Goal: Transaction & Acquisition: Purchase product/service

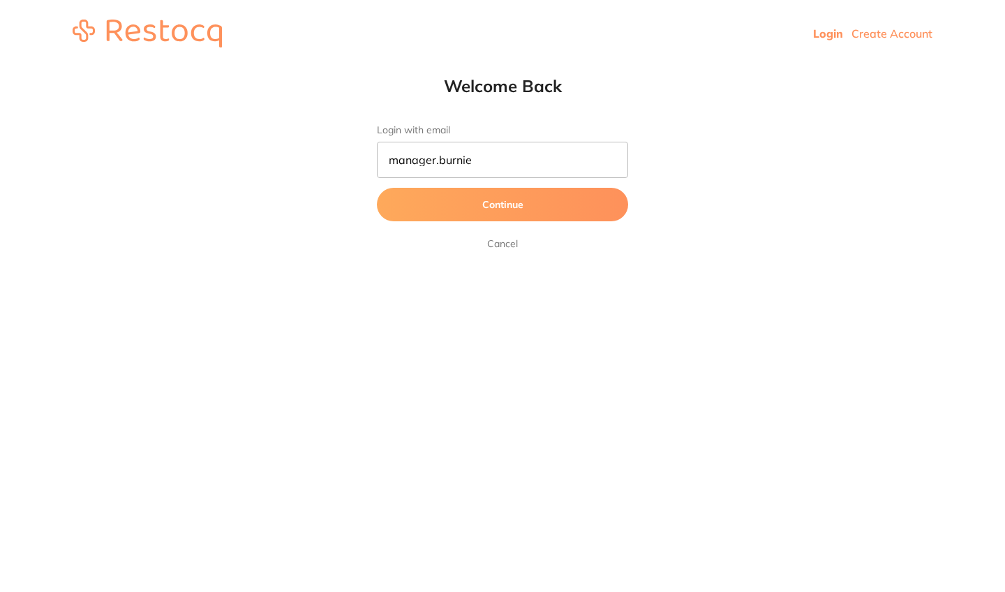
click at [502, 205] on button "Continue" at bounding box center [502, 204] width 251 height 33
type input "[EMAIL_ADDRESS][DOMAIN_NAME]"
click at [502, 205] on button "Continue" at bounding box center [502, 204] width 251 height 33
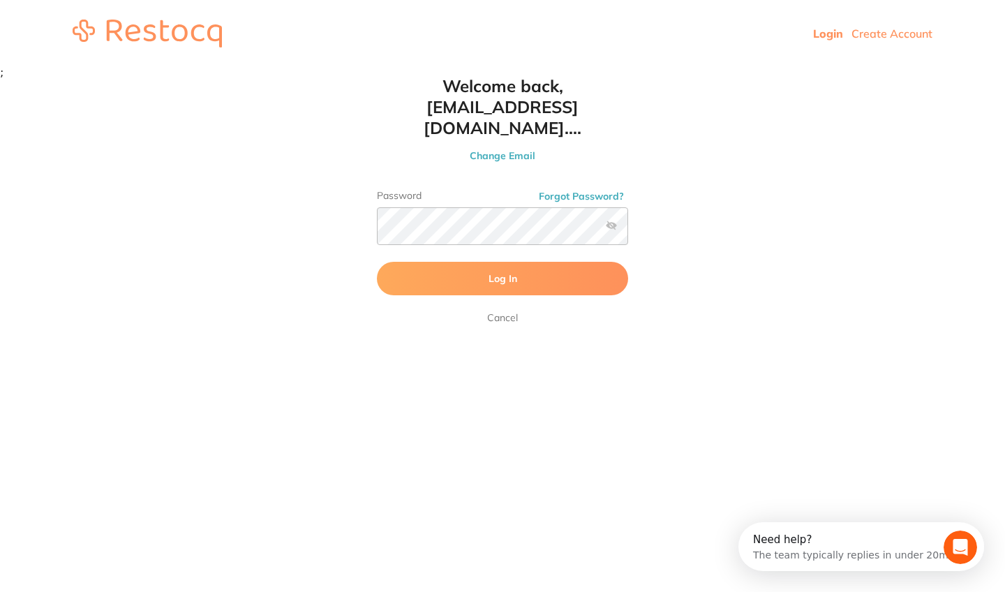
click at [613, 220] on label at bounding box center [611, 225] width 11 height 11
click at [628, 230] on input "checkbox" at bounding box center [628, 230] width 0 height 0
click at [568, 273] on button "Log In" at bounding box center [502, 278] width 251 height 33
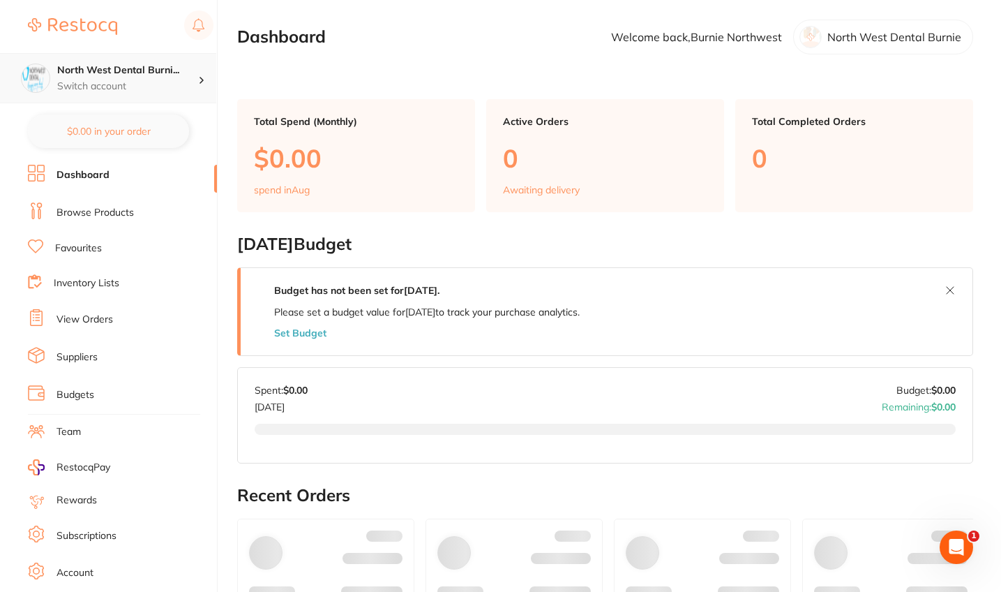
click at [121, 73] on h4 "North West Dental Burni..." at bounding box center [127, 70] width 141 height 14
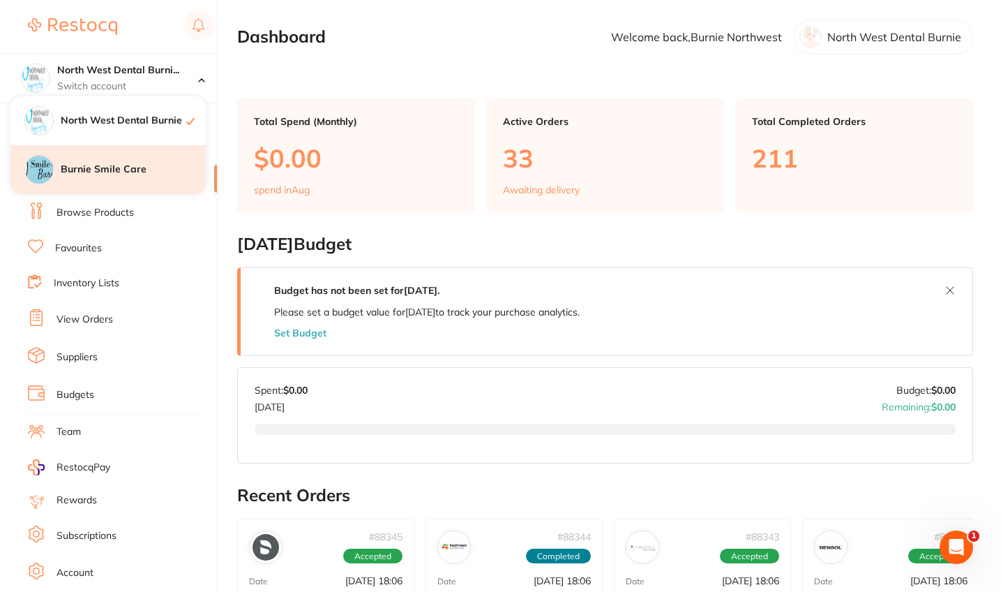
click at [113, 168] on h4 "Burnie Smile Care" at bounding box center [133, 170] width 145 height 14
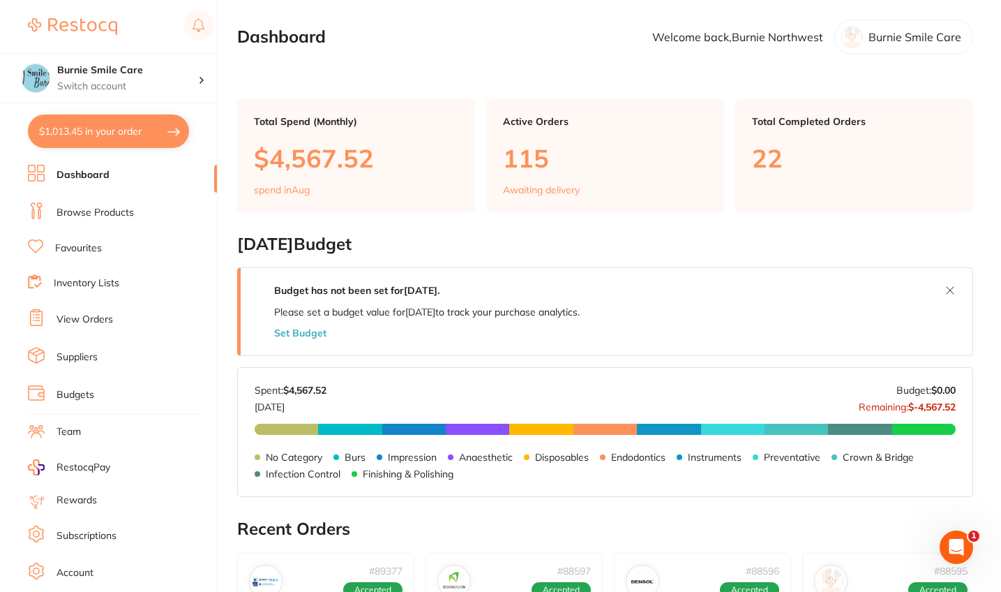
click at [104, 128] on button "$1,013.45 in your order" at bounding box center [108, 130] width 161 height 33
checkbox input "true"
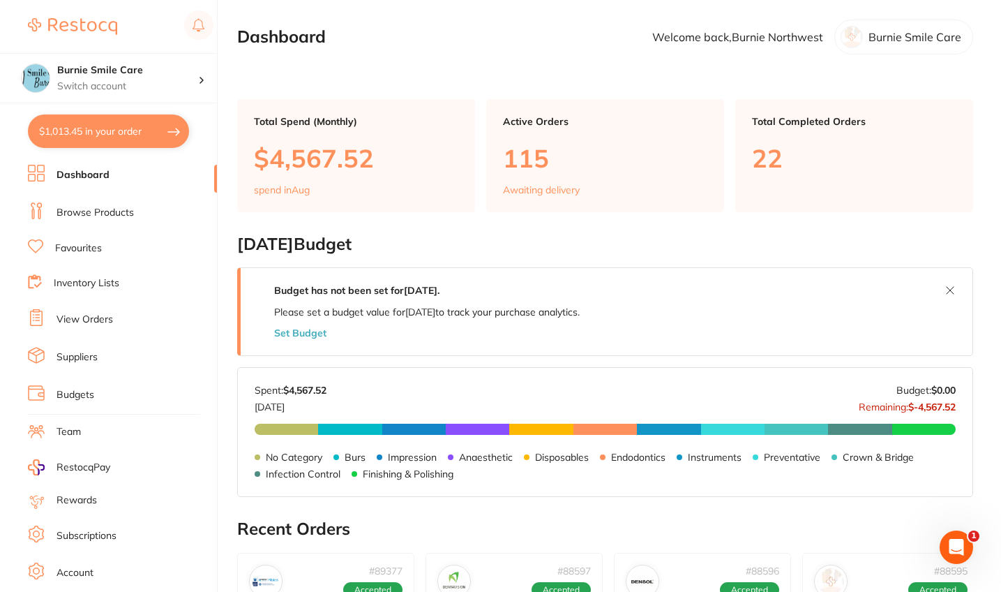
checkbox input "true"
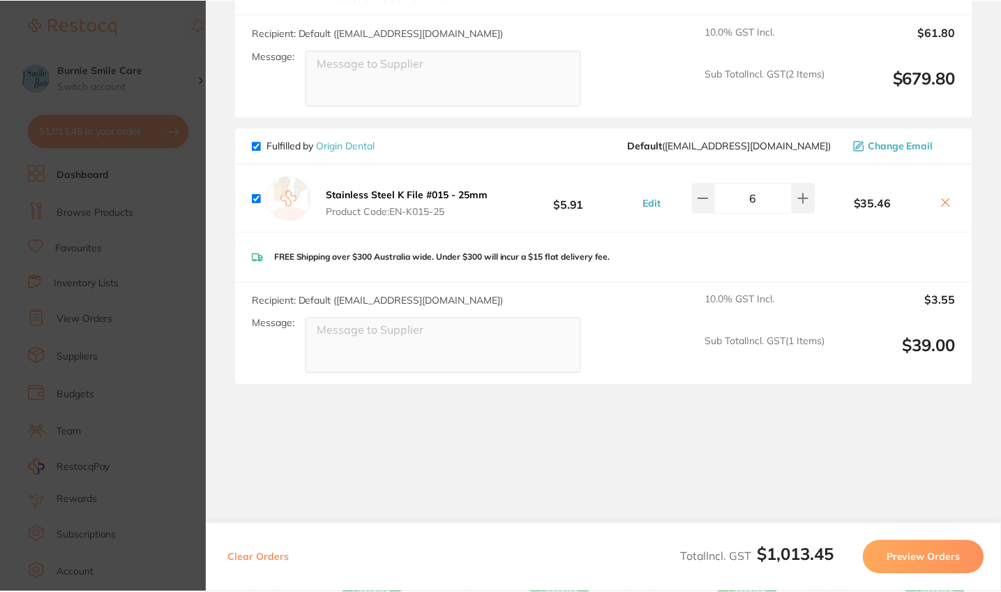
scroll to position [661, 0]
click at [111, 346] on section "Update RRP Set your pre negotiated price for this item. Item Agreed RRP (excl. …" at bounding box center [502, 296] width 1005 height 592
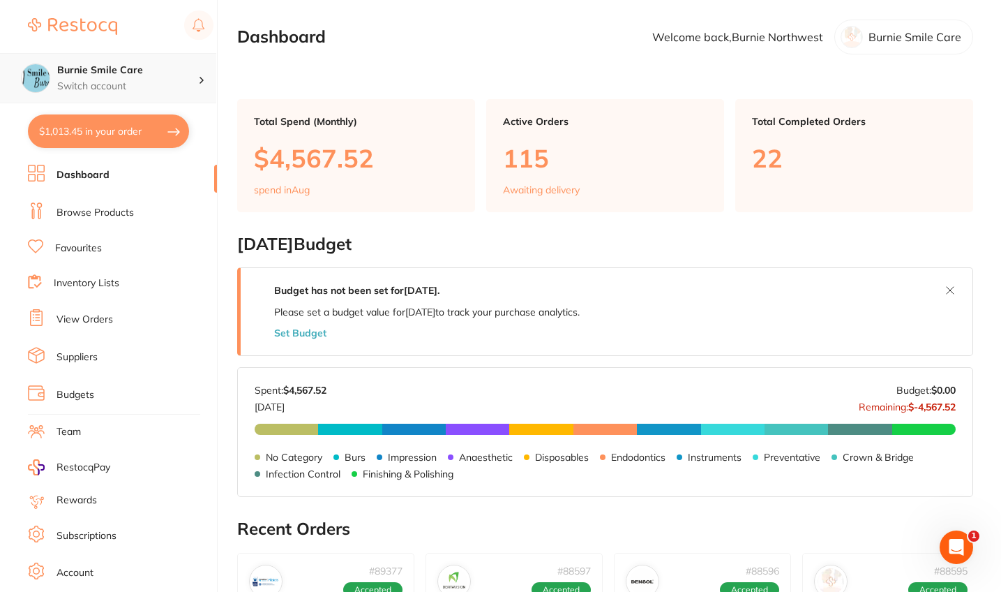
scroll to position [0, 0]
click at [103, 326] on li "View Orders" at bounding box center [122, 319] width 189 height 21
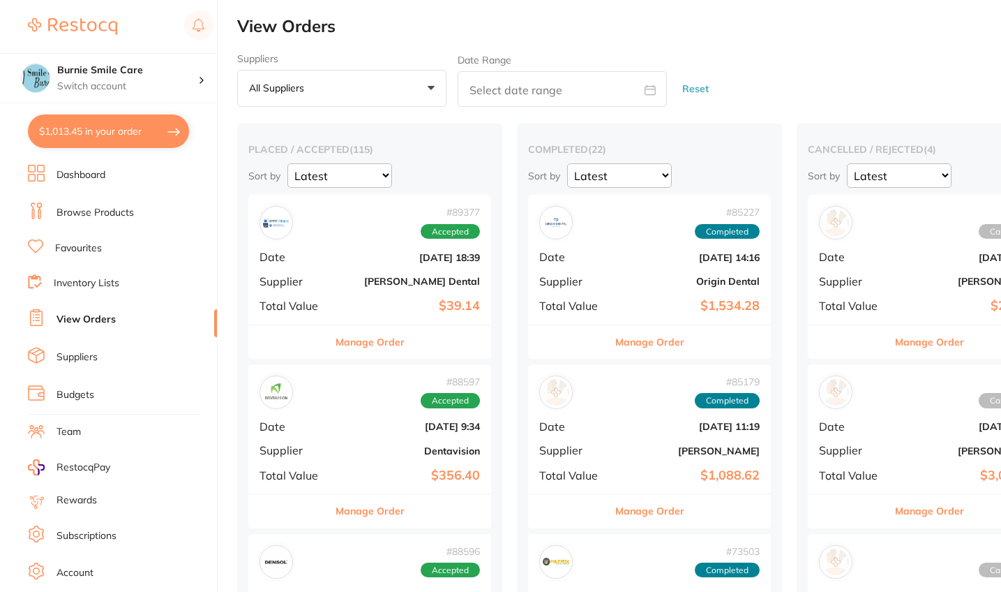
click at [377, 262] on b "Aug 6 2025, 18:39" at bounding box center [410, 257] width 140 height 11
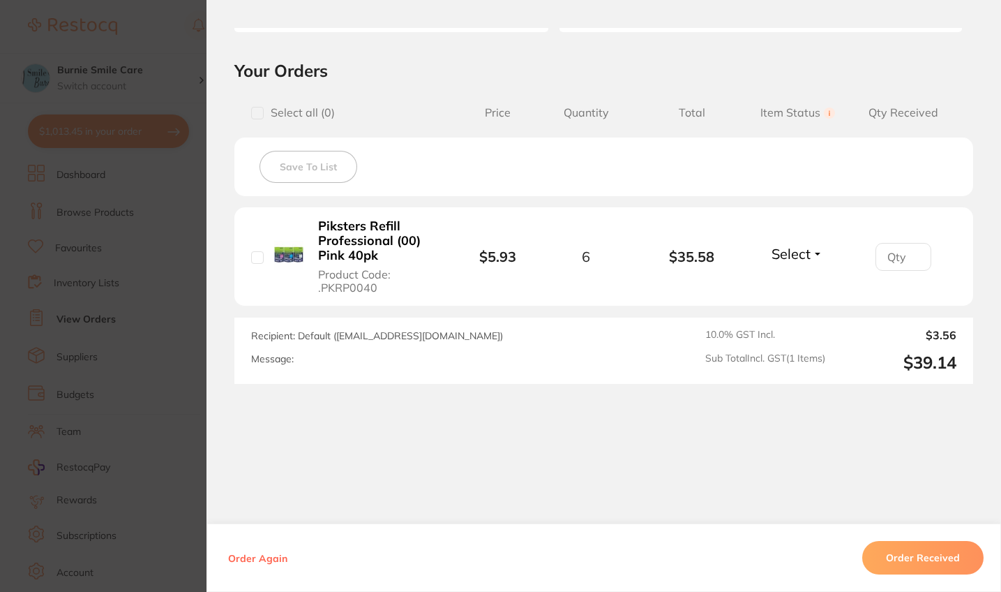
scroll to position [284, 0]
click at [12, 334] on section "Order ID: Restocq- 89377 Order Information Accepted Order Order Date Aug 6 2025…" at bounding box center [500, 296] width 1001 height 592
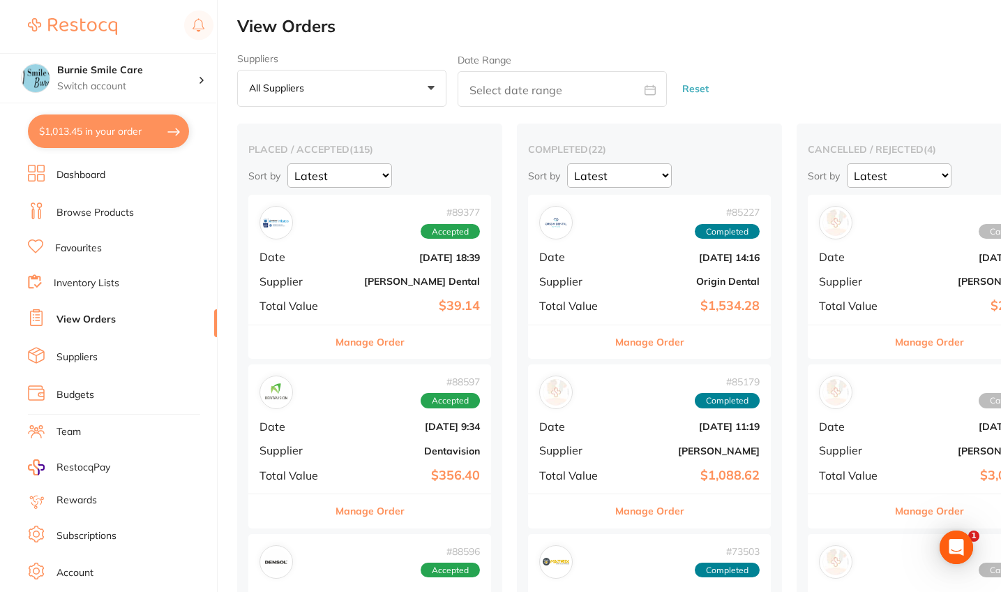
click at [392, 469] on b "$356.40" at bounding box center [410, 475] width 140 height 15
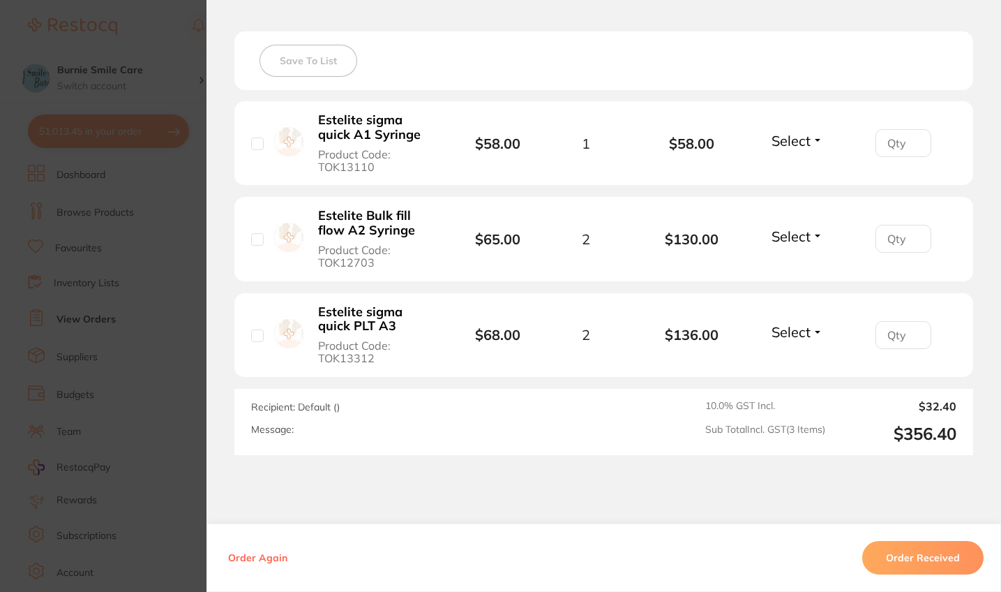
click at [50, 377] on section "Order ID: Restocq- 88597 Order Information Accepted Order Order Date Aug 2 2025…" at bounding box center [500, 296] width 1001 height 592
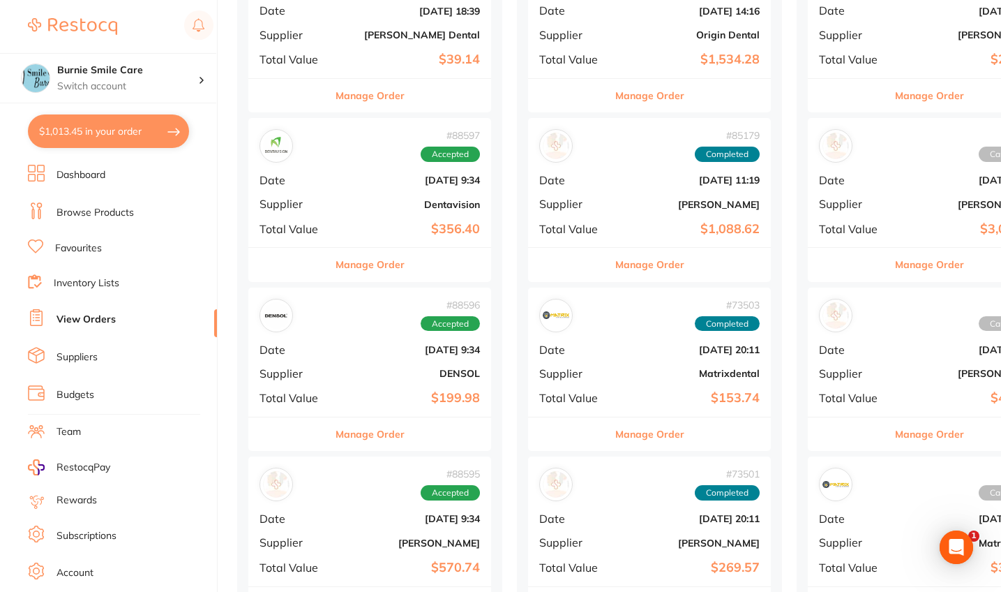
scroll to position [247, 0]
click at [373, 356] on div "# 88596 Accepted Date Aug 2 2025, 9:34 Supplier DENSOL Total Value $199.98" at bounding box center [369, 351] width 243 height 129
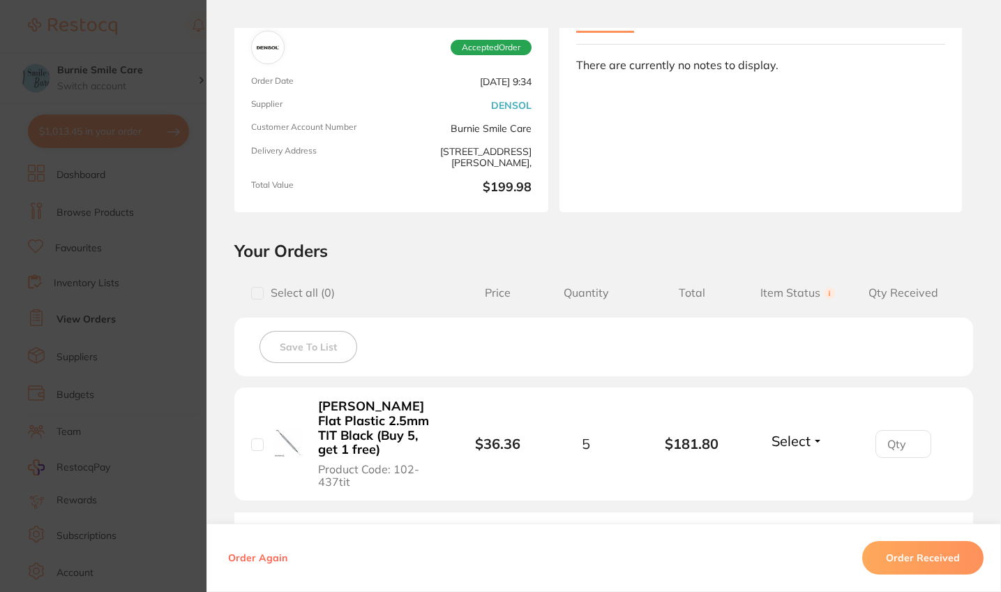
scroll to position [105, 0]
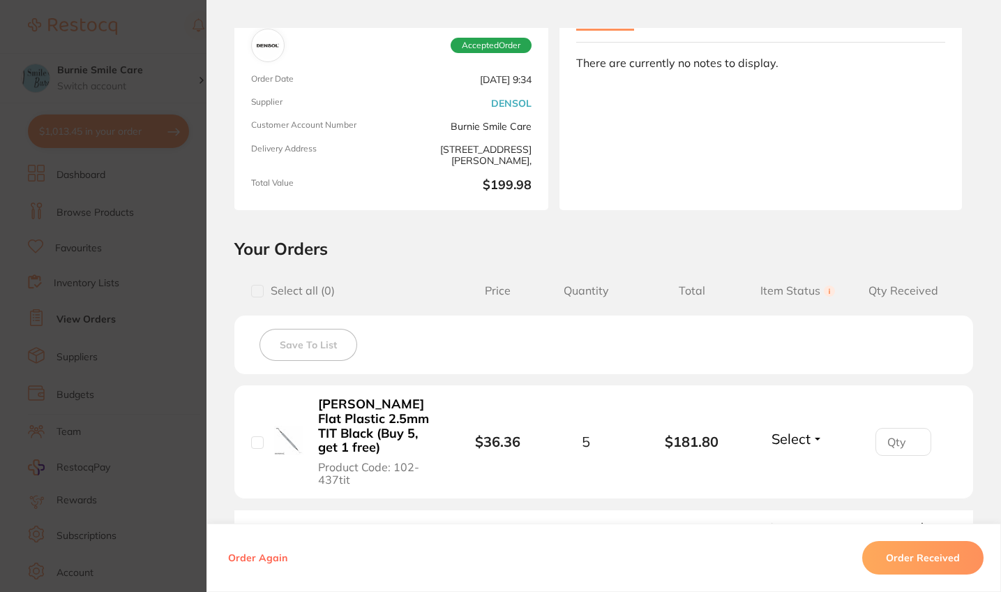
click at [77, 370] on section "Order ID: Restocq- 88596 Order Information Accepted Order Order Date Aug 2 2025…" at bounding box center [500, 296] width 1001 height 592
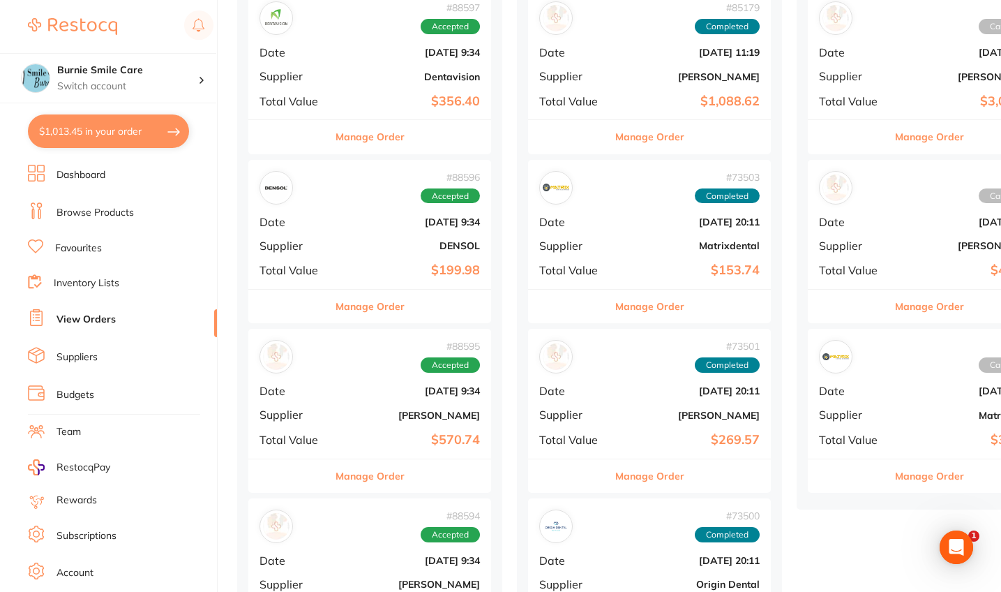
scroll to position [433, 0]
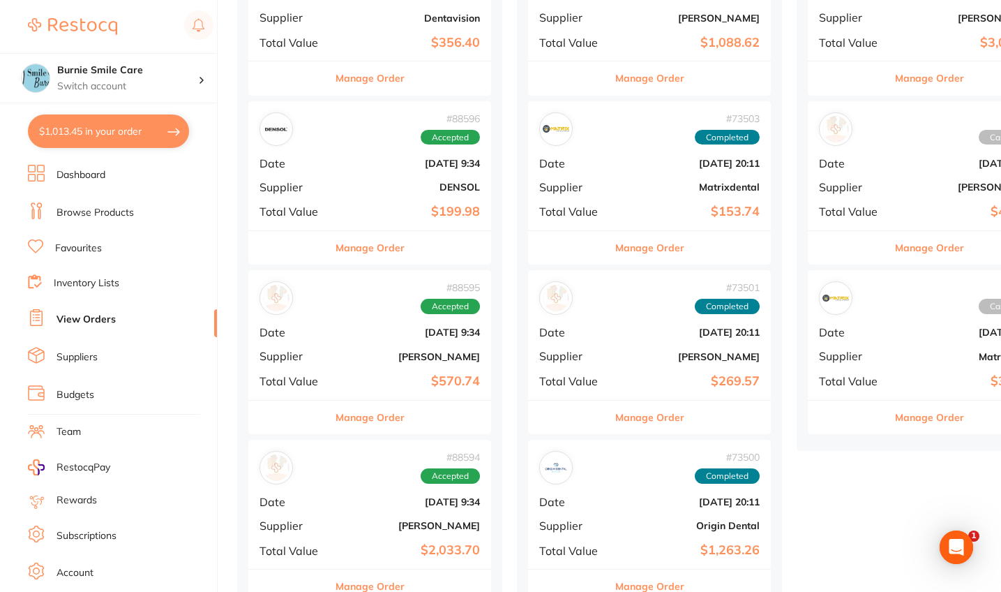
click at [373, 344] on div "# 88595 Accepted Date Aug 2 2025, 9:34 Supplier Adam Dental Total Value $570.74" at bounding box center [369, 334] width 243 height 129
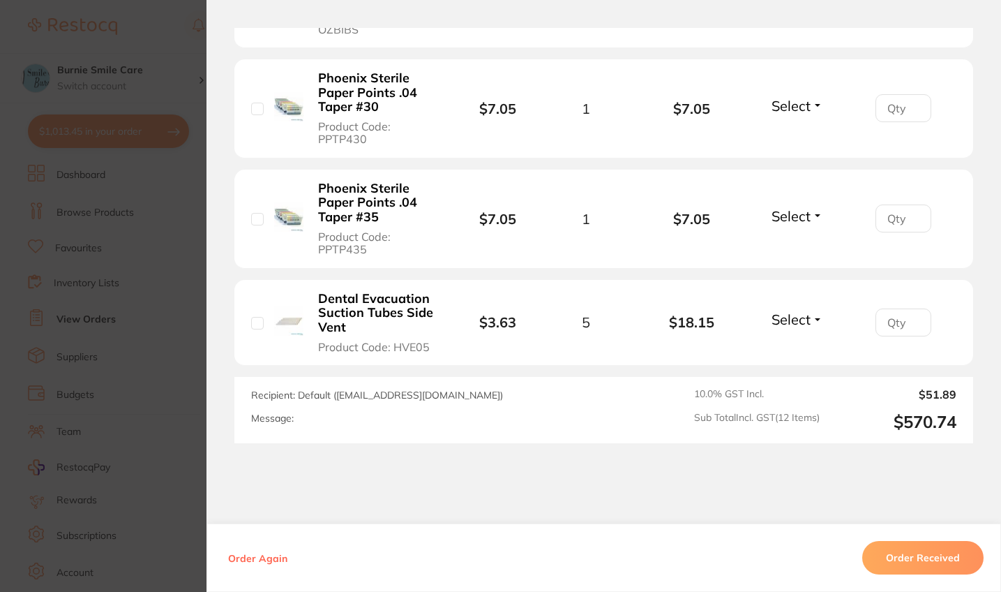
scroll to position [1372, 0]
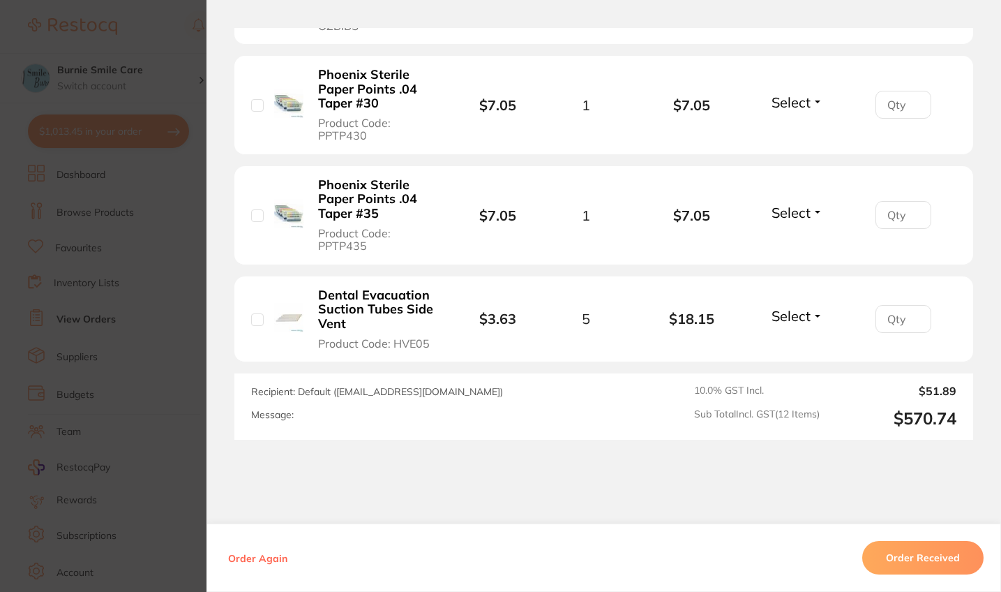
click at [107, 336] on section "Order ID: Restocq- 88595 Order Information Accepted Order Order Date Aug 2 2025…" at bounding box center [500, 296] width 1001 height 592
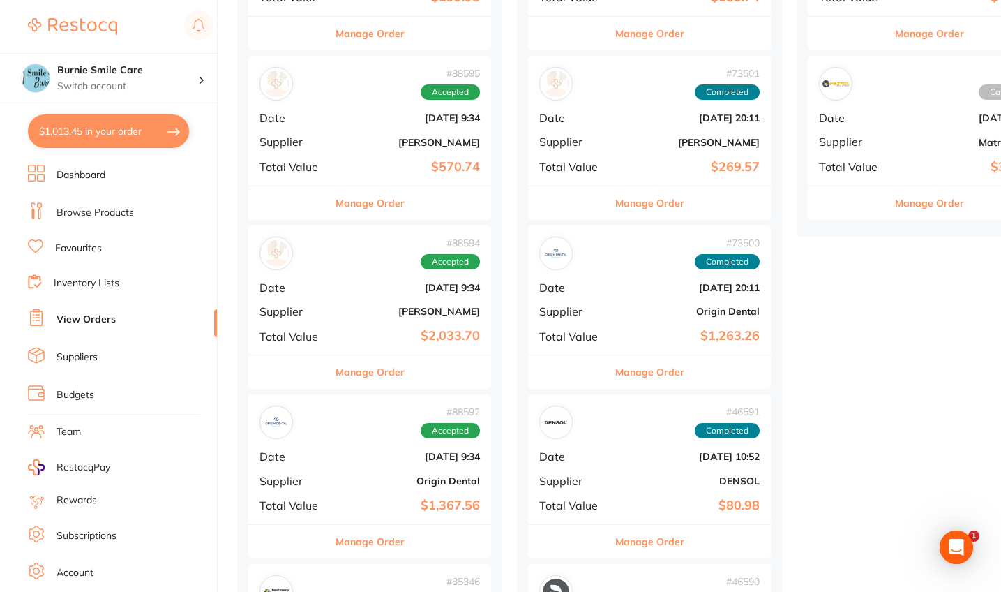
scroll to position [647, 0]
click at [370, 291] on div "# 88594 Accepted Date Aug 2 2025, 9:34 Supplier Henry Schein Halas Total Value …" at bounding box center [369, 289] width 243 height 129
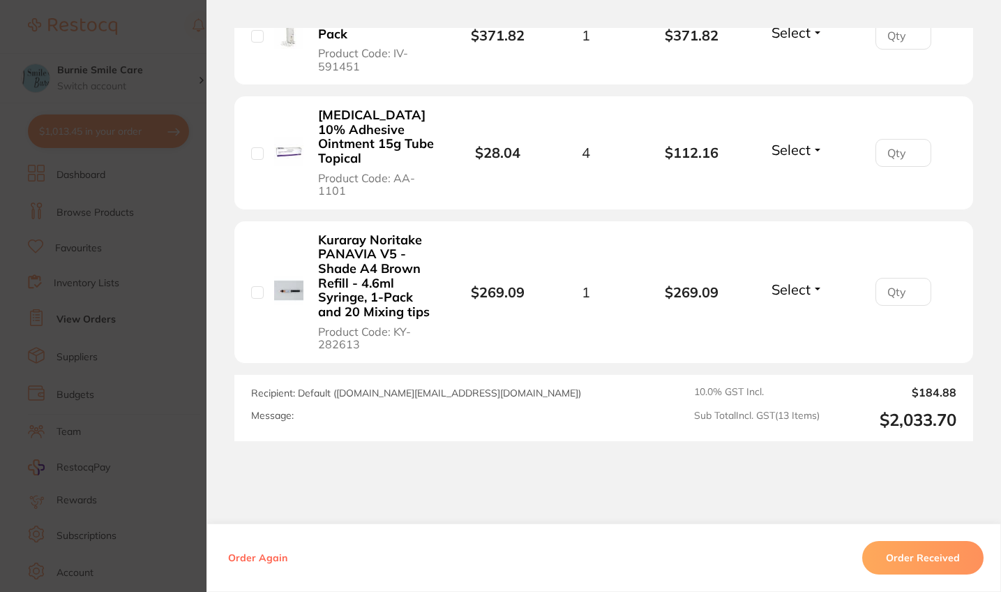
scroll to position [1810, 0]
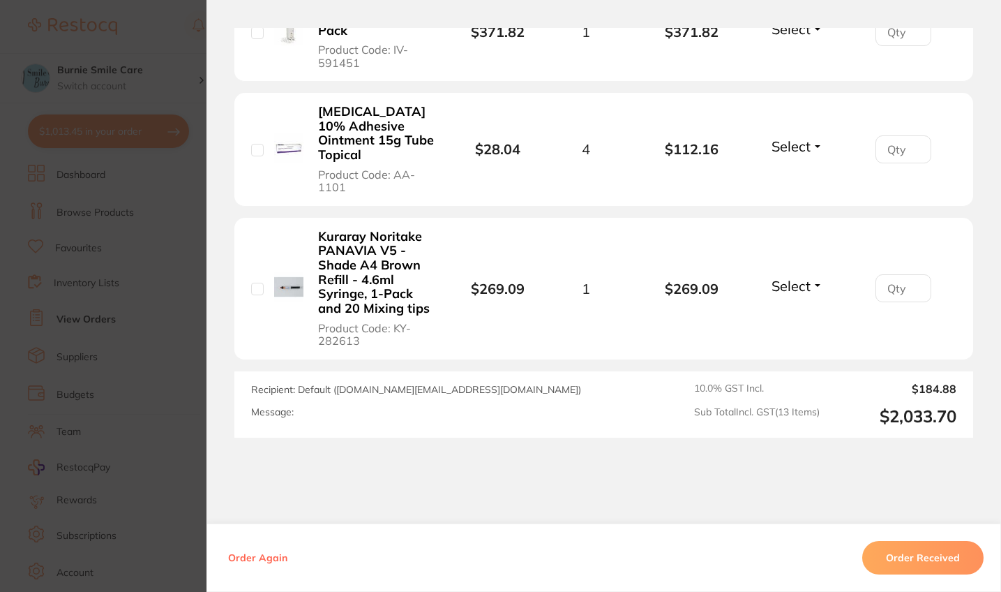
click at [137, 357] on section "Order ID: Restocq- 88594 Order Information Accepted Order Order Date Aug 2 2025…" at bounding box center [500, 296] width 1001 height 592
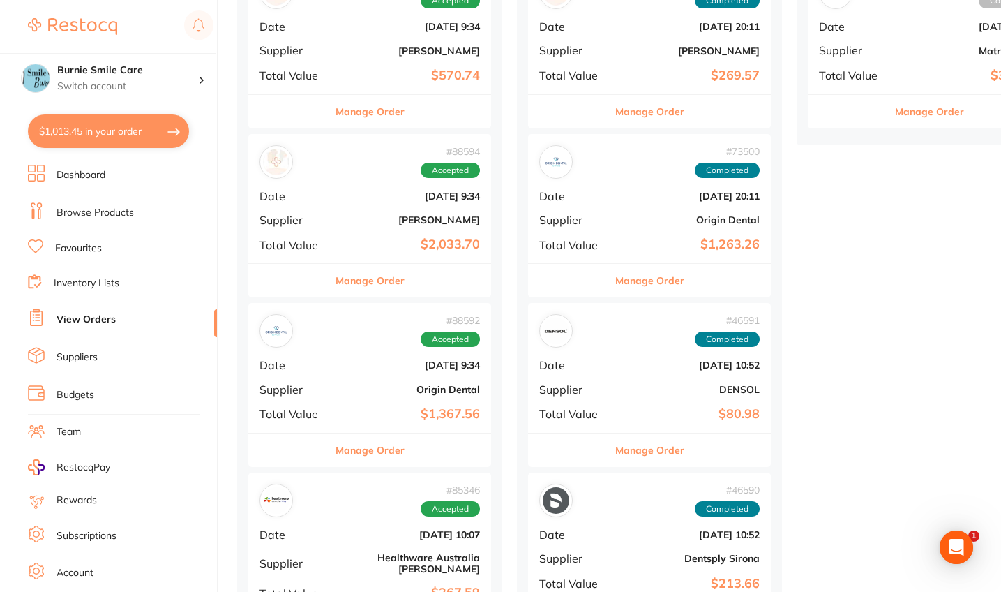
scroll to position [744, 0]
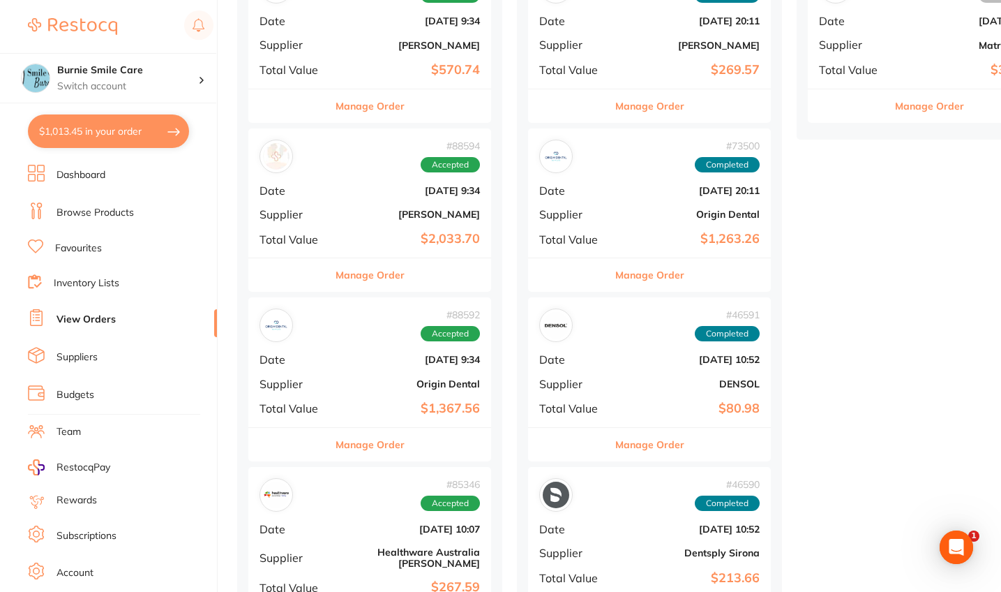
click at [363, 378] on b "Origin Dental" at bounding box center [410, 383] width 140 height 11
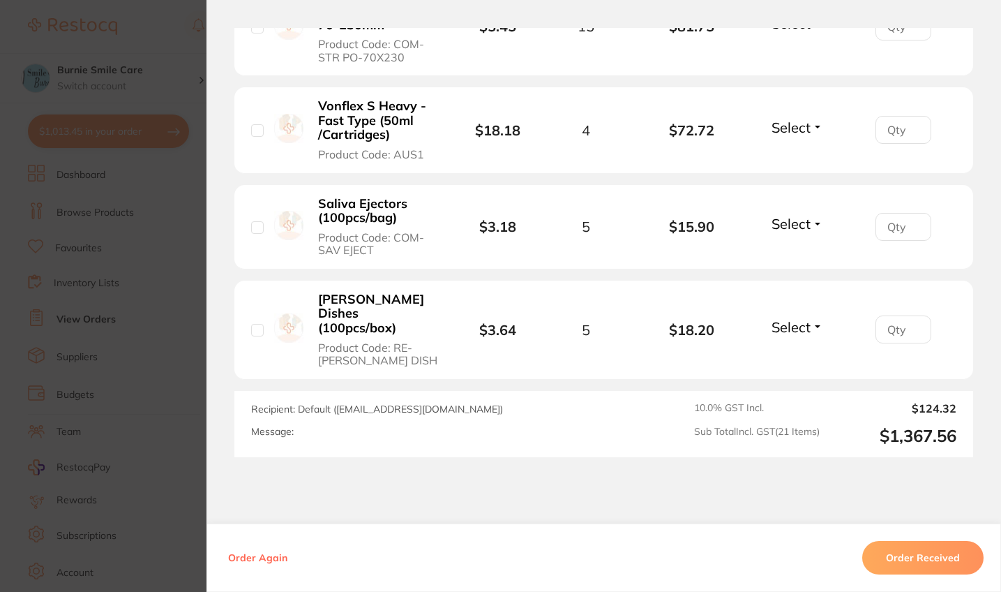
scroll to position [2147, 0]
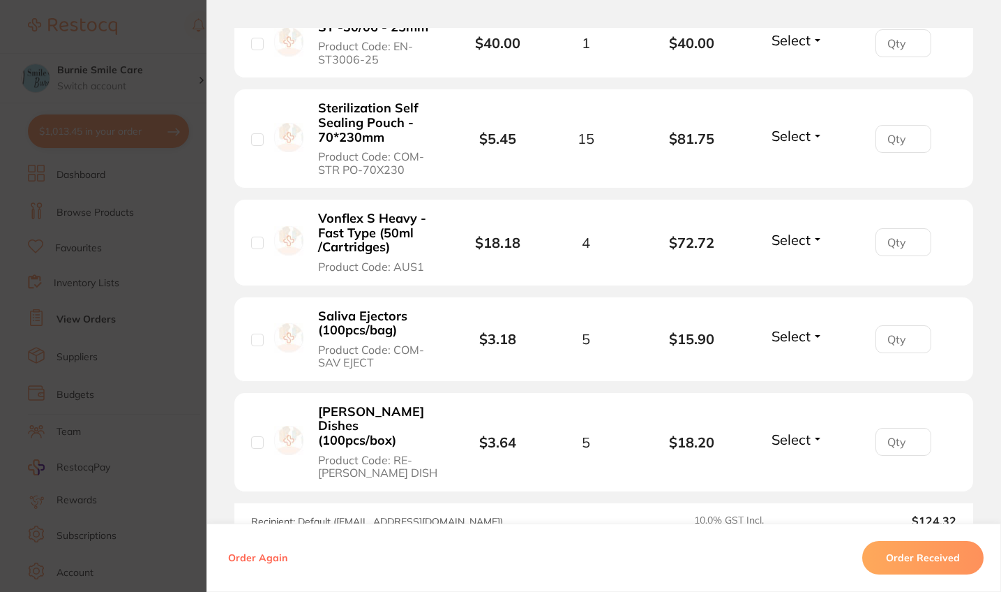
click at [131, 326] on section "Order ID: Restocq- 88592 Order Information Accepted Order Order Date Aug 2 2025…" at bounding box center [500, 296] width 1001 height 592
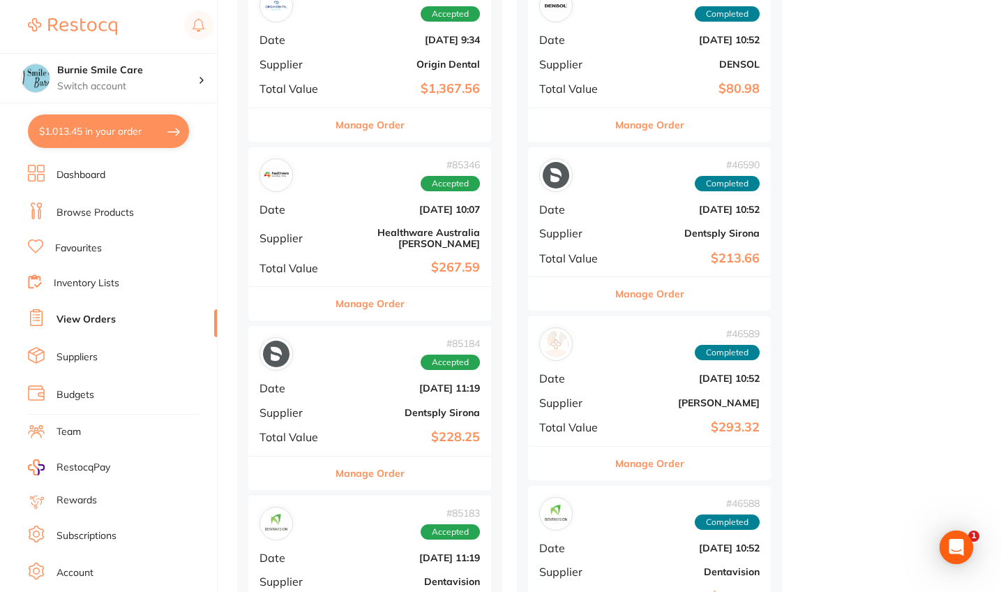
scroll to position [1067, 0]
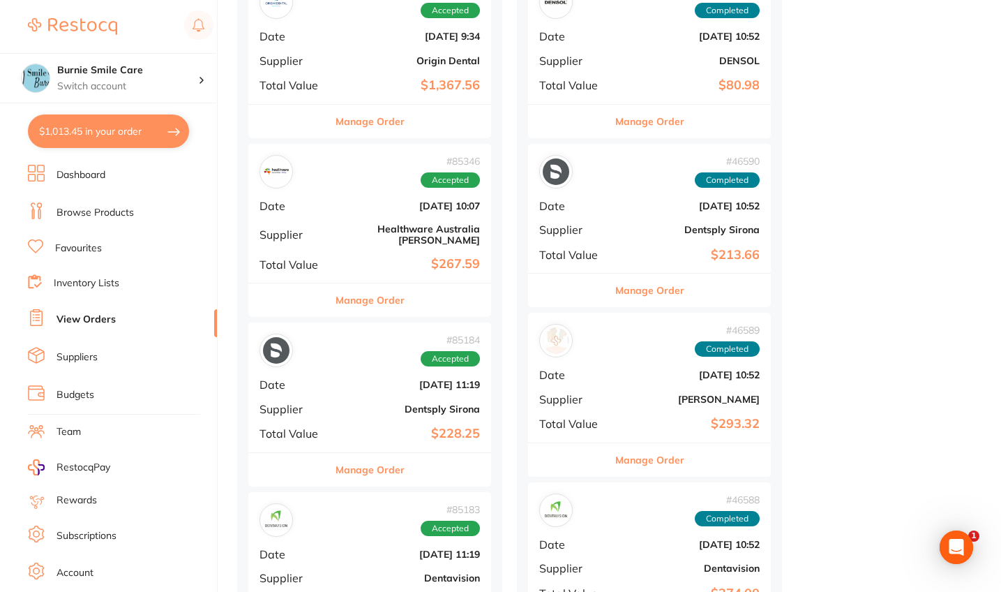
click at [361, 211] on div "# 85346 Accepted Date Jul 3 2025, 10:07 Supplier Healthware Australia Ridley To…" at bounding box center [369, 213] width 243 height 139
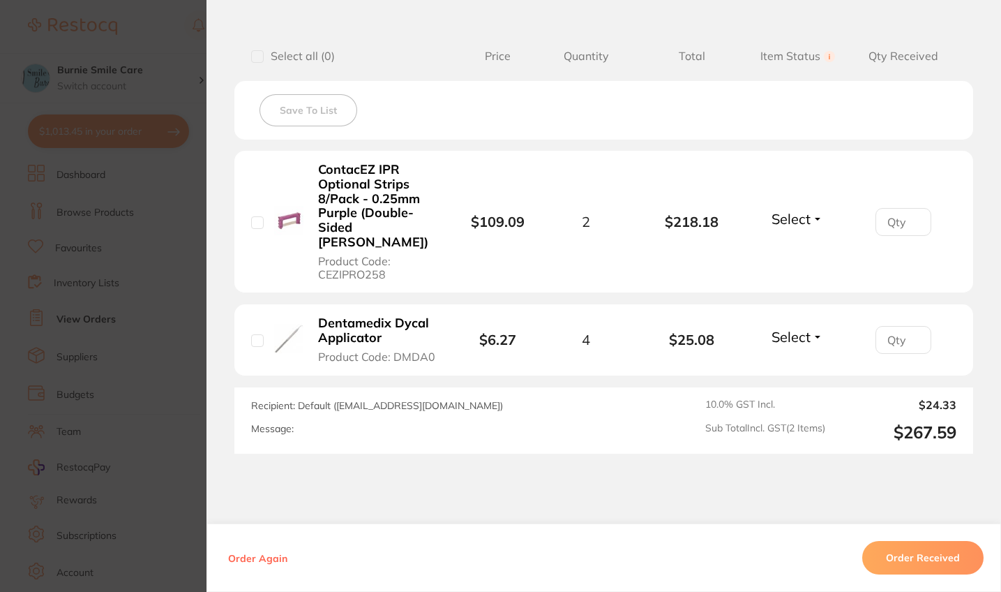
click at [115, 361] on section "Order ID: Restocq- 85346 Order Information Accepted Order Order Date Jul 3 2025…" at bounding box center [500, 296] width 1001 height 592
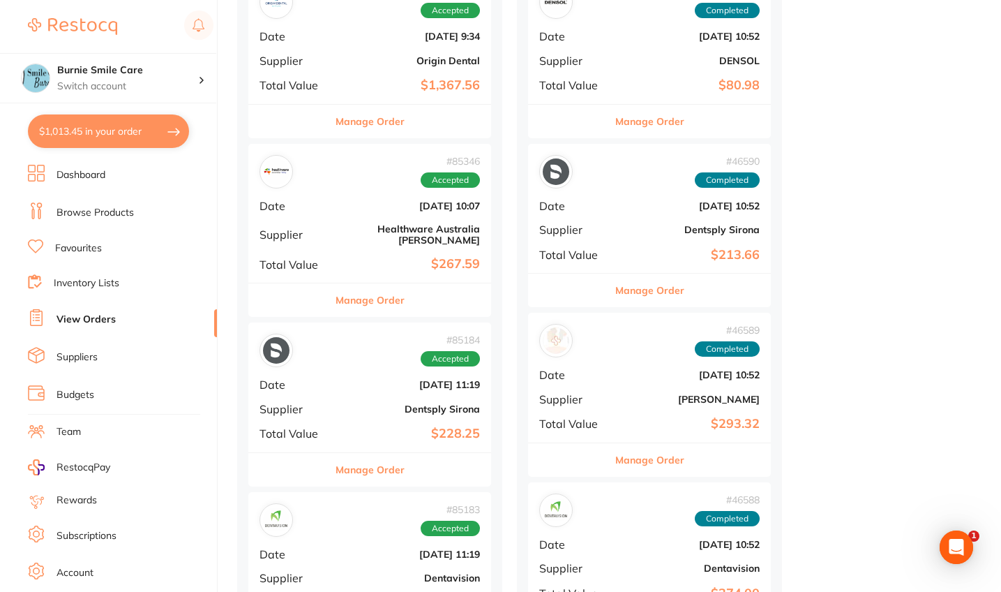
click at [352, 201] on b "[DATE] 10:07" at bounding box center [410, 205] width 140 height 11
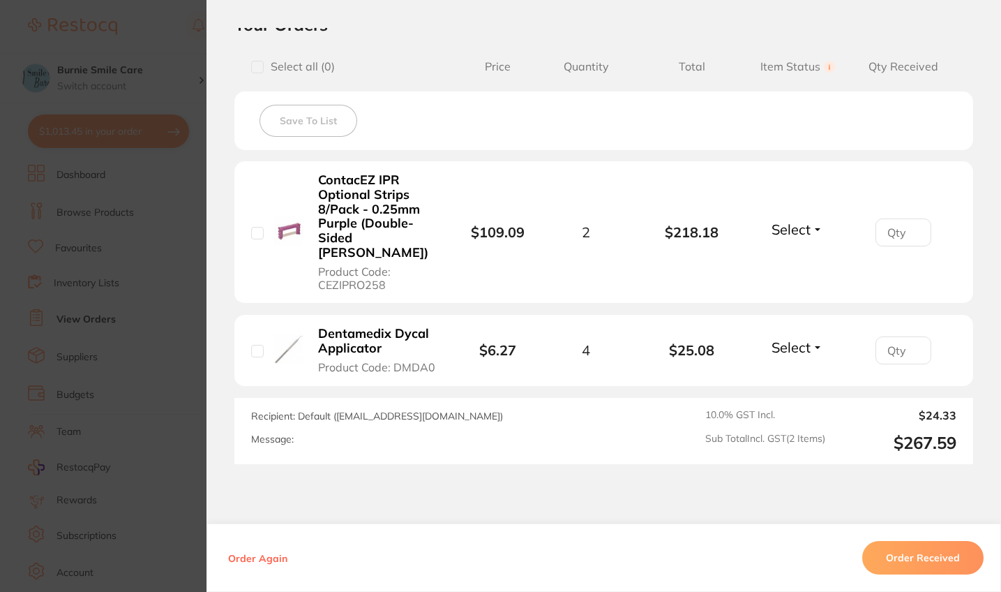
click at [148, 405] on section "Order ID: Restocq- 85346 Order Information Accepted Order Order Date Jul 3 2025…" at bounding box center [500, 296] width 1001 height 592
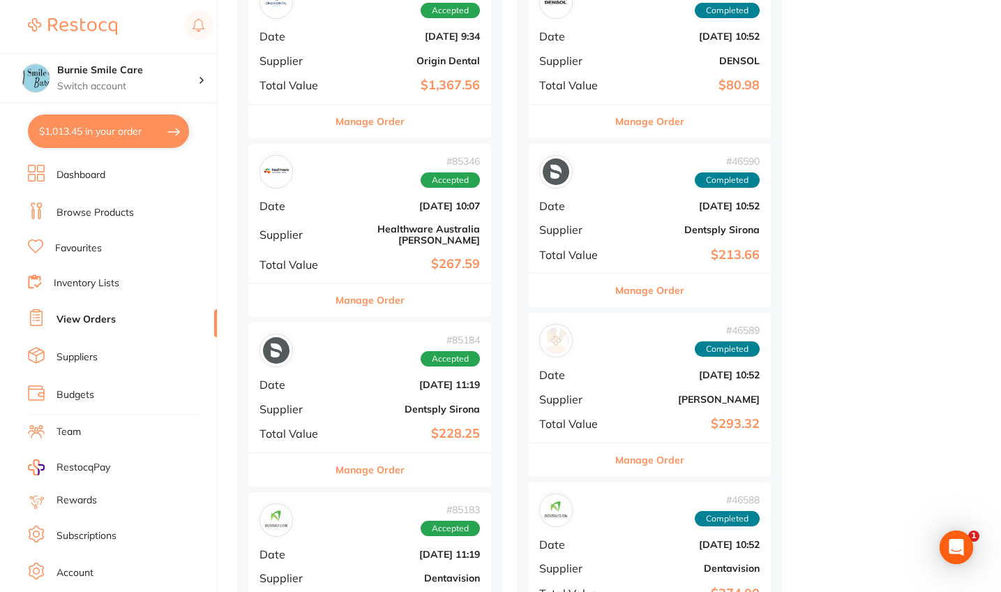
click at [349, 400] on div "# 85184 Accepted Date Jul 2 2025, 11:19 Supplier Dentsply Sirona Total Value $2…" at bounding box center [369, 386] width 243 height 129
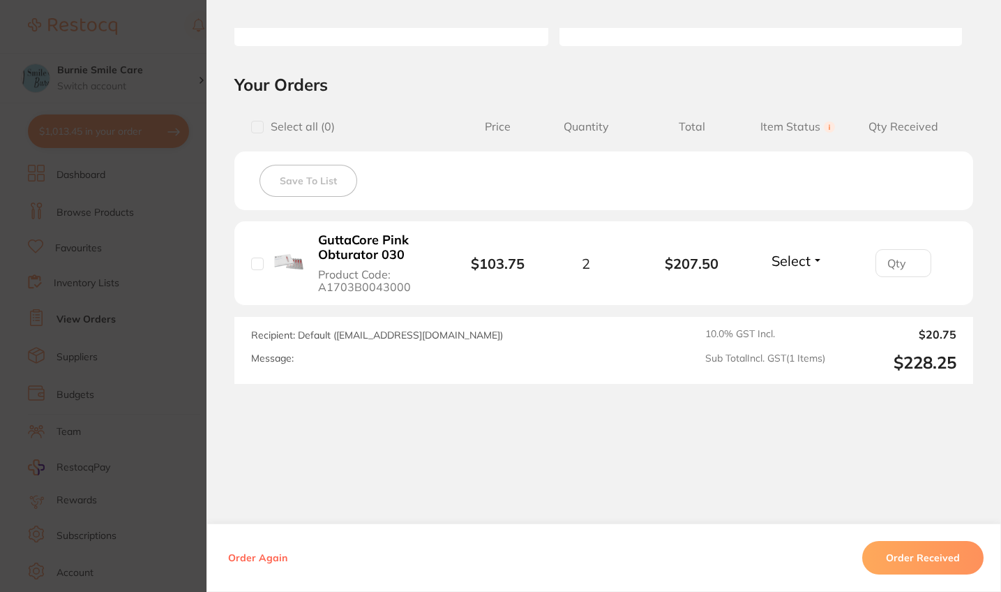
scroll to position [270, 0]
click at [132, 416] on section "Order ID: Restocq- 85184 Order Information Accepted Order Order Date Jul 2 2025…" at bounding box center [500, 296] width 1001 height 592
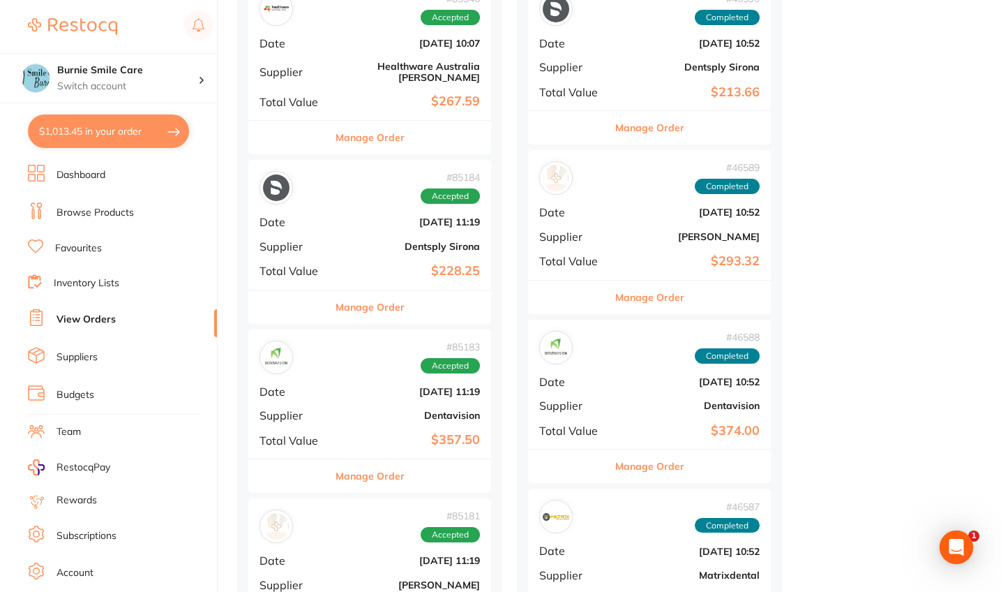
scroll to position [1259, 0]
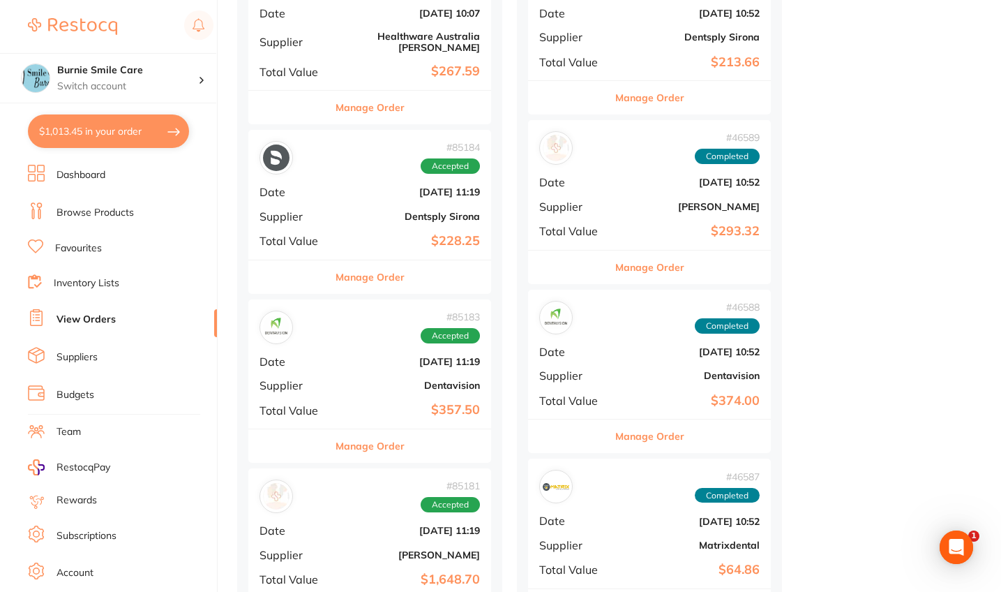
click at [382, 356] on b "[DATE] 11:19" at bounding box center [410, 361] width 140 height 11
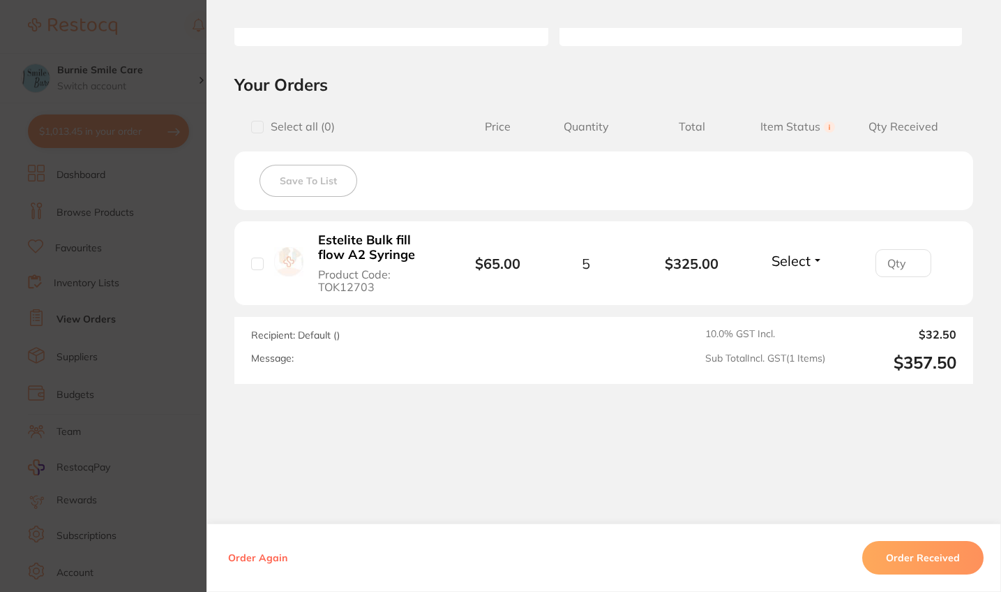
click at [206, 414] on div "Order ID: Restocq- 85183 Order Information Accepted Order Order Date Jul 2 2025…" at bounding box center [603, 310] width 795 height 564
click at [158, 416] on section "Order ID: Restocq- 85183 Order Information Accepted Order Order Date Jul 2 2025…" at bounding box center [500, 296] width 1001 height 592
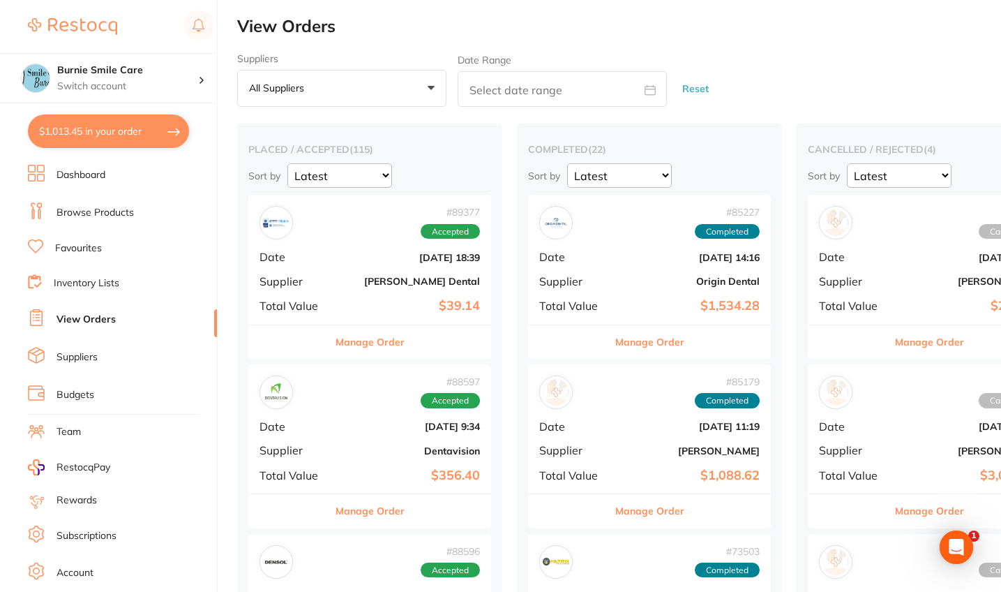
click at [366, 243] on div "# 89377 Accepted Date Aug 6 2025, 18:39 Supplier Erskine Dental Total Value $39…" at bounding box center [369, 259] width 243 height 129
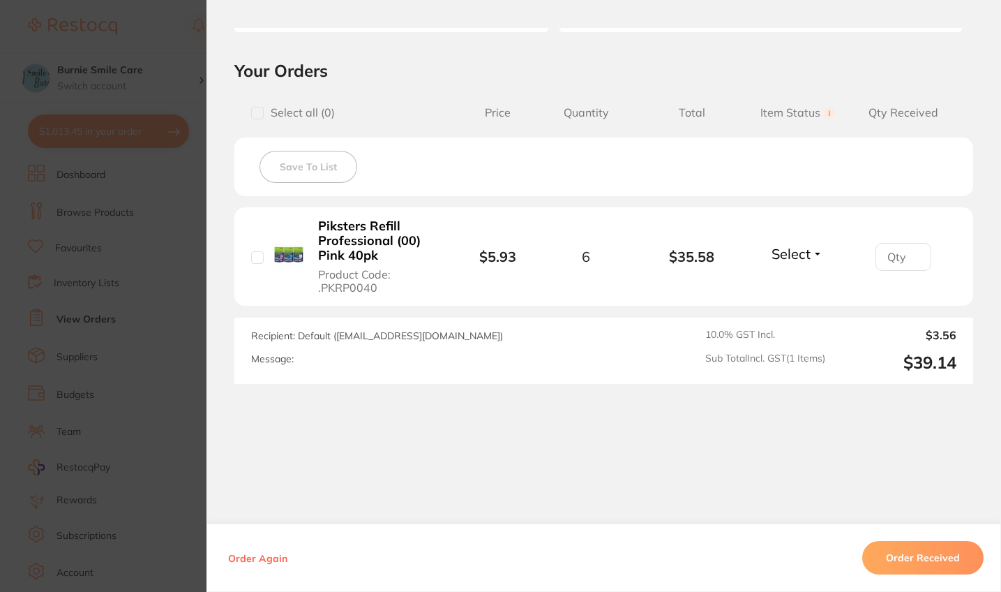
scroll to position [284, 0]
click at [161, 337] on section "Order ID: Restocq- 89377 Order Information Accepted Order Order Date Aug 6 2025…" at bounding box center [500, 296] width 1001 height 592
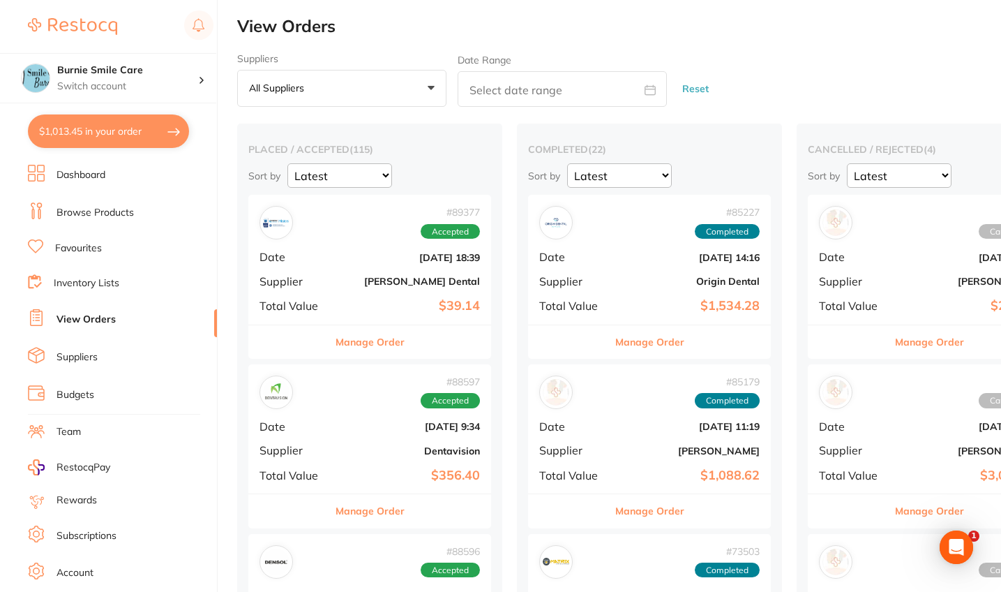
click at [354, 445] on b "Dentavision" at bounding box center [410, 450] width 140 height 11
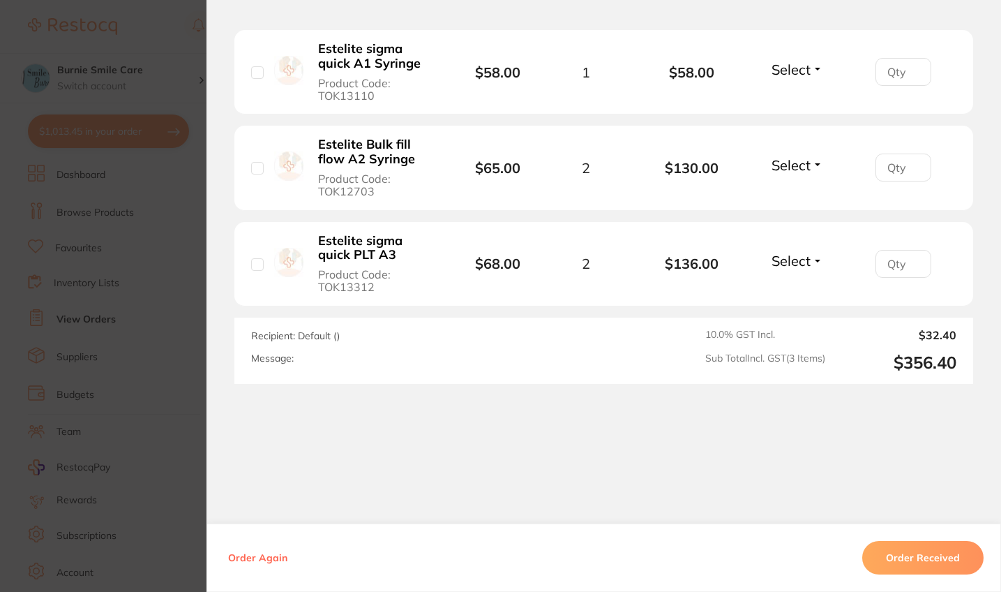
click at [156, 365] on section "Order ID: Restocq- 88597 Order Information Accepted Order Order Date Aug 2 2025…" at bounding box center [500, 296] width 1001 height 592
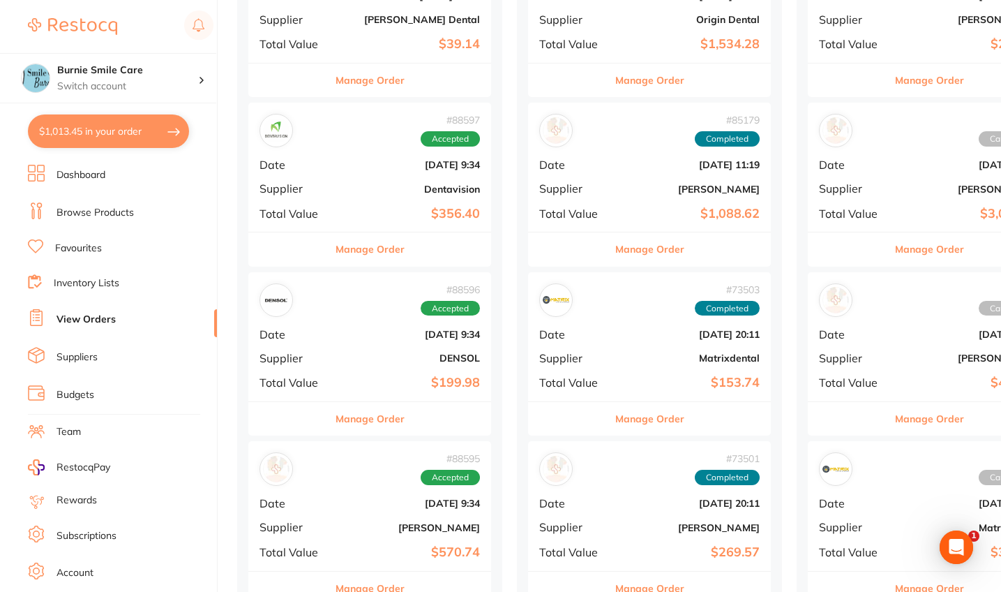
click at [384, 337] on div "# 88596 Accepted Date Aug 2 2025, 9:34 Supplier DENSOL Total Value $199.98" at bounding box center [369, 336] width 243 height 129
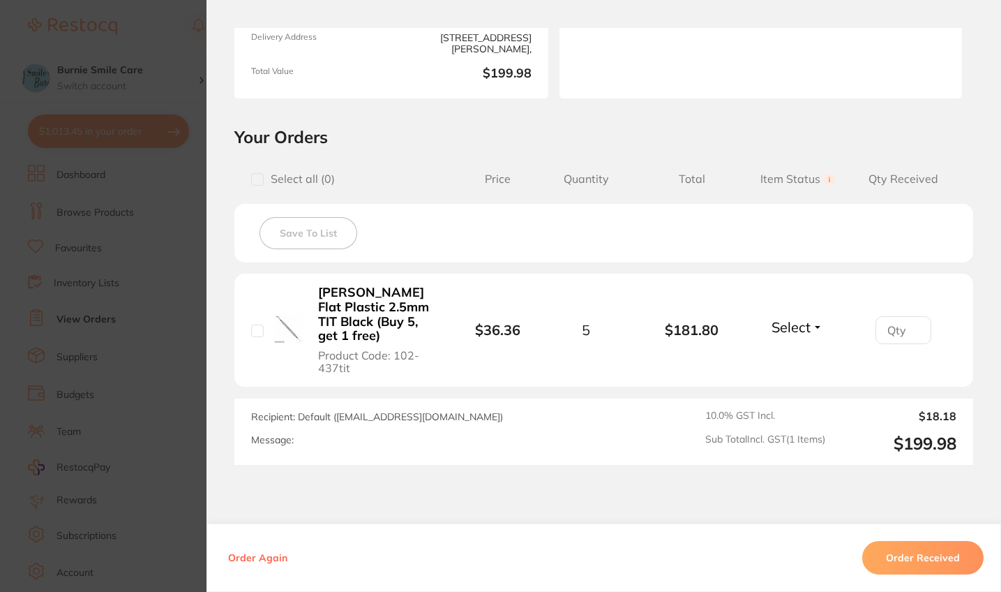
click at [25, 346] on section "Order ID: Restocq- 88596 Order Information Accepted Order Order Date Aug 2 2025…" at bounding box center [500, 296] width 1001 height 592
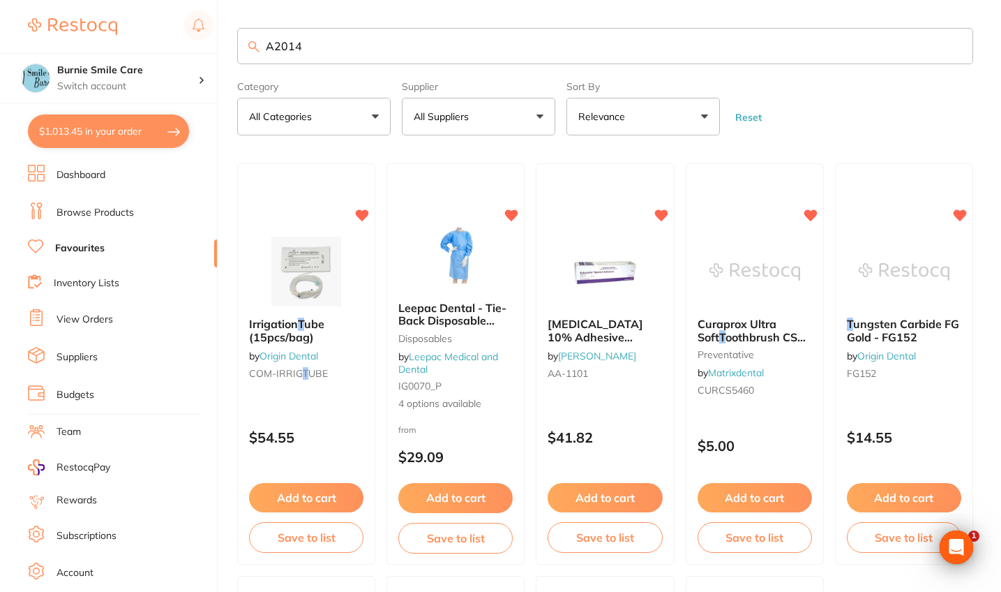
scroll to position [661, 0]
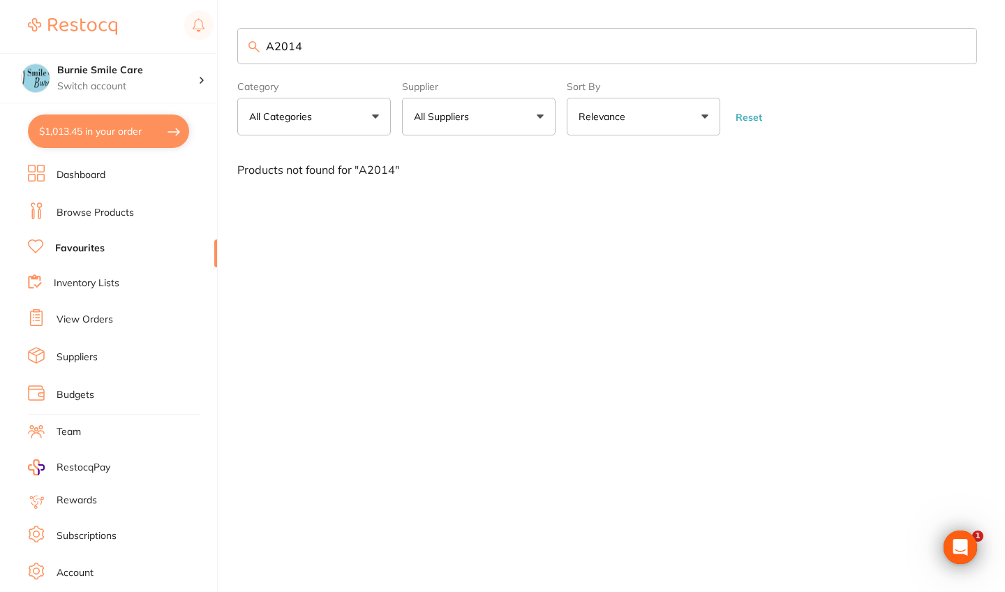
type input "A2014"
click at [135, 211] on li "Browse Products" at bounding box center [122, 212] width 189 height 21
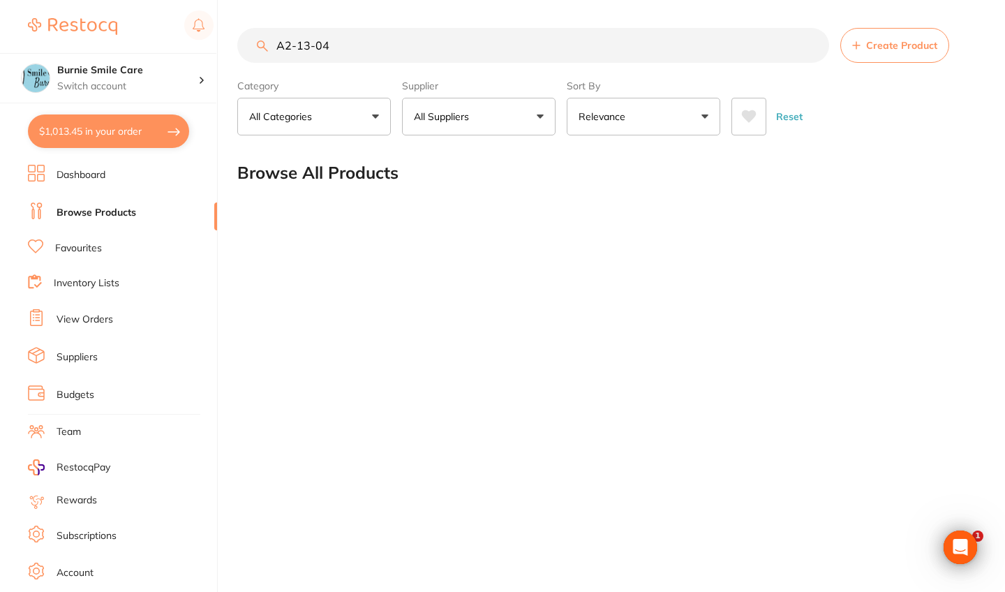
drag, startPoint x: 344, startPoint y: 44, endPoint x: 121, endPoint y: 36, distance: 223.4
click at [121, 36] on div "$1,013.45 Burnie Smile Care Switch account North West Dental Burnie Burnie Smil…" at bounding box center [502, 296] width 1005 height 592
type input "Tweezers"
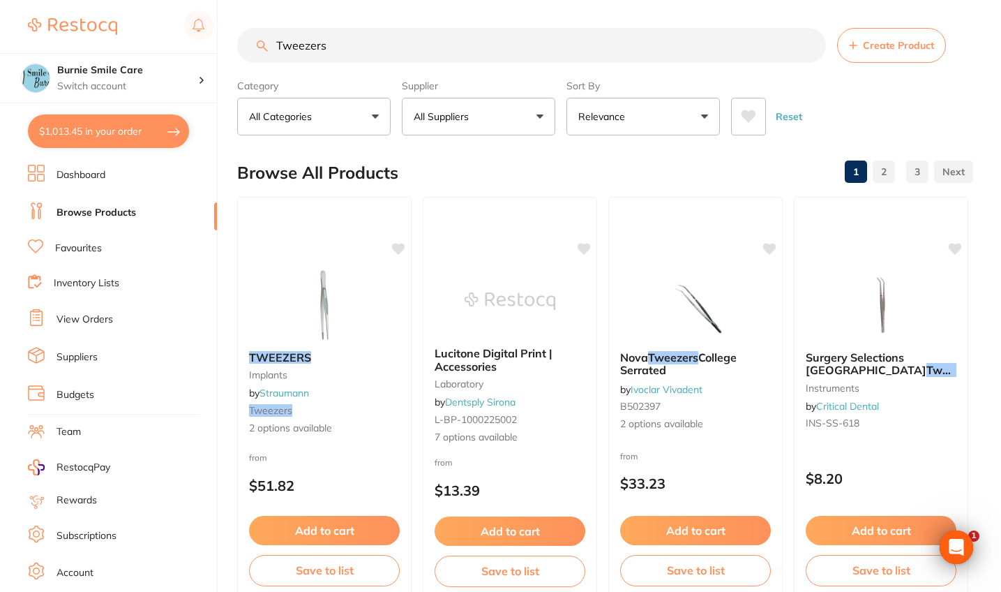
click at [113, 317] on li "View Orders" at bounding box center [122, 319] width 189 height 21
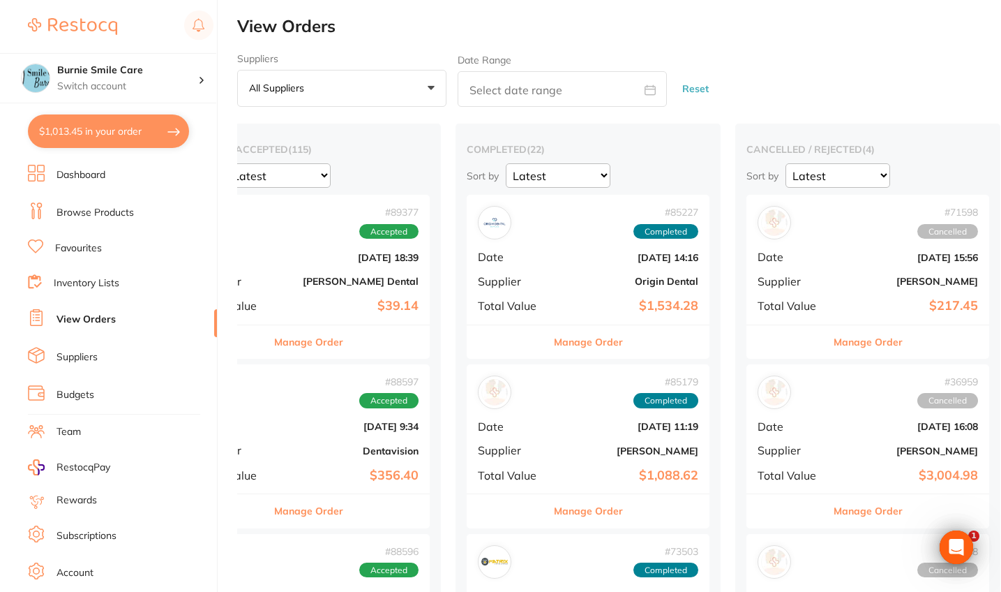
scroll to position [0, 61]
click at [560, 282] on b "Origin Dental" at bounding box center [629, 281] width 140 height 11
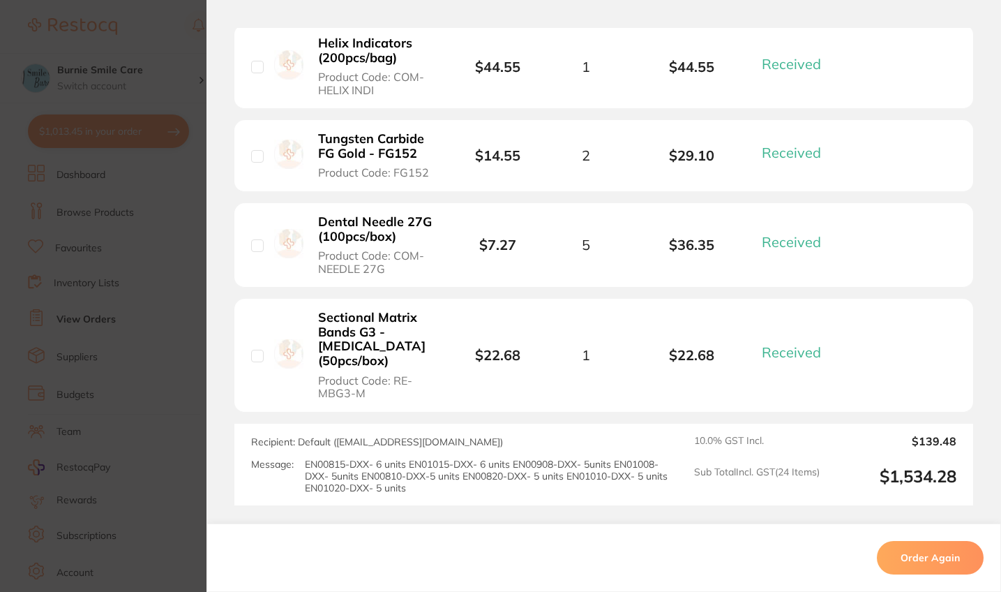
scroll to position [2687, 0]
click at [156, 361] on section "Order ID: Restocq- 85227 Order Information 24 Received Completed Order Order Da…" at bounding box center [500, 296] width 1001 height 592
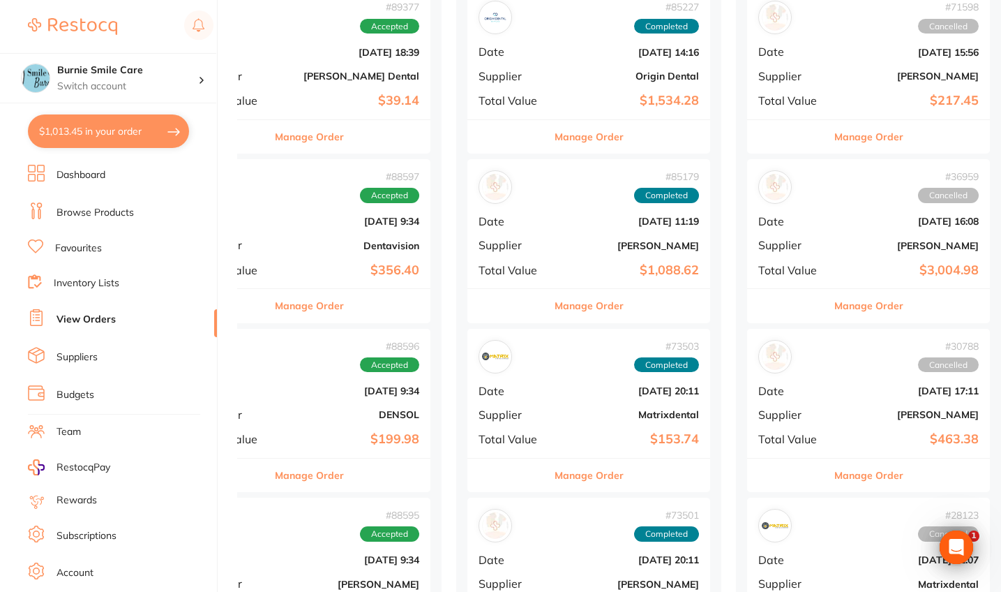
scroll to position [206, 0]
click at [599, 215] on b "[DATE] 11:19" at bounding box center [629, 220] width 140 height 11
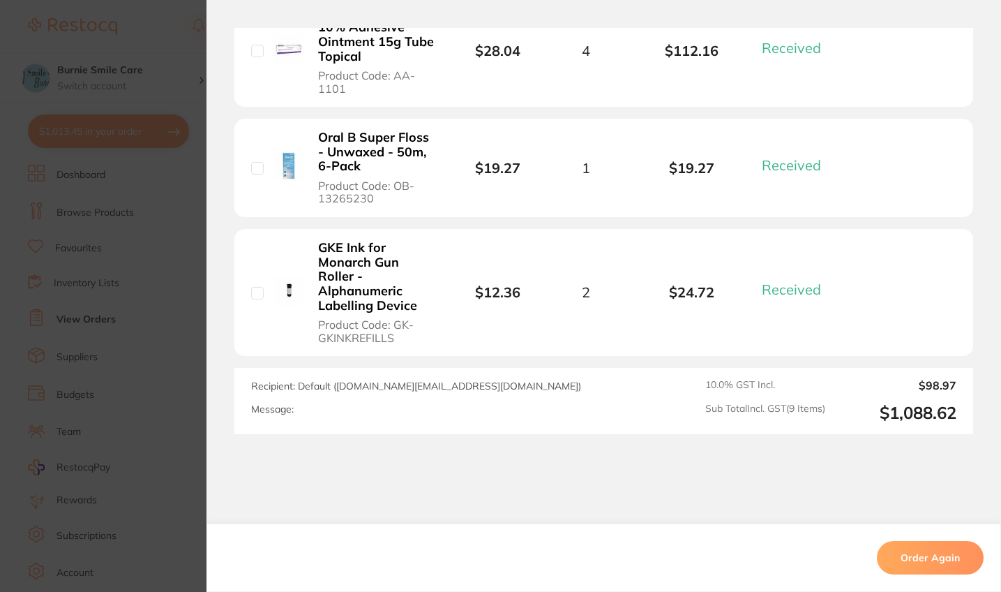
scroll to position [1296, 0]
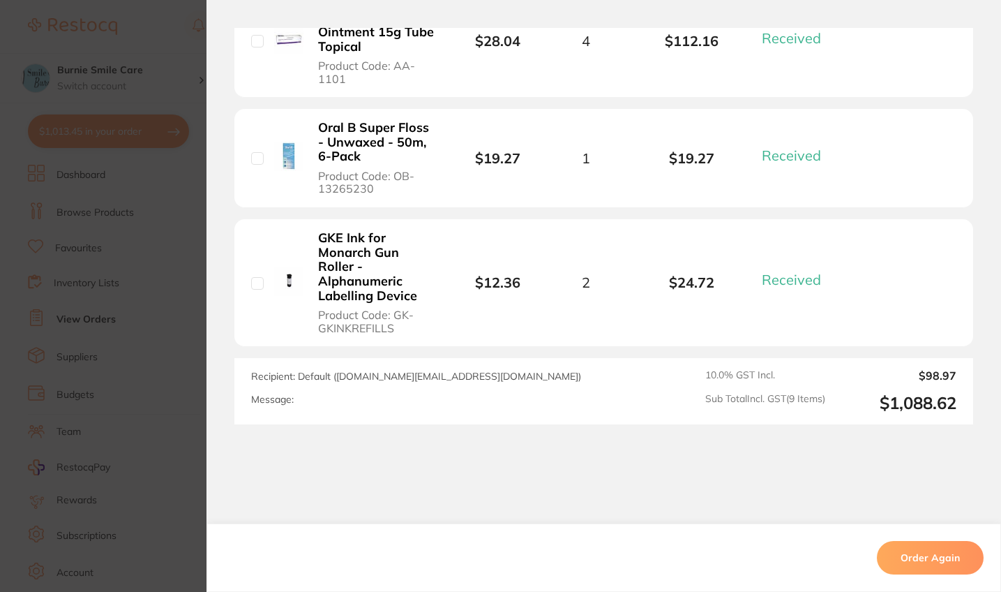
click at [49, 361] on section "Order ID: Restocq- 85179 Order Information 9 Received Completed Order Order Dat…" at bounding box center [500, 296] width 1001 height 592
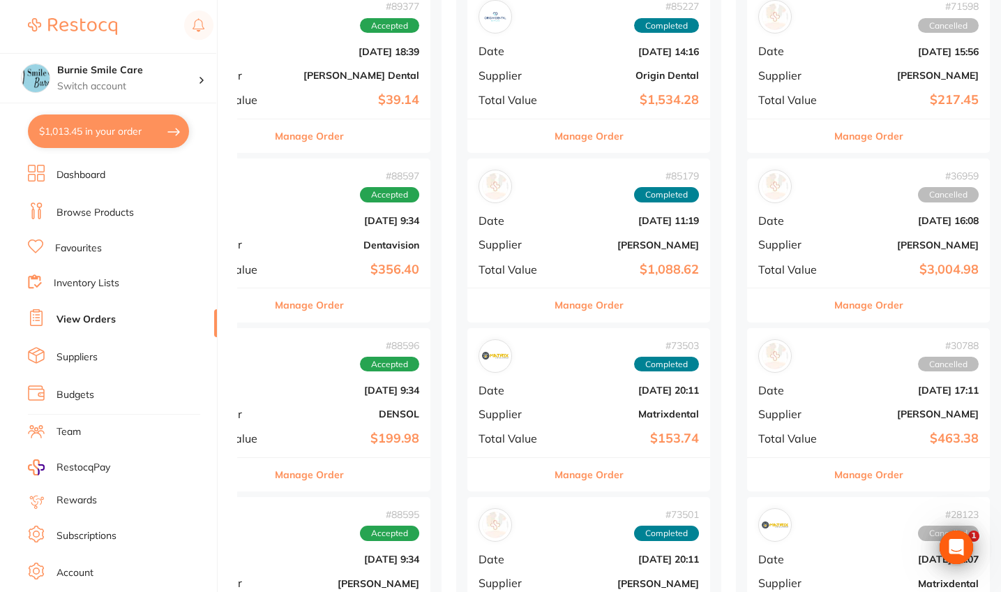
click at [582, 420] on div "# 73503 Completed Date [DATE] 20:11 Supplier Matrixdental Total Value $153.74" at bounding box center [588, 392] width 243 height 129
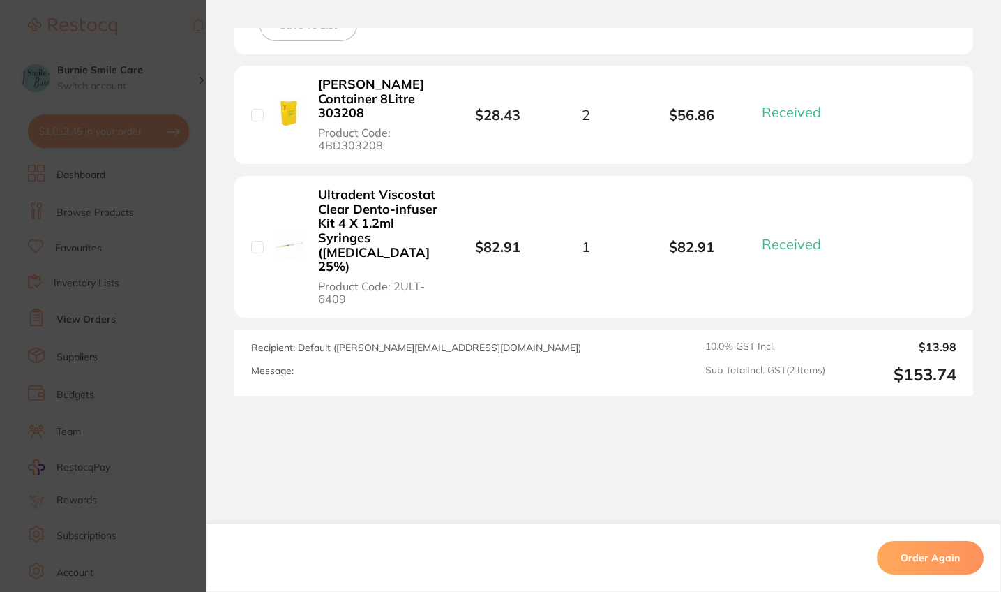
scroll to position [599, 0]
click at [153, 453] on section "Order ID: Restocq- 73503 Order Information 2 Received Completed Order Order Dat…" at bounding box center [500, 296] width 1001 height 592
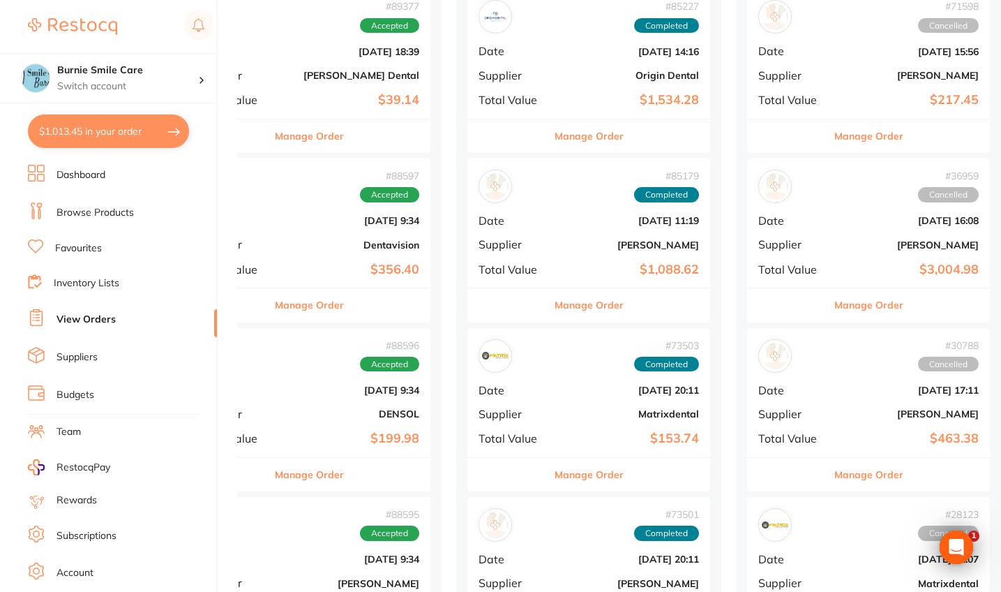
click at [578, 402] on div "# 73503 Completed Date [DATE] 20:11 Supplier Matrixdental Total Value $153.74" at bounding box center [588, 392] width 243 height 129
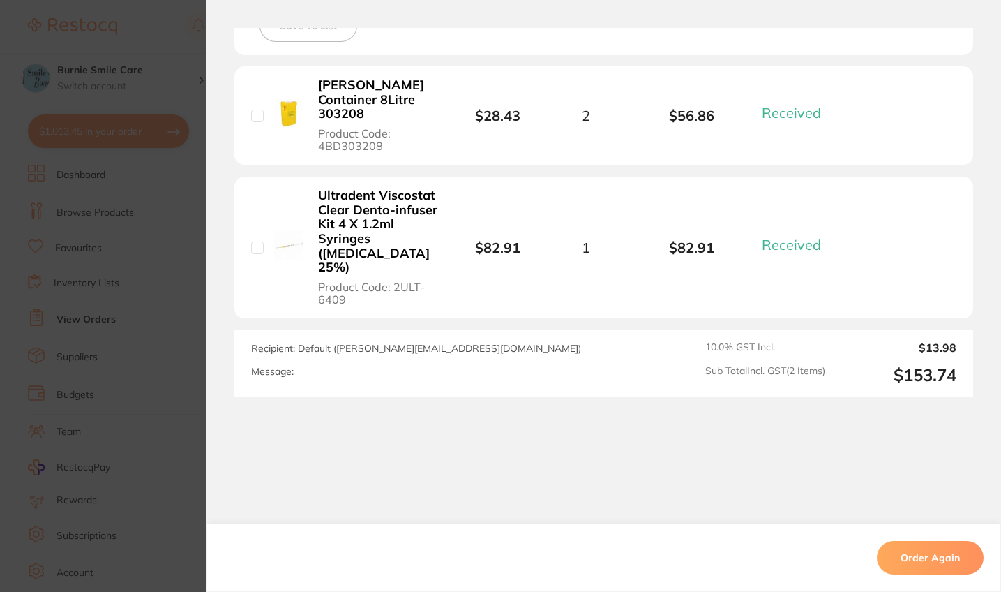
scroll to position [599, 0]
click at [140, 460] on section "Order ID: Restocq- 73503 Order Information 2 Received Completed Order Order Dat…" at bounding box center [500, 296] width 1001 height 592
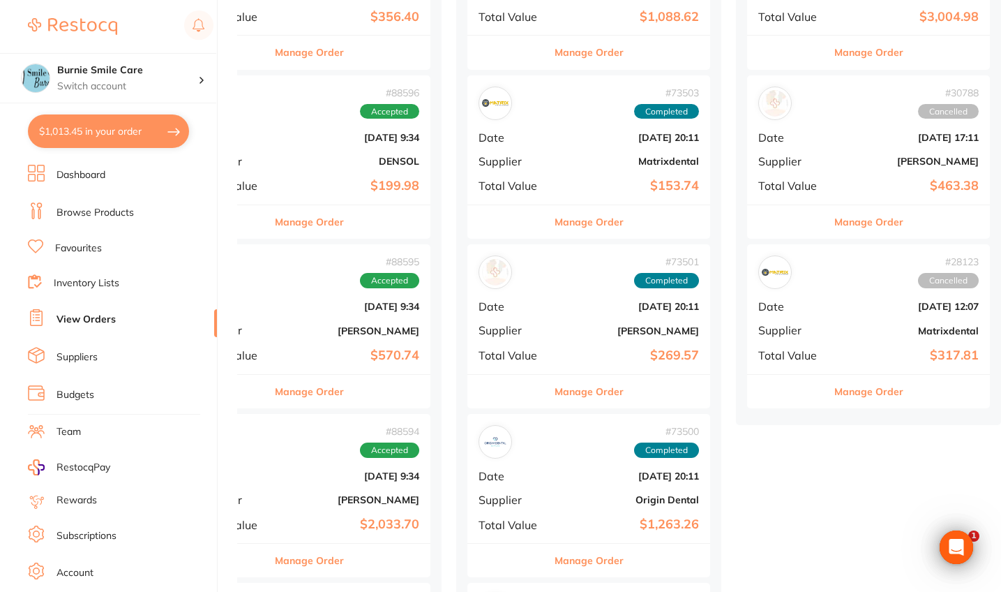
scroll to position [477, 0]
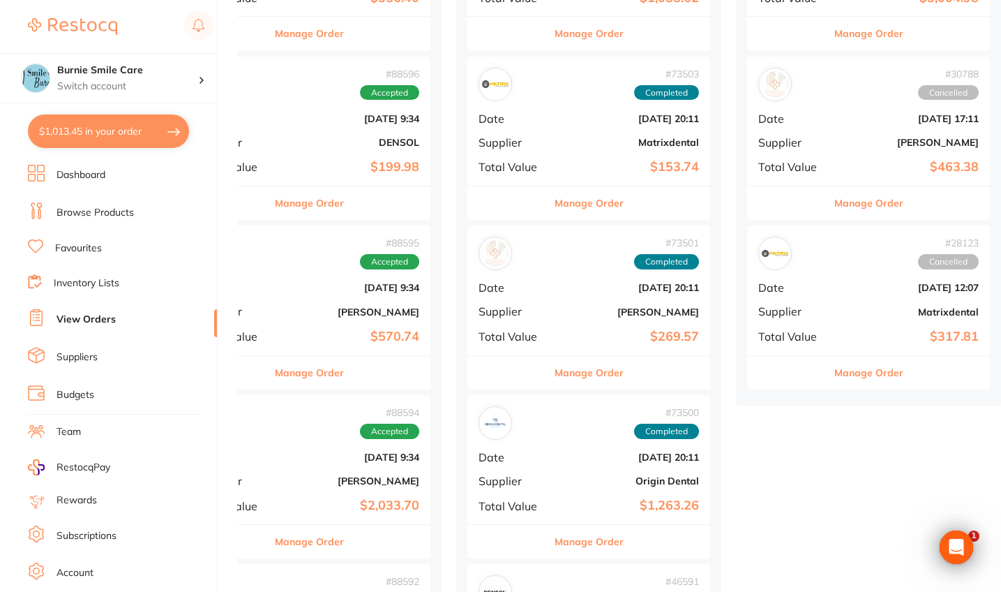
click at [578, 250] on div "# 73501 Completed" at bounding box center [589, 252] width 220 height 33
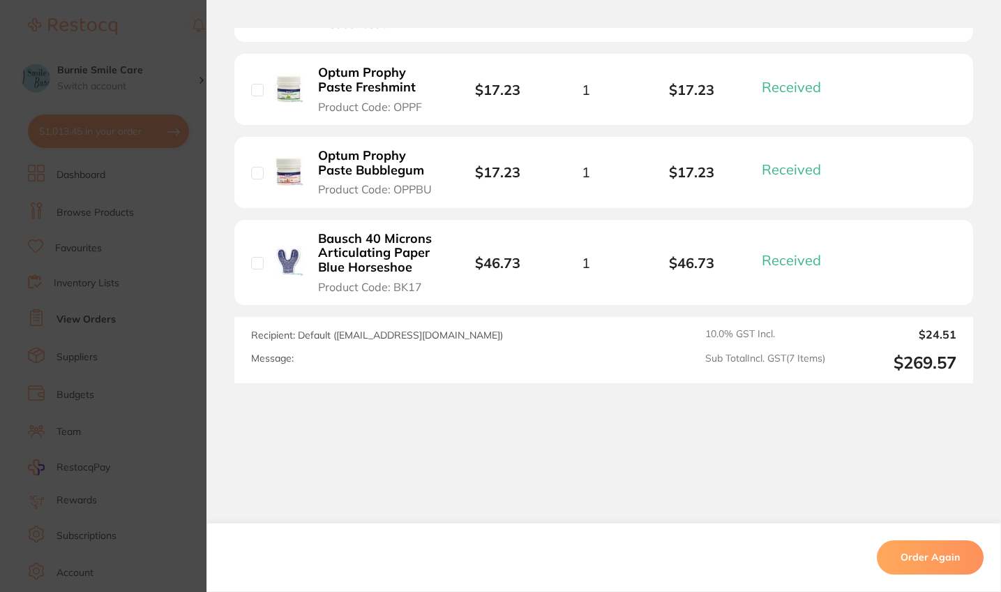
scroll to position [774, 0]
click at [103, 355] on section "Order ID: Restocq- 73501 Order Information 7 Received Completed Order Order Dat…" at bounding box center [500, 296] width 1001 height 592
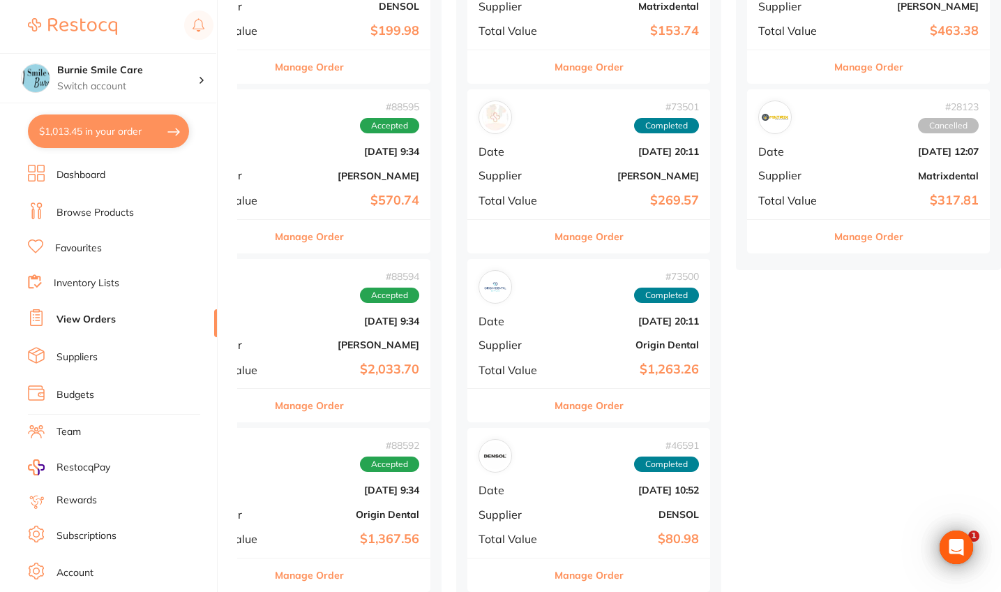
scroll to position [675, 0]
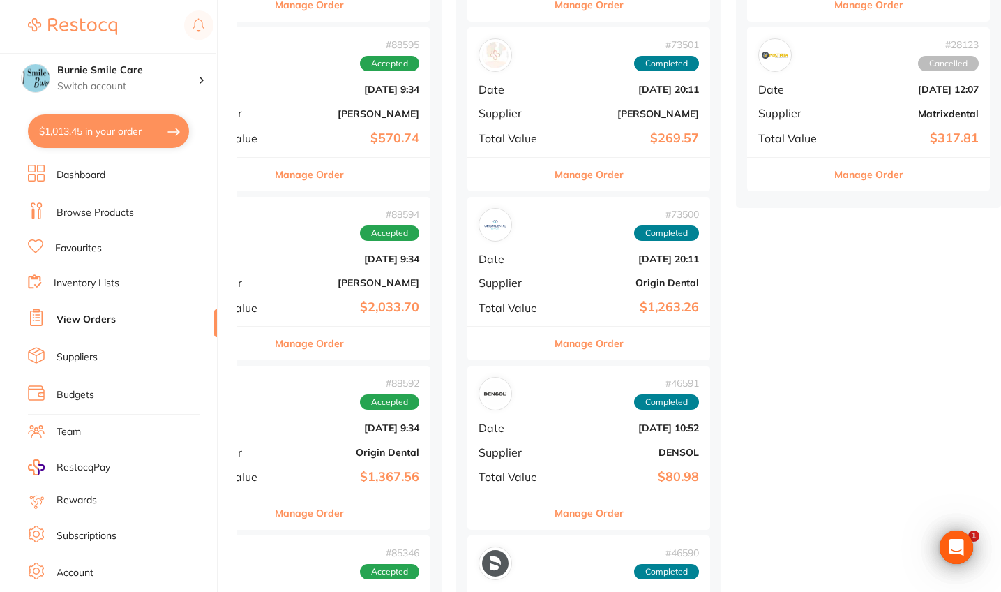
click at [599, 247] on div "# 73500 Completed Date [DATE] 20:11 Supplier Origin Dental Total Value $1,263.26" at bounding box center [588, 261] width 243 height 129
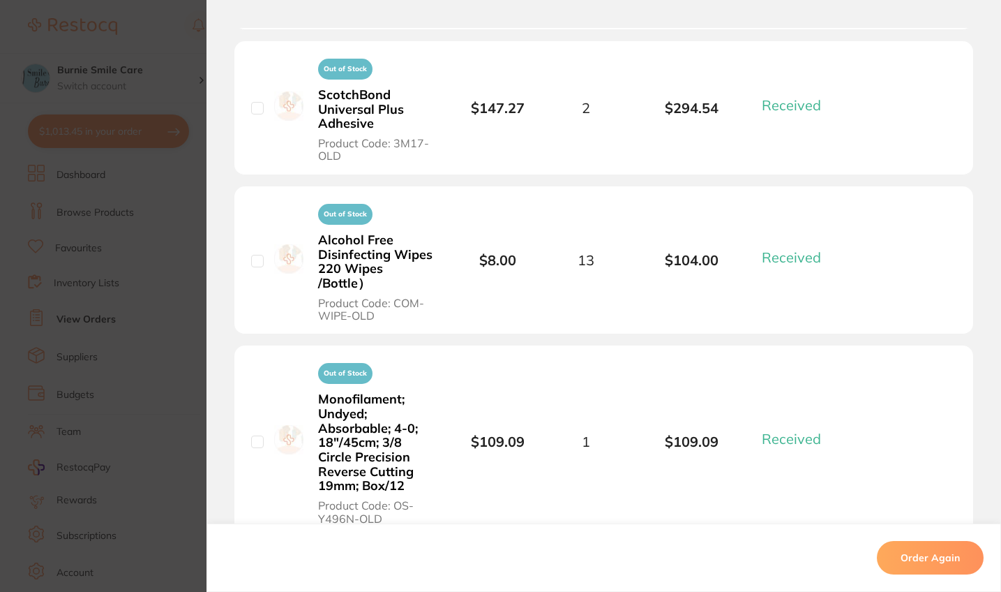
scroll to position [2864, 0]
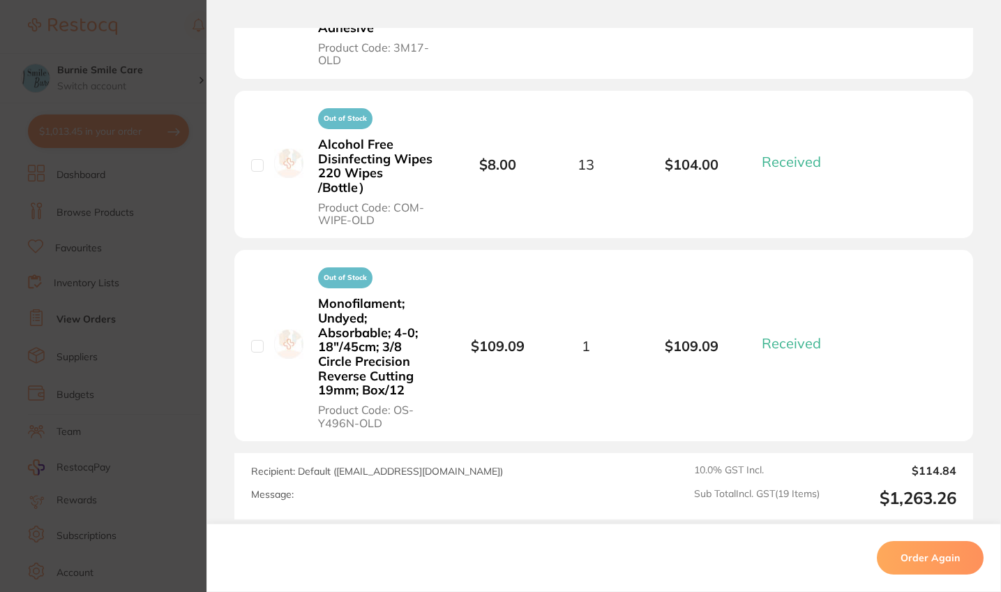
click at [100, 456] on section "Order ID: Restocq- 73500 Order Information 19 Received Completed Order Order Da…" at bounding box center [500, 296] width 1001 height 592
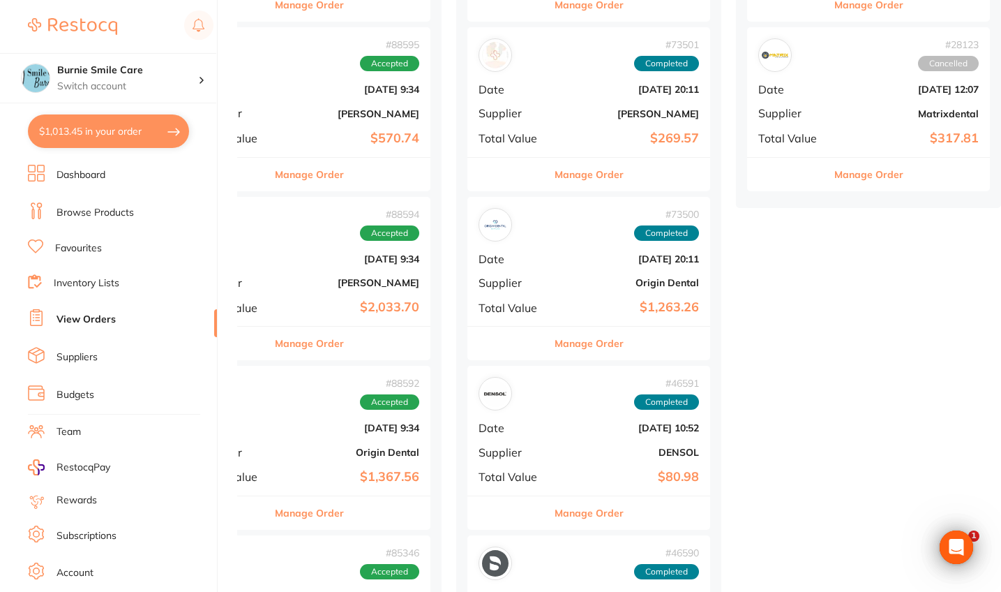
click at [624, 432] on div "# 46591 Completed Date [DATE] 10:52 Supplier DENSOL Total Value $80.98" at bounding box center [588, 430] width 243 height 129
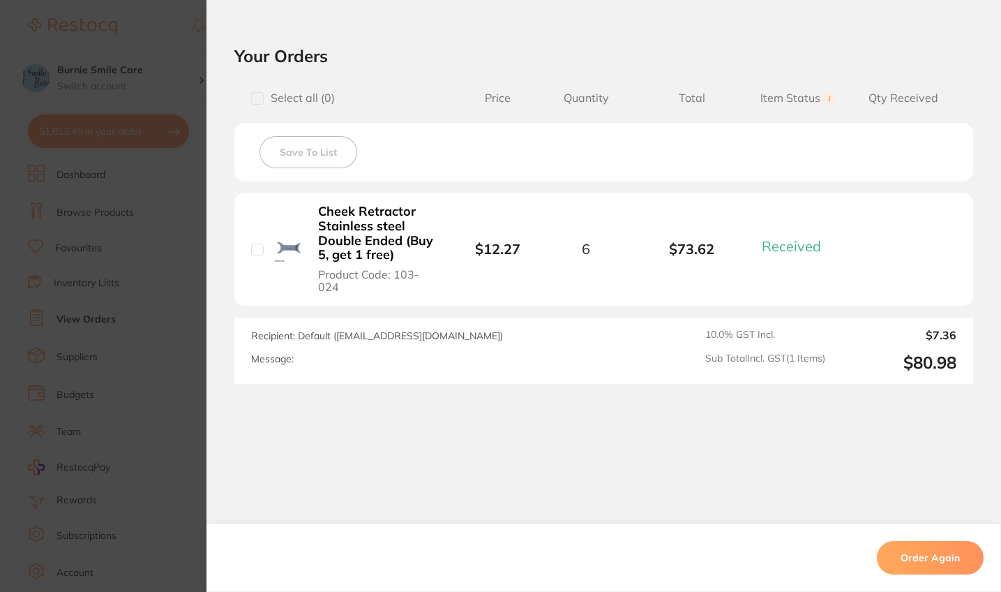
click at [228, 390] on div "Order ID: Restocq- 46591 Order Information 1 Received Completed Order Order Dat…" at bounding box center [603, 310] width 795 height 564
click at [155, 409] on section "Order ID: Restocq- 46591 Order Information 1 Received Completed Order Order Dat…" at bounding box center [500, 296] width 1001 height 592
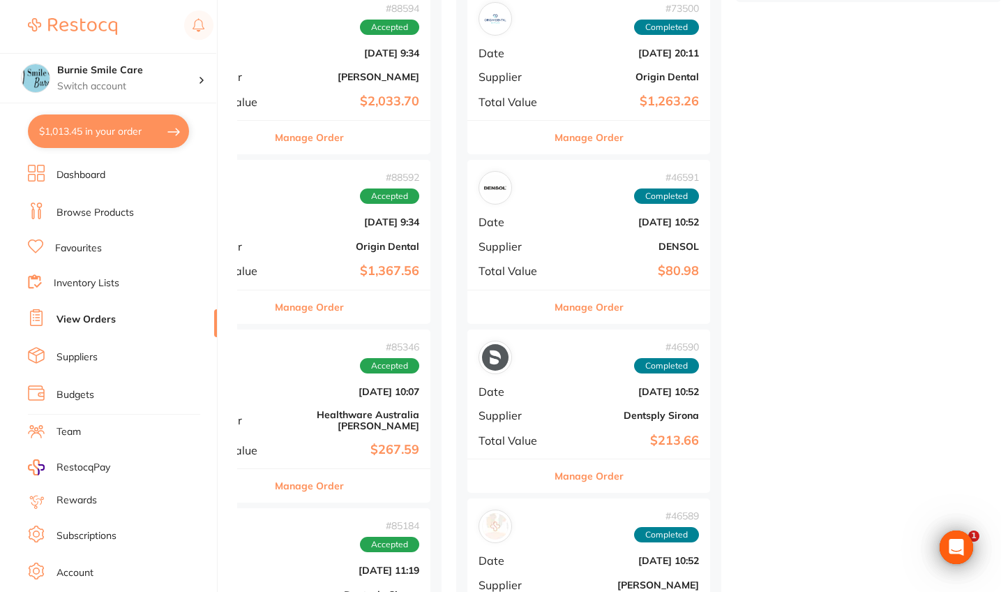
scroll to position [882, 0]
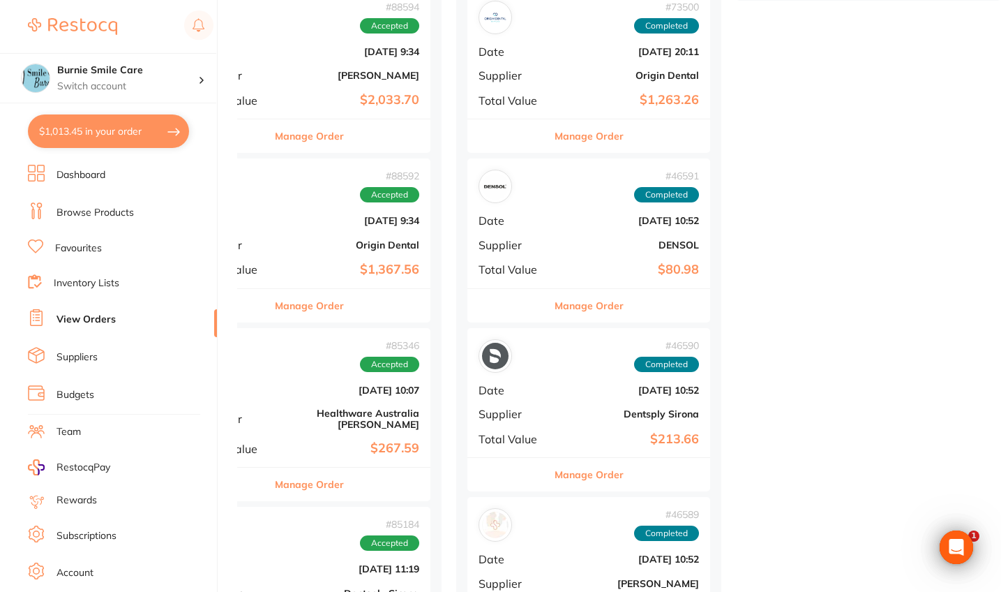
click at [607, 398] on div "# 46590 Completed Date [DATE] 10:52 Supplier Dentsply Sirona Total Value $213.66" at bounding box center [588, 392] width 243 height 129
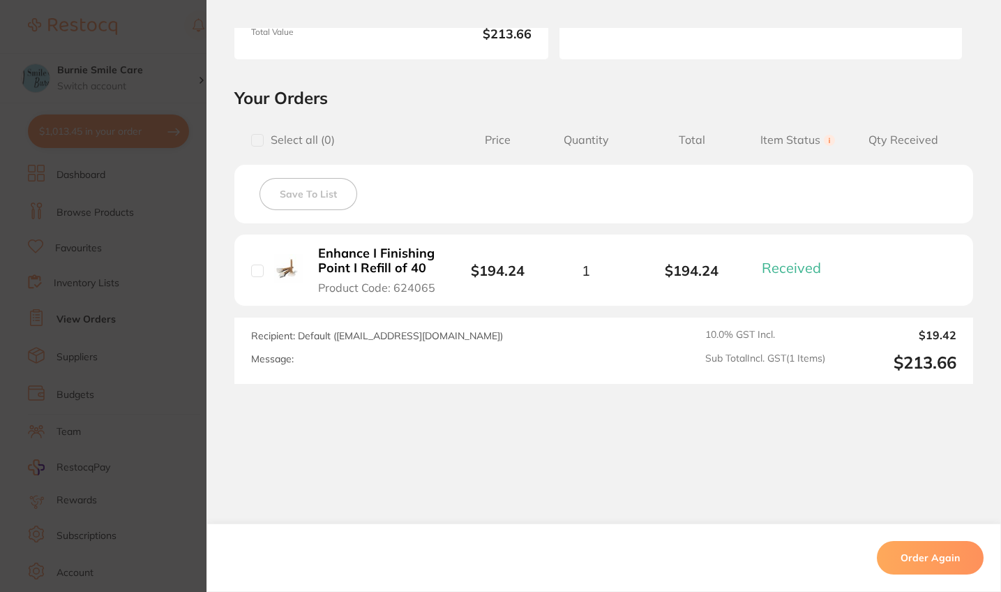
scroll to position [257, 0]
click at [140, 406] on section "Order ID: Restocq- 46590 Order Information 1 Received Completed Order Order Dat…" at bounding box center [500, 296] width 1001 height 592
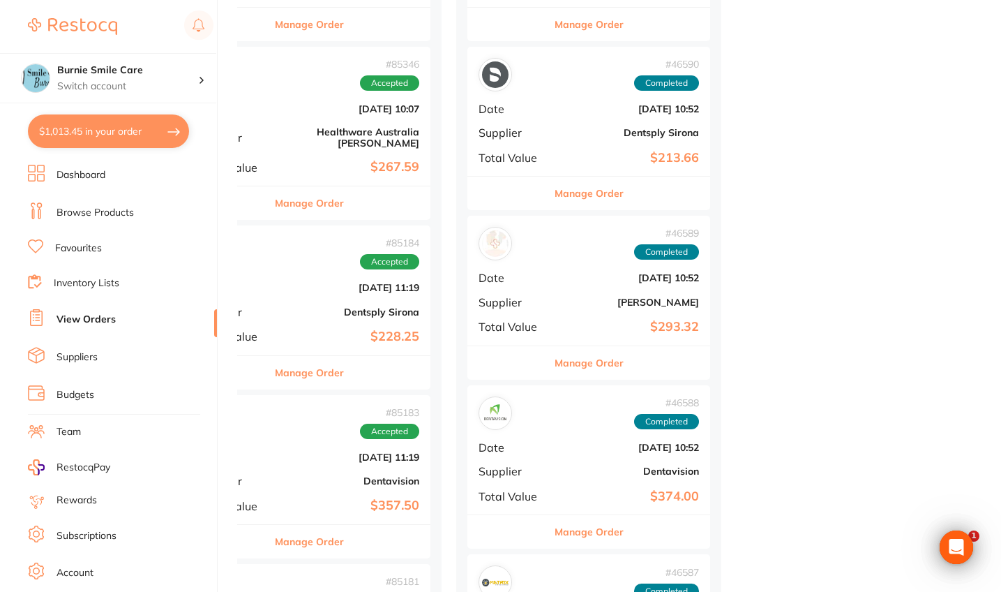
scroll to position [1165, 0]
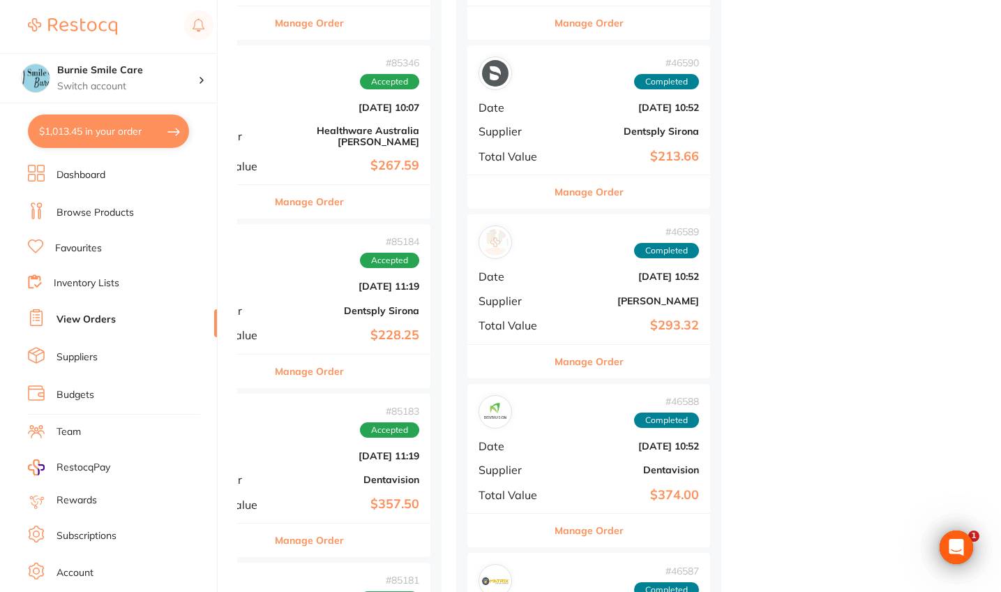
click at [573, 273] on b "[DATE] 10:52" at bounding box center [629, 276] width 140 height 11
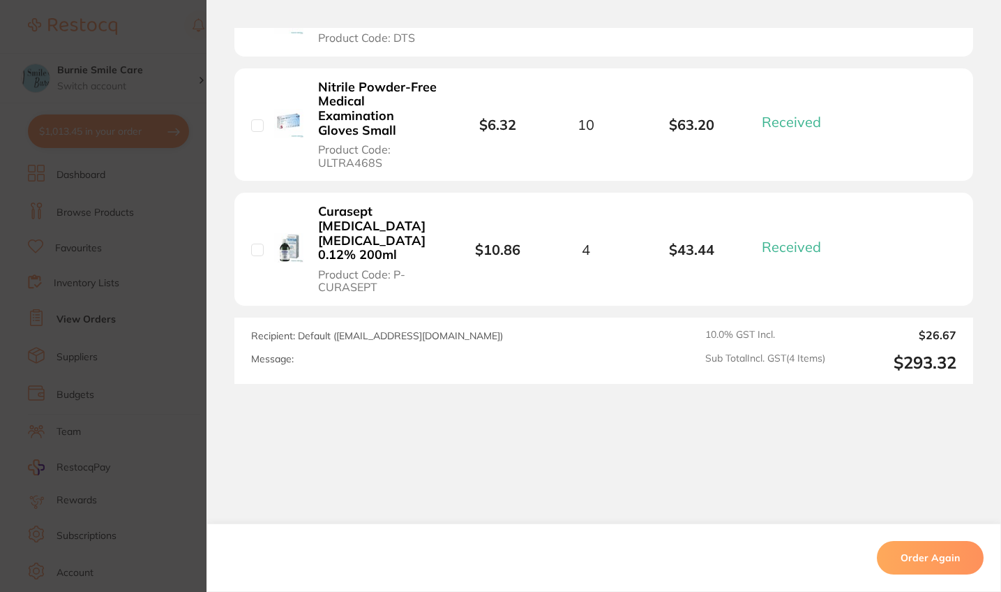
scroll to position [589, 0]
click at [141, 373] on section "Order ID: Restocq- 46589 Order Information 4 Received Completed Order Order Dat…" at bounding box center [500, 296] width 1001 height 592
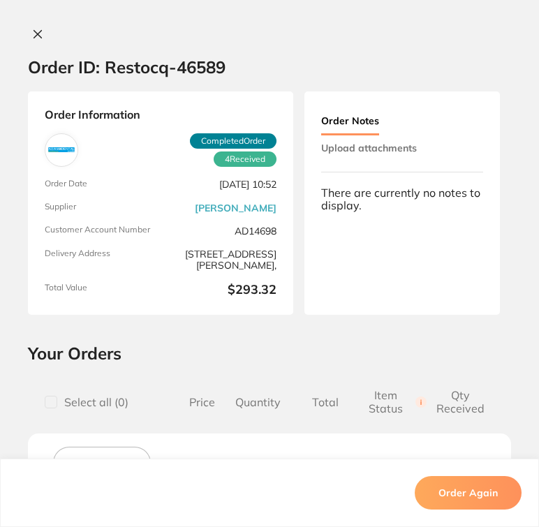
scroll to position [435, 0]
click at [28, 33] on button at bounding box center [38, 35] width 20 height 15
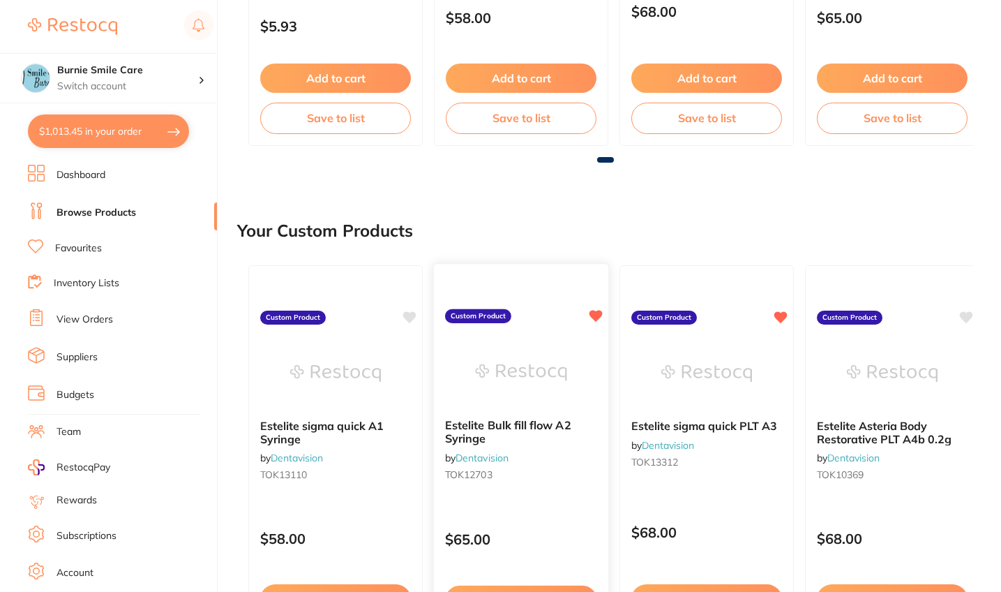
scroll to position [37, 0]
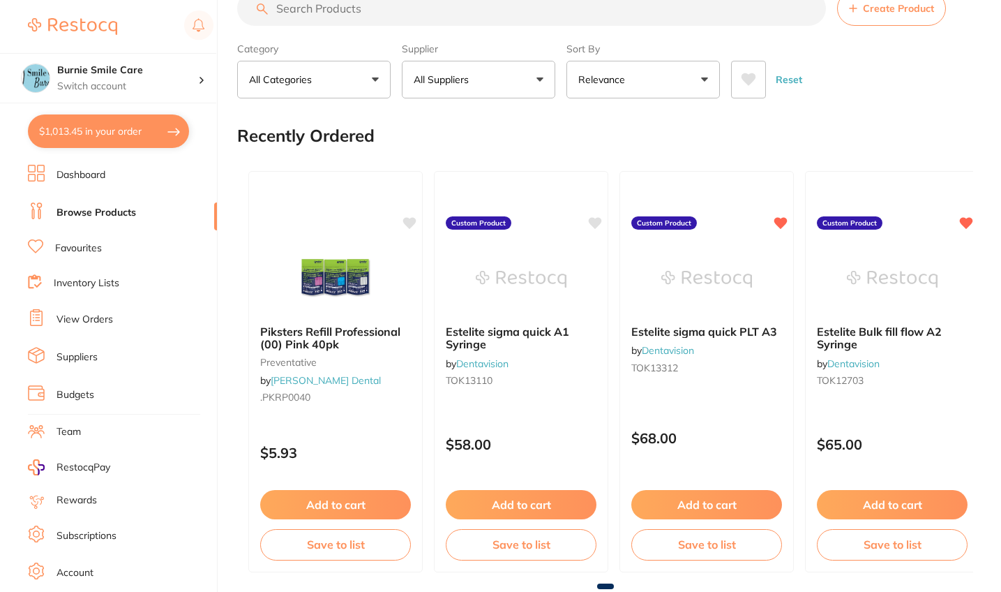
click at [366, 1] on input "search" at bounding box center [531, 8] width 589 height 35
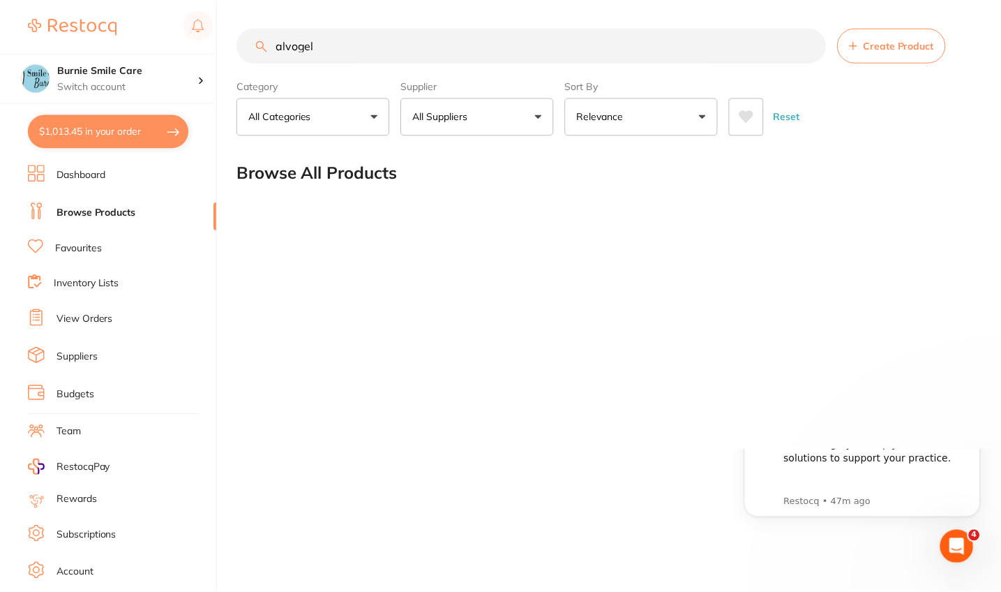
scroll to position [0, 0]
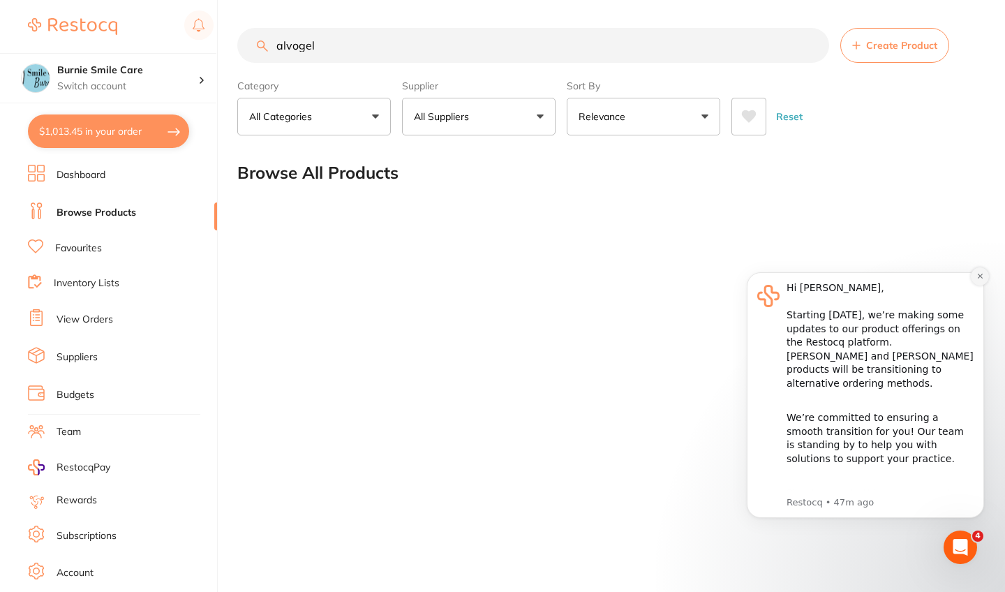
click at [976, 277] on icon "Dismiss notification" at bounding box center [980, 276] width 8 height 8
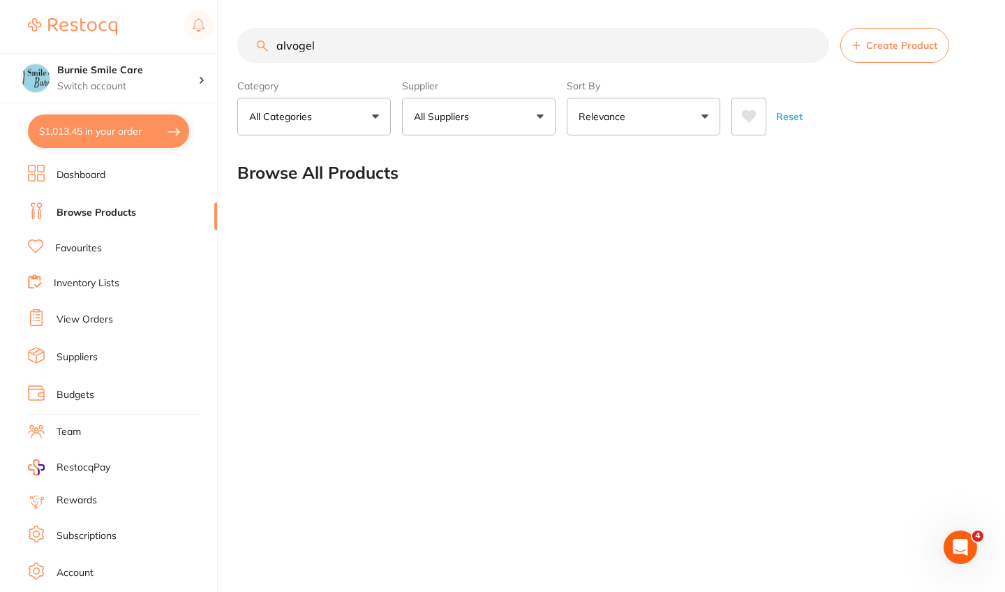
click at [303, 47] on input "alvogel" at bounding box center [533, 45] width 592 height 35
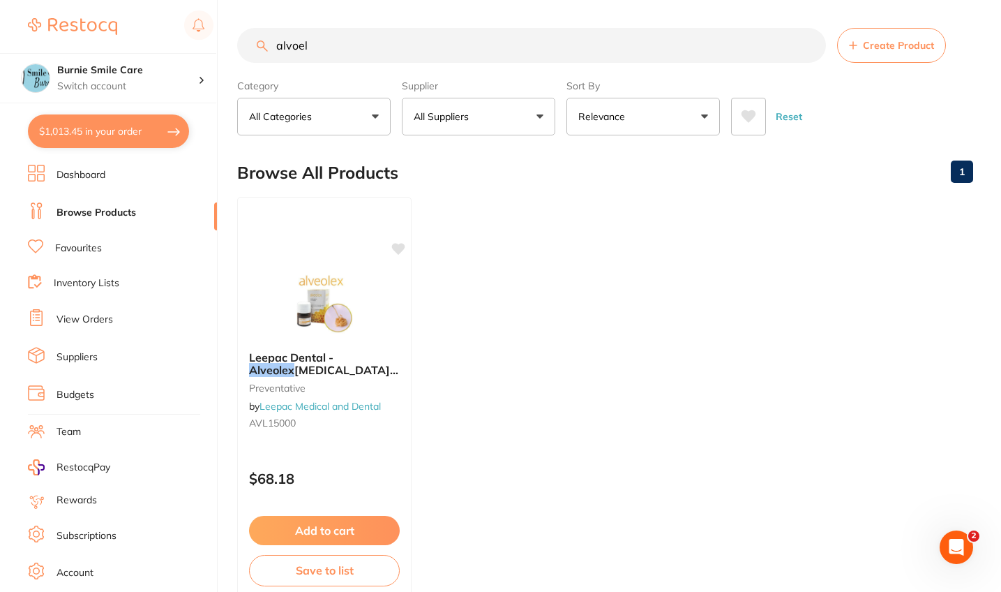
type input "alvel"
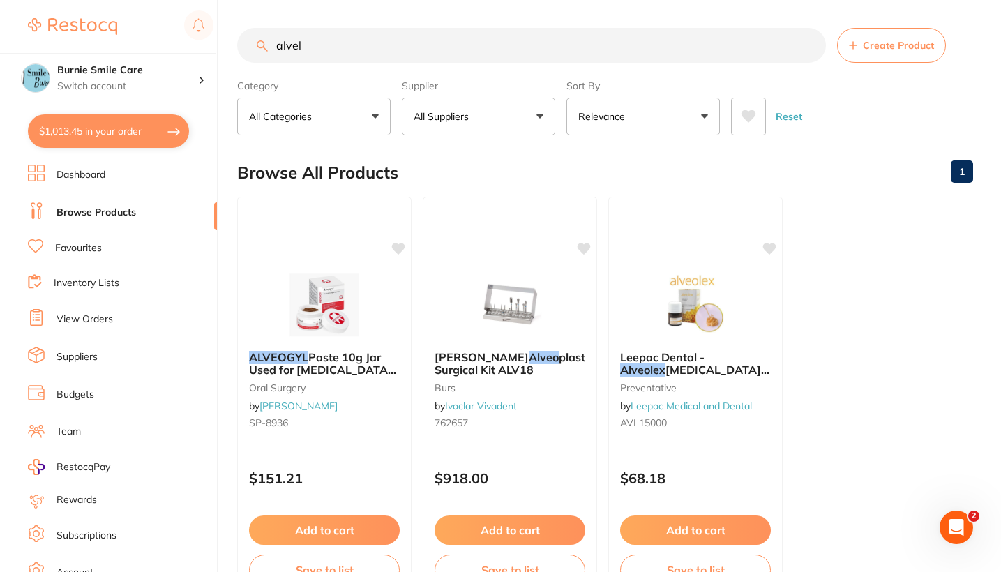
drag, startPoint x: 323, startPoint y: 45, endPoint x: 185, endPoint y: 50, distance: 138.2
click at [185, 50] on div "$1,013.45 Burnie Smile Care Switch account North West Dental Burnie Burnie Smil…" at bounding box center [500, 286] width 1001 height 572
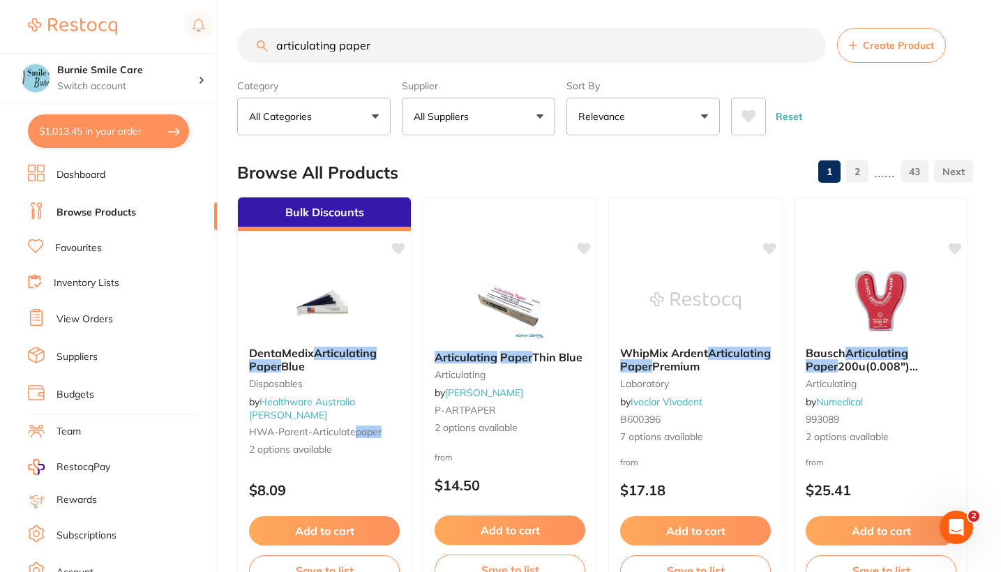
click at [527, 116] on button "All Suppliers" at bounding box center [478, 117] width 153 height 38
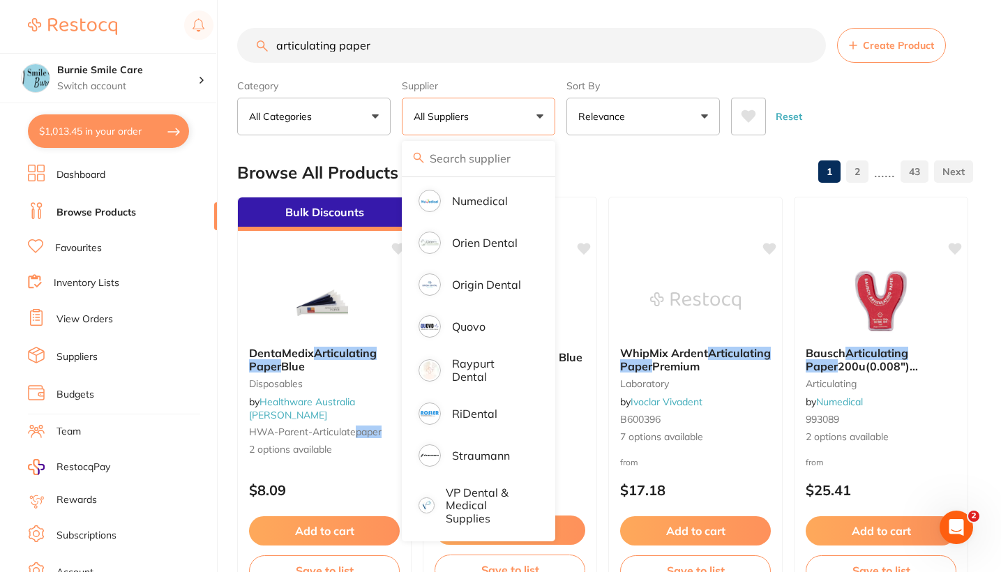
scroll to position [924, 0]
click at [496, 288] on p "Origin Dental" at bounding box center [486, 284] width 69 height 13
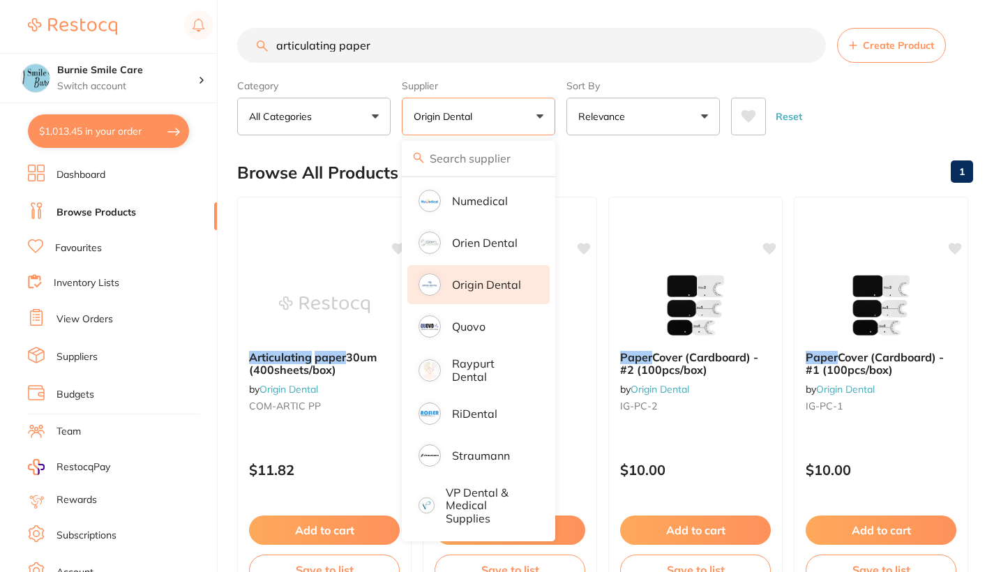
click at [900, 111] on div "Reset" at bounding box center [846, 111] width 231 height 49
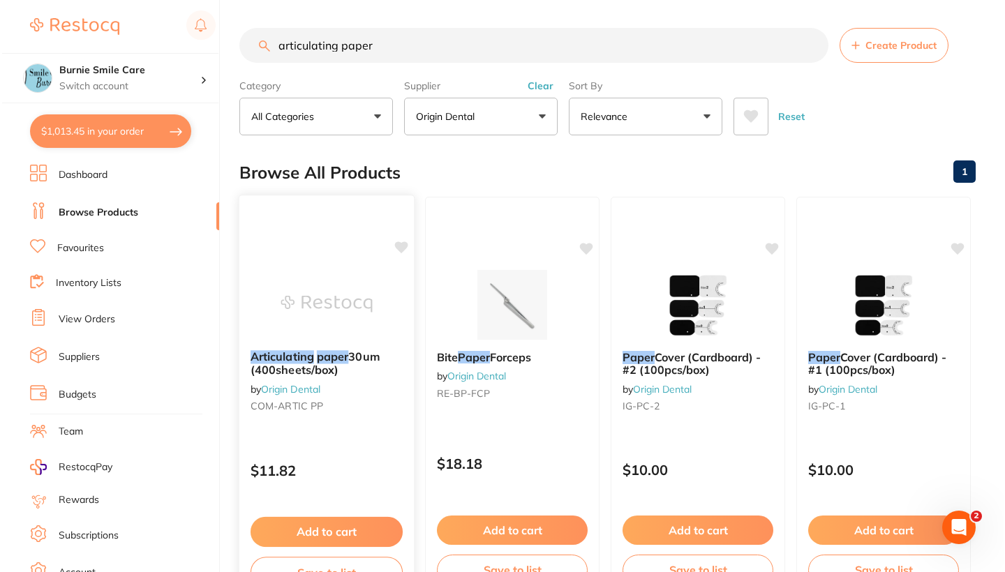
scroll to position [0, 0]
click at [363, 456] on div "$11.82" at bounding box center [324, 468] width 174 height 38
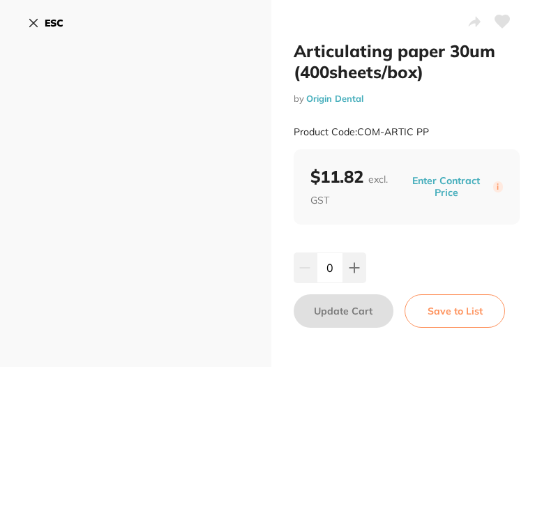
click at [38, 33] on button "ESC" at bounding box center [46, 23] width 36 height 24
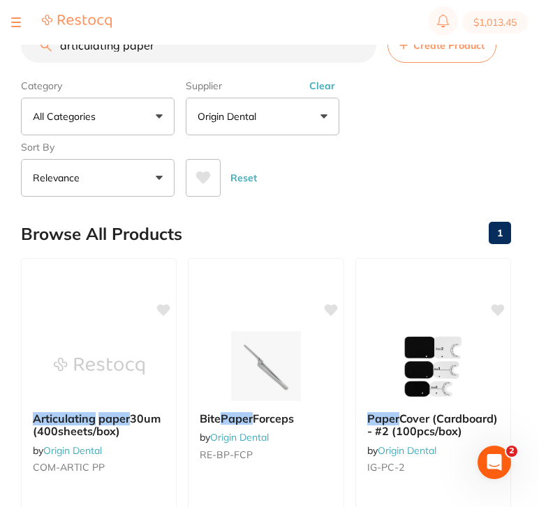
drag, startPoint x: 176, startPoint y: 55, endPoint x: -3, endPoint y: 63, distance: 179.5
click at [0, 63] on html "$1,013.45 Burnie Smile Care Switch account North West Dental Burnie Burnie Smil…" at bounding box center [269, 231] width 539 height 463
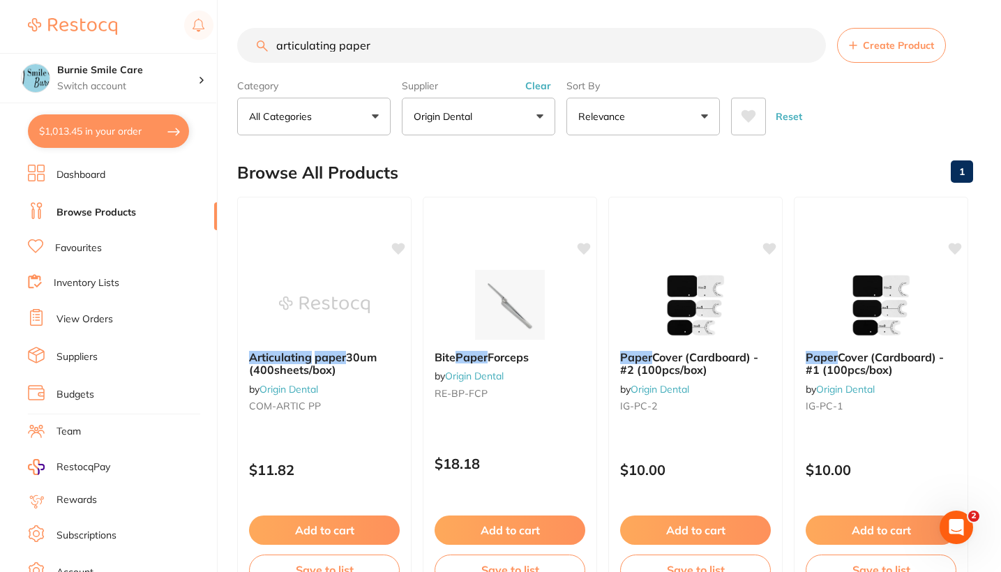
click at [545, 84] on button "Clear" at bounding box center [538, 86] width 34 height 13
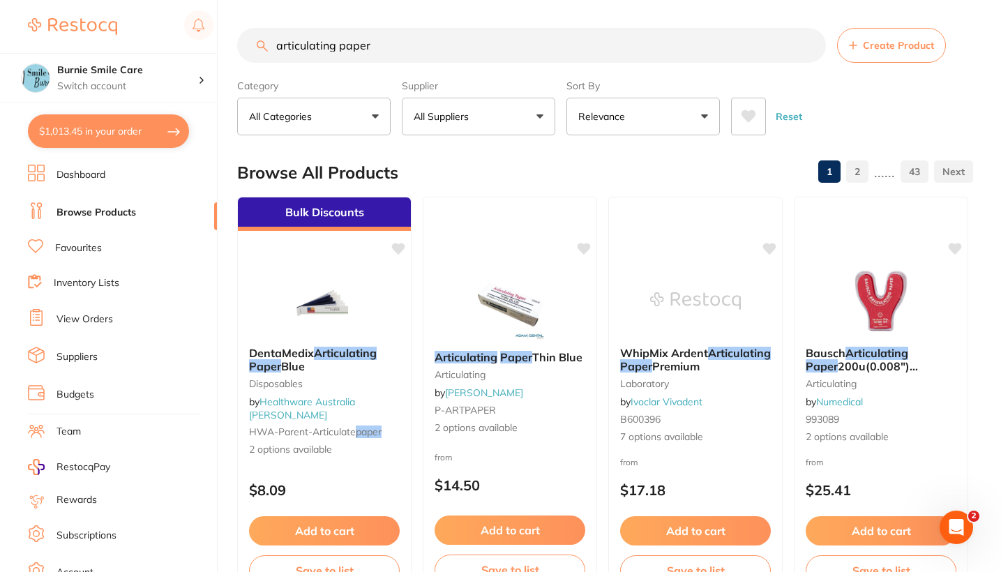
click at [389, 40] on input "articulating paper" at bounding box center [531, 45] width 589 height 35
click at [172, 59] on div "$1,013.45 Burnie Smile Care Switch account North West Dental Burnie Burnie Smil…" at bounding box center [500, 286] width 1001 height 572
drag, startPoint x: 403, startPoint y: 45, endPoint x: 234, endPoint y: 40, distance: 168.9
click at [234, 40] on div "$1,013.45 Burnie Smile Care Switch account North West Dental Burnie Burnie Smil…" at bounding box center [500, 286] width 1001 height 572
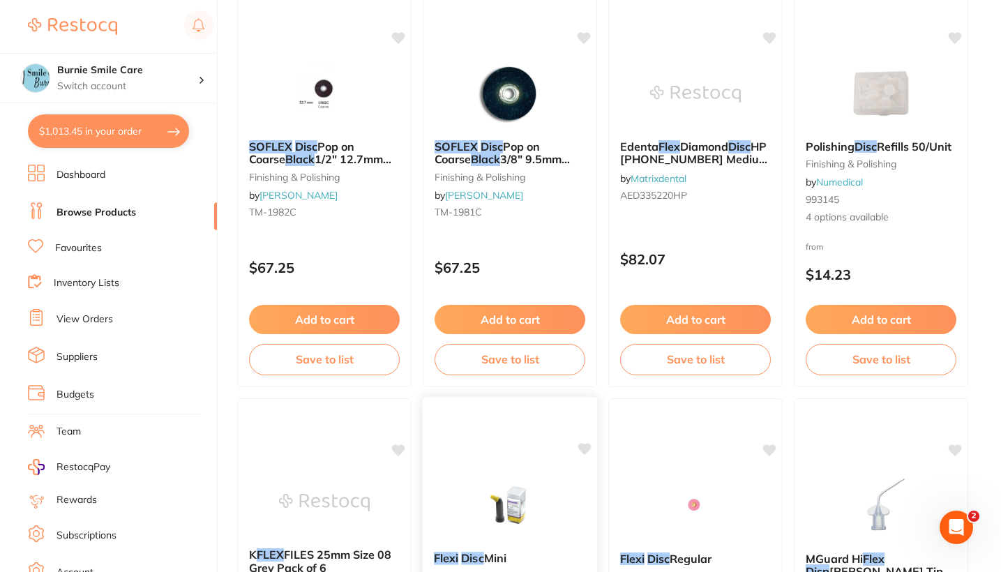
scroll to position [148, 0]
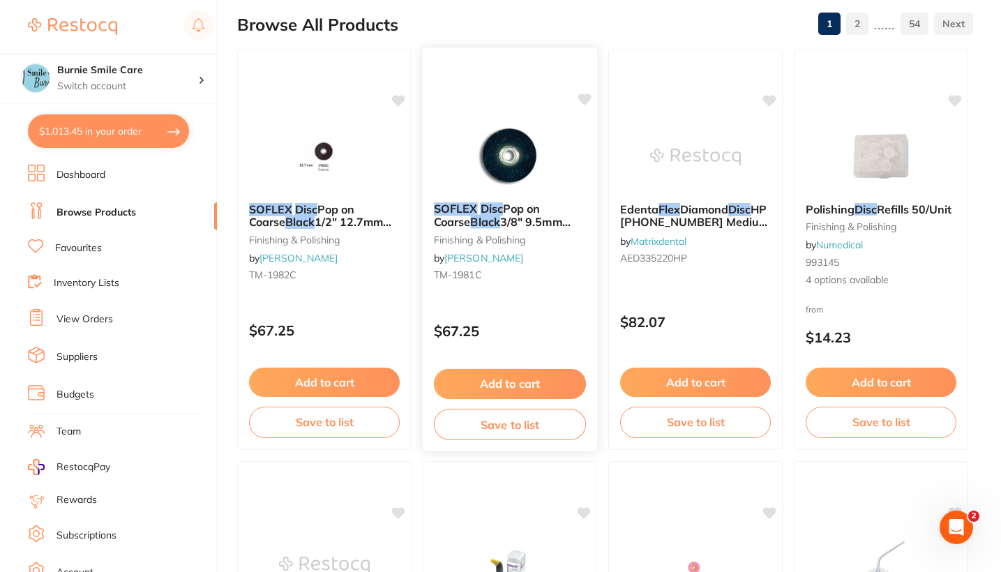
click at [541, 266] on div "SOFLEX Disc Pop on Coarse Black 3/8" 9.5mm Pack of 85 finishing & polishing by …" at bounding box center [510, 244] width 174 height 107
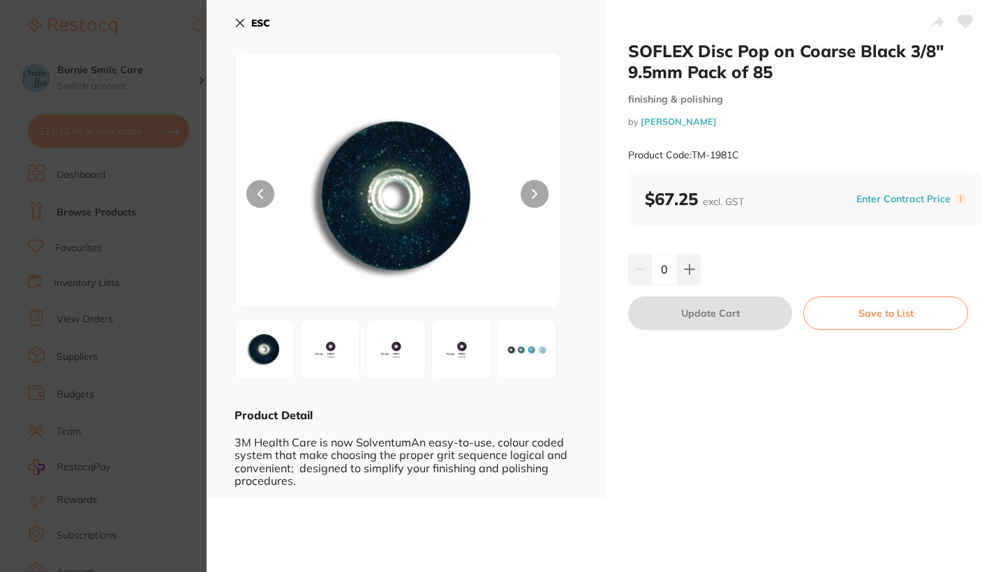
click at [527, 354] on img at bounding box center [527, 349] width 50 height 50
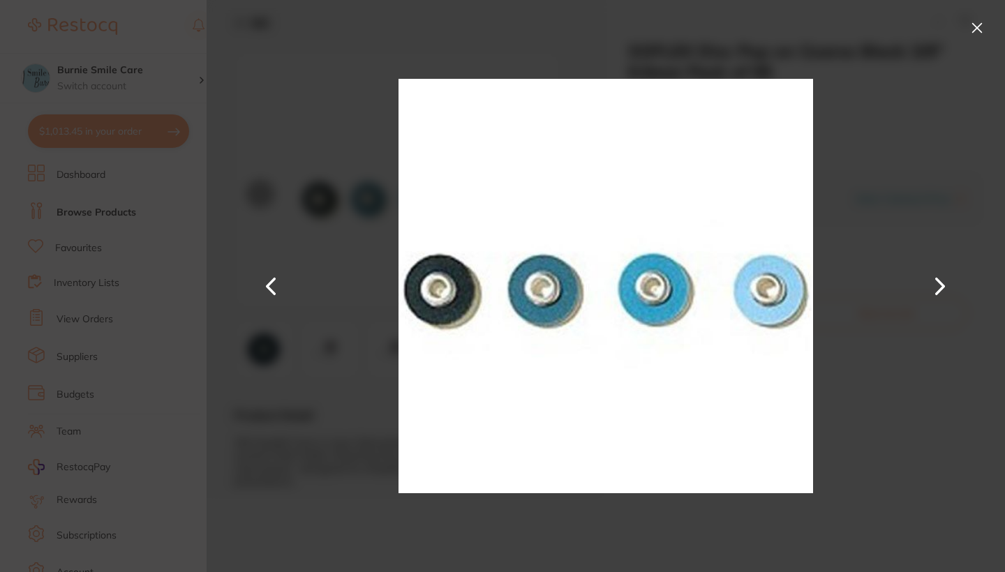
click at [981, 27] on button at bounding box center [976, 28] width 22 height 22
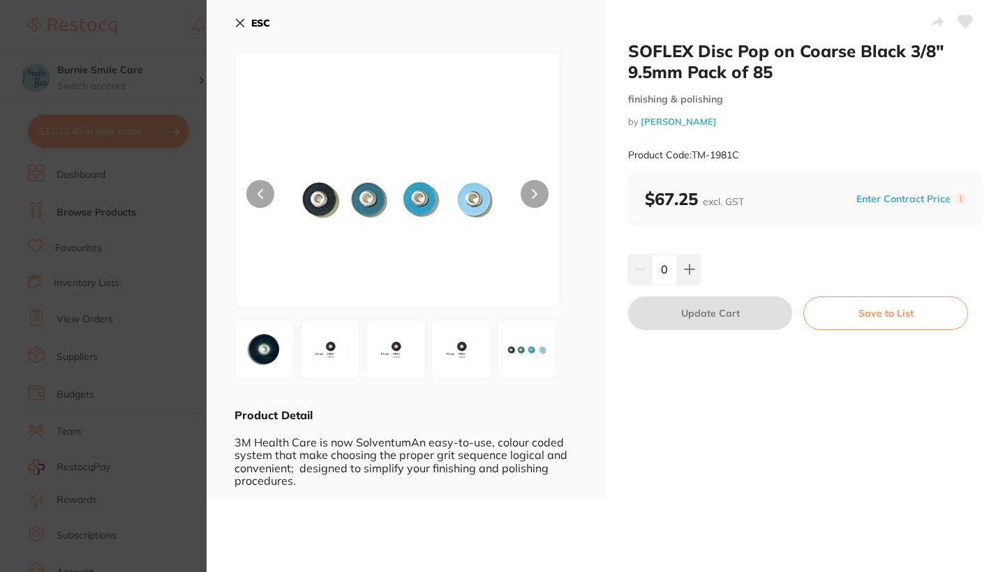
click at [157, 344] on section "SOFLEX Disc Pop on Coarse Black 3/8" 9.5mm Pack of 85 finishing & polishing by …" at bounding box center [502, 286] width 1005 height 572
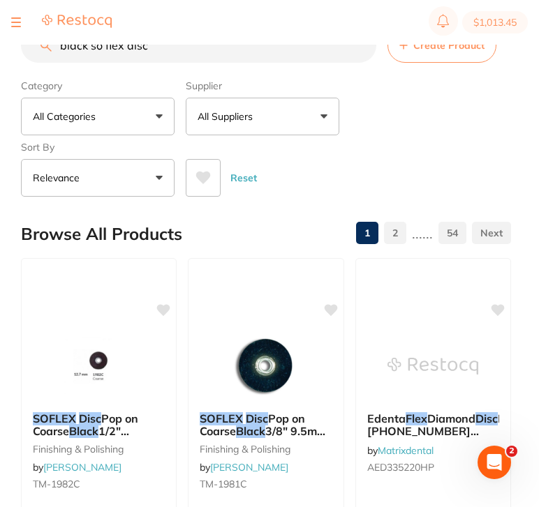
click at [180, 54] on input "black so flex disc" at bounding box center [198, 45] width 355 height 35
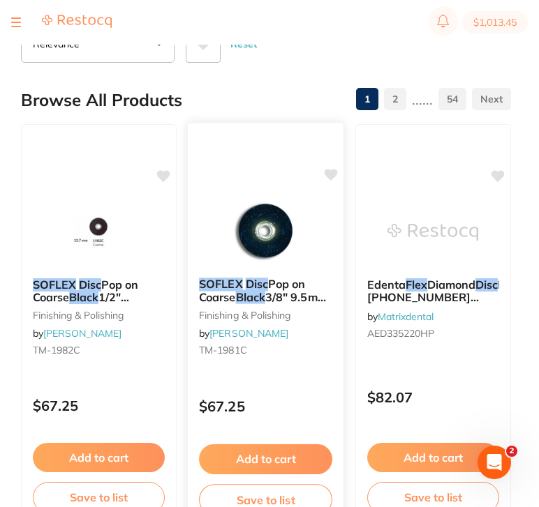
scroll to position [143, 0]
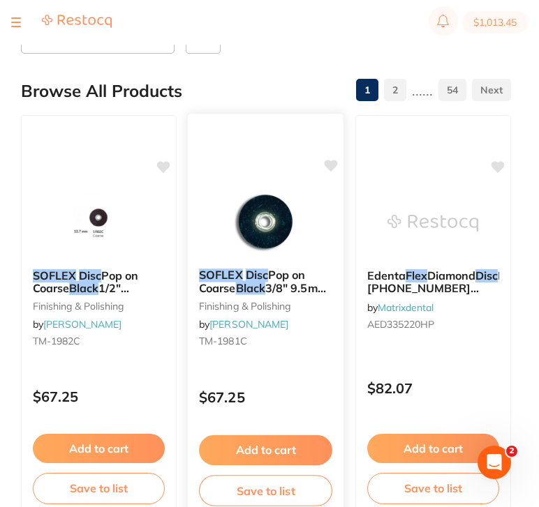
click at [292, 319] on div "SOFLEX Disc Pop on Coarse Black 3/8" 9.5mm Pack of 85 finishing & polishing by …" at bounding box center [266, 310] width 156 height 107
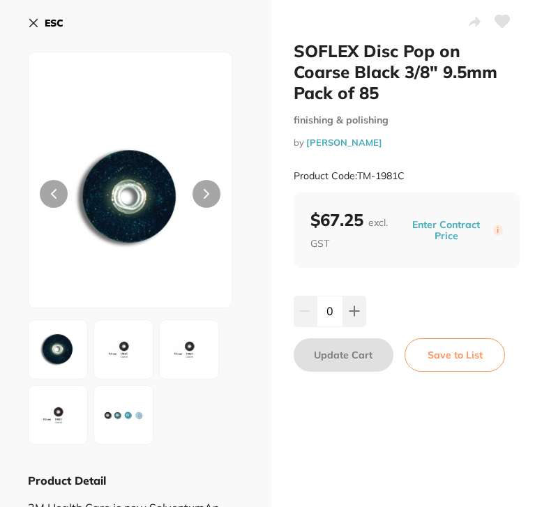
click at [51, 22] on b "ESC" at bounding box center [54, 23] width 19 height 13
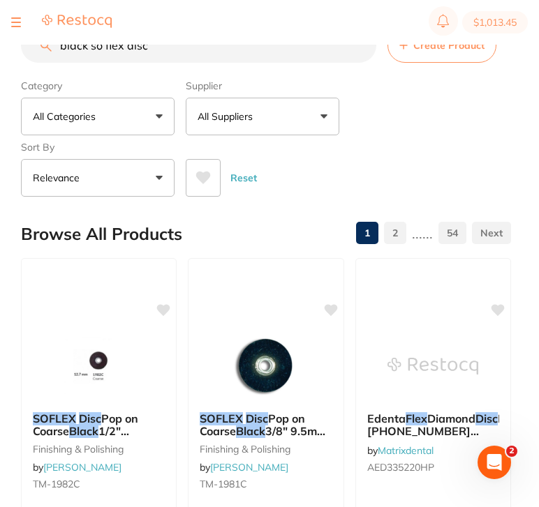
click at [255, 126] on button "All Suppliers" at bounding box center [262, 117] width 153 height 38
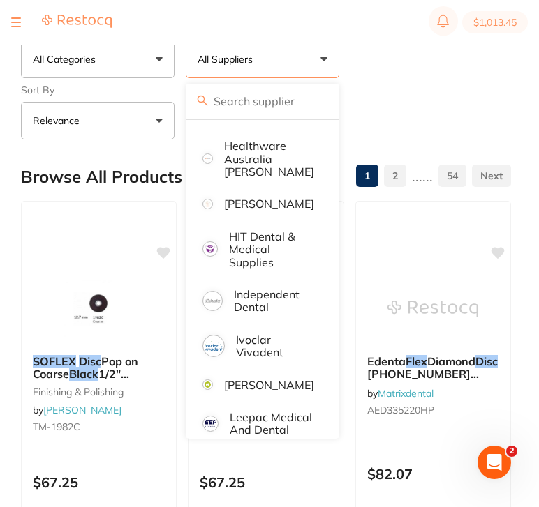
scroll to position [569, 0]
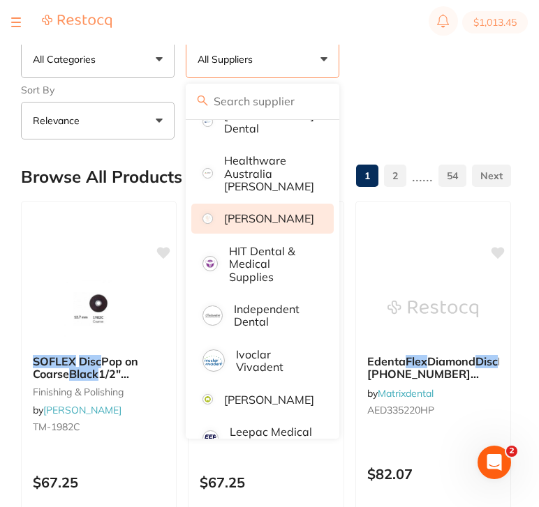
click at [282, 206] on li "[PERSON_NAME]" at bounding box center [262, 218] width 142 height 29
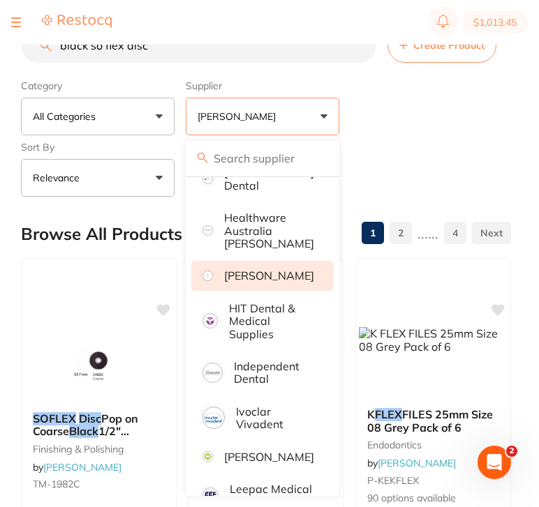
click at [464, 131] on div "Category All Categories All Categories articulating burs CAD/CAM crown & bridge…" at bounding box center [266, 135] width 490 height 123
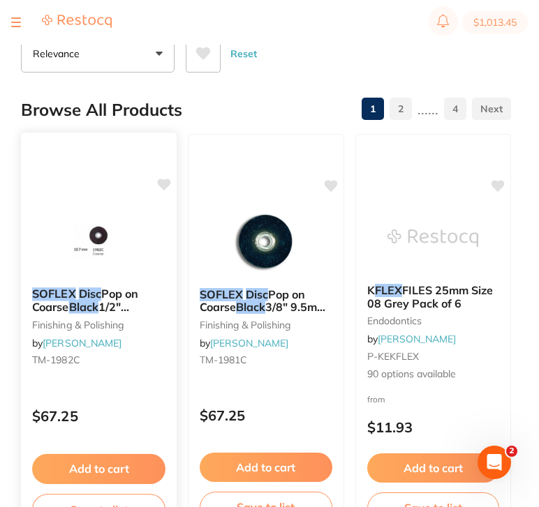
click at [126, 400] on div "$67.25" at bounding box center [99, 413] width 156 height 38
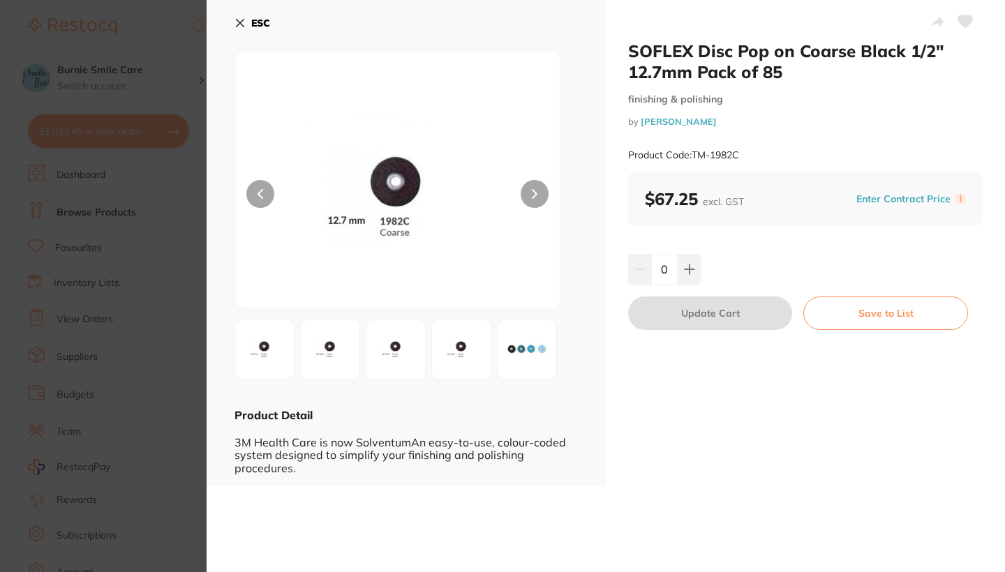
click at [239, 20] on icon at bounding box center [239, 22] width 11 height 11
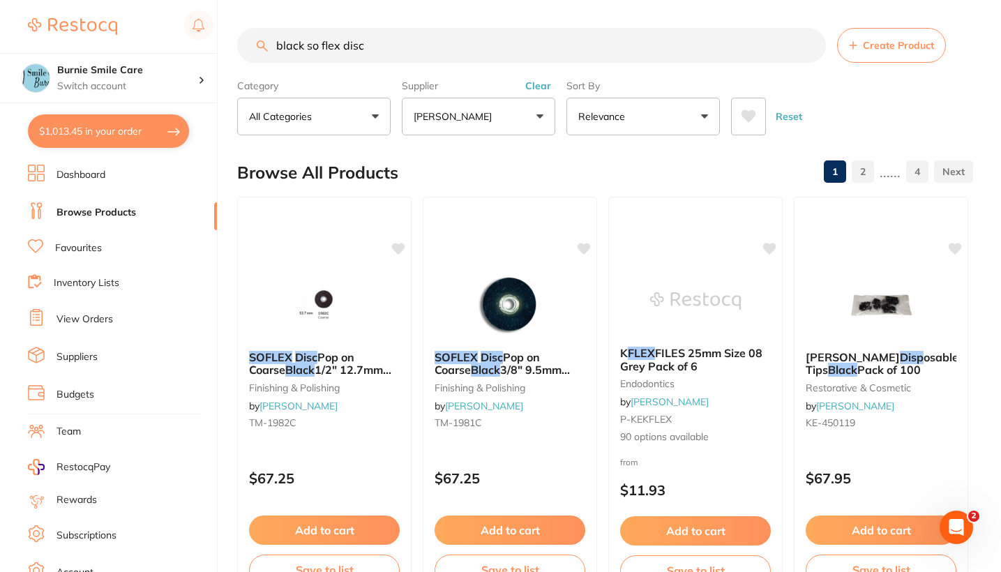
click at [539, 87] on button "Clear" at bounding box center [538, 86] width 34 height 13
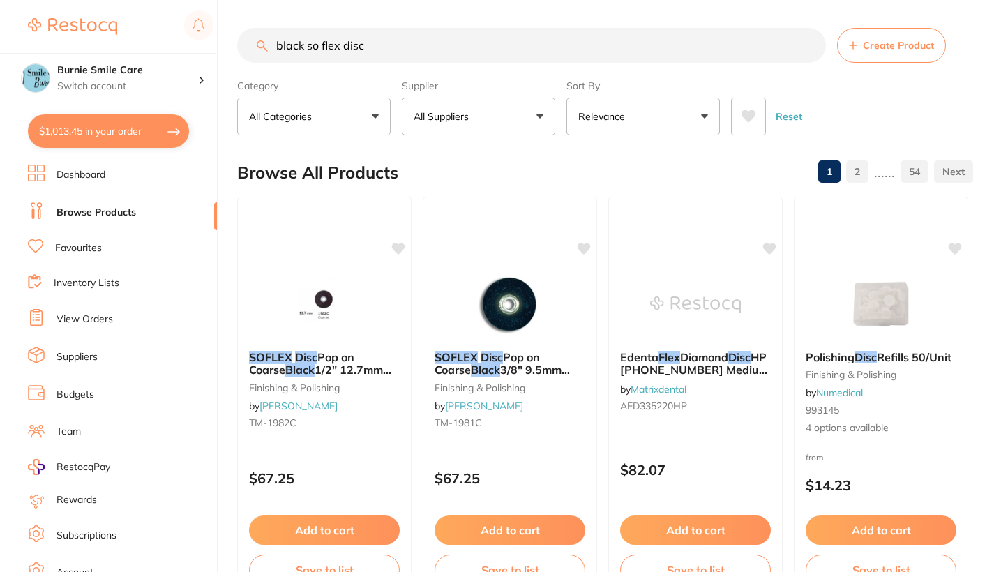
drag, startPoint x: 394, startPoint y: 44, endPoint x: 176, endPoint y: 47, distance: 218.4
click at [176, 47] on div "$1,013.45 Burnie Smile Care Switch account North West Dental Burnie Burnie Smil…" at bounding box center [500, 286] width 1001 height 572
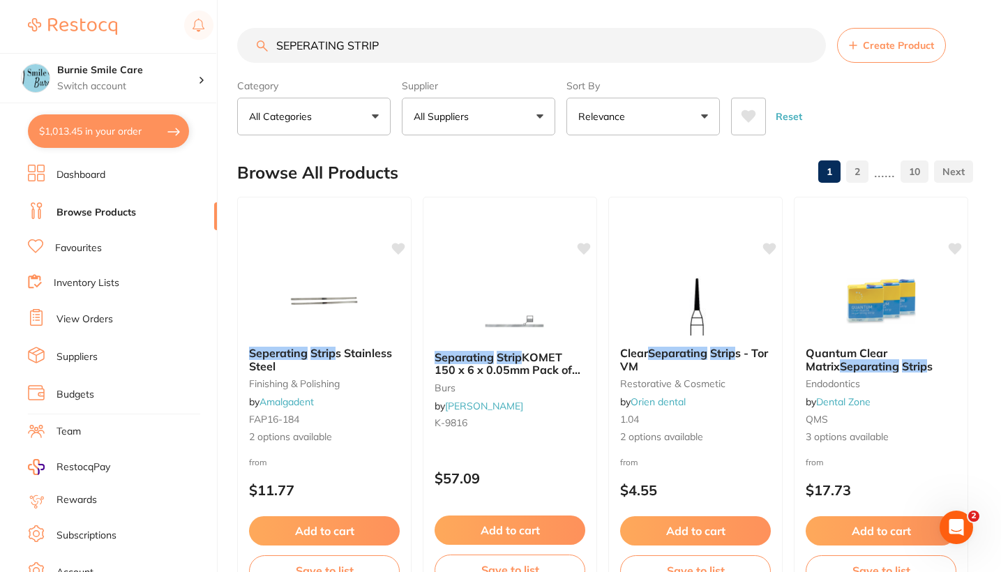
drag, startPoint x: 347, startPoint y: 46, endPoint x: 164, endPoint y: 39, distance: 182.9
click at [164, 39] on div "$1,013.45 Burnie Smile Care Switch account North West Dental Burnie Burnie Smil…" at bounding box center [500, 286] width 1001 height 572
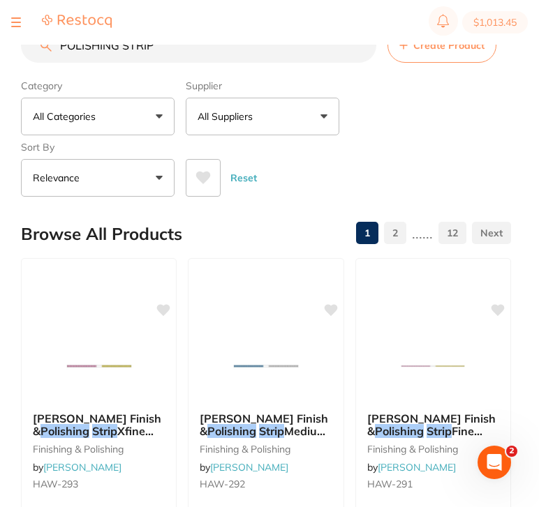
drag, startPoint x: 121, startPoint y: 47, endPoint x: -52, endPoint y: 61, distance: 174.2
click at [0, 61] on html "$1,013.45 Burnie Smile Care Switch account North West Dental Burnie Burnie Smil…" at bounding box center [269, 231] width 539 height 463
type input "P"
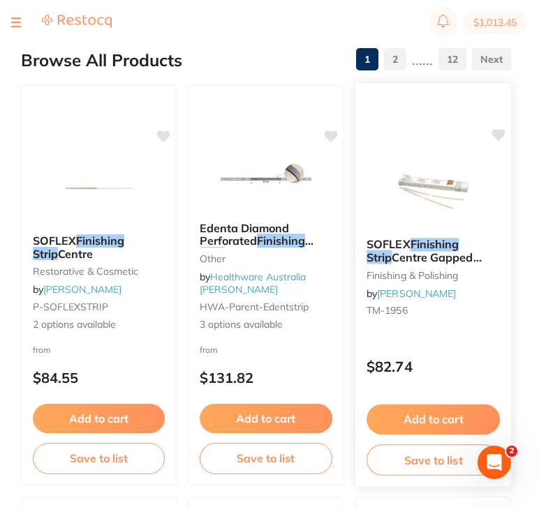
click at [423, 347] on div "$82.74" at bounding box center [433, 364] width 156 height 38
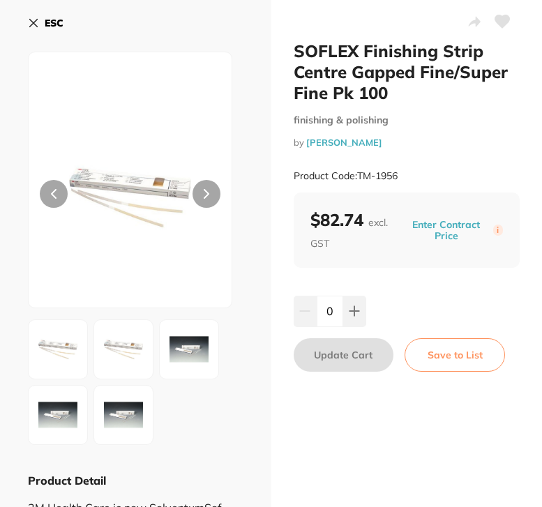
click at [505, 20] on icon at bounding box center [502, 21] width 15 height 13
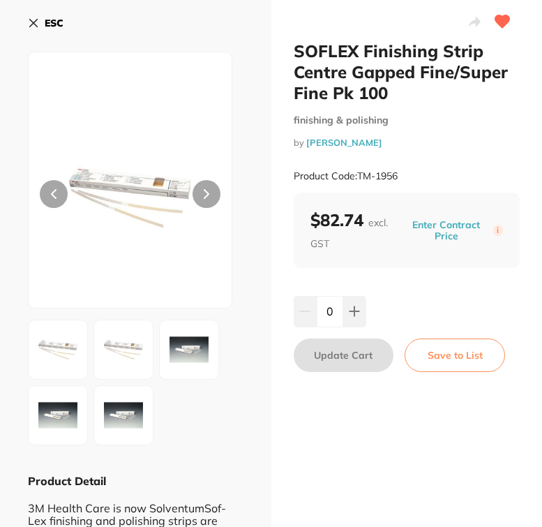
click at [50, 15] on button "ESC" at bounding box center [46, 23] width 36 height 24
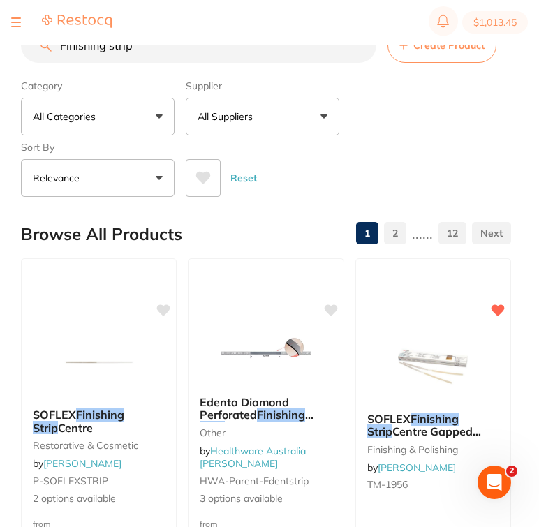
drag, startPoint x: 158, startPoint y: 52, endPoint x: 0, endPoint y: 52, distance: 158.4
click at [0, 52] on div "$1,013.45 Burnie Smile Care Switch account North West Dental Burnie Burnie Smil…" at bounding box center [269, 241] width 539 height 482
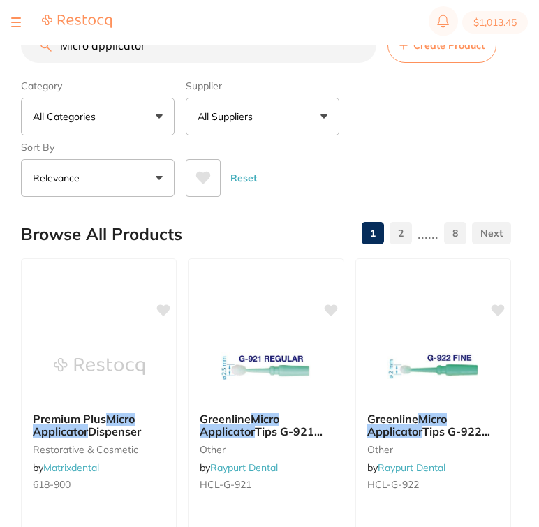
click at [262, 132] on button "All Suppliers" at bounding box center [262, 117] width 153 height 38
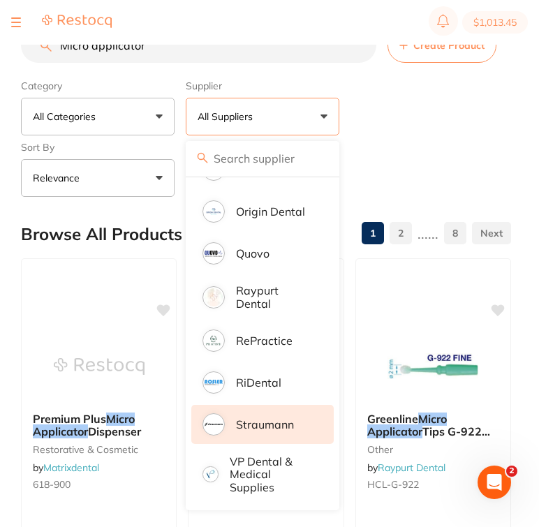
scroll to position [1026, 0]
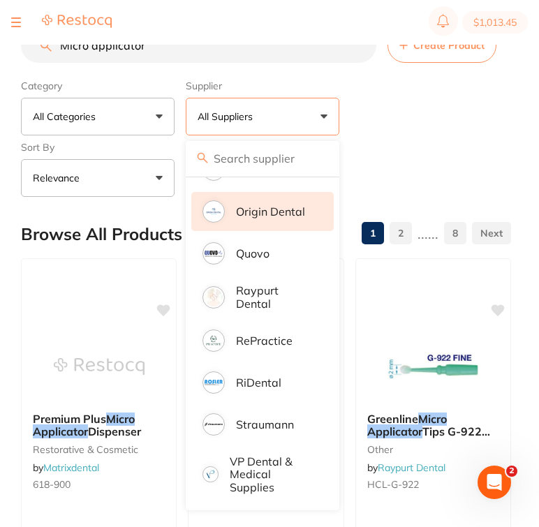
click at [289, 214] on p "Origin Dental" at bounding box center [270, 211] width 69 height 13
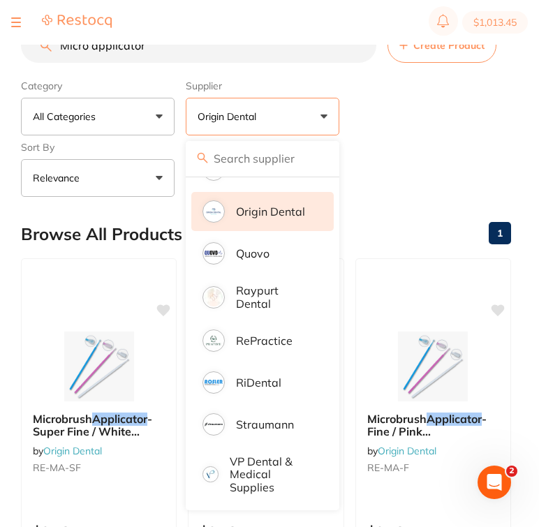
scroll to position [0, 0]
click at [416, 174] on div "Reset" at bounding box center [343, 172] width 314 height 49
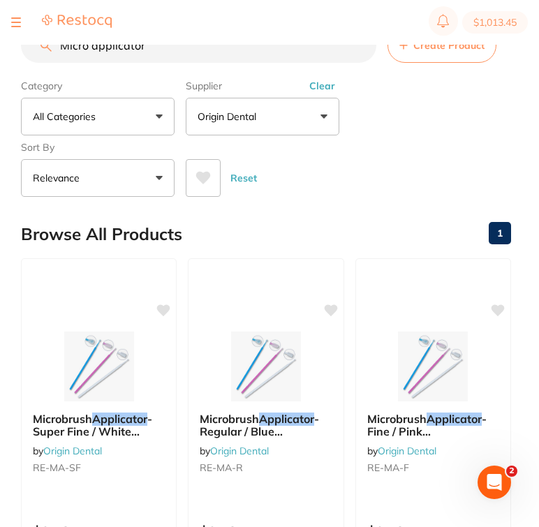
click at [169, 47] on input "Micro applicator" at bounding box center [198, 45] width 355 height 35
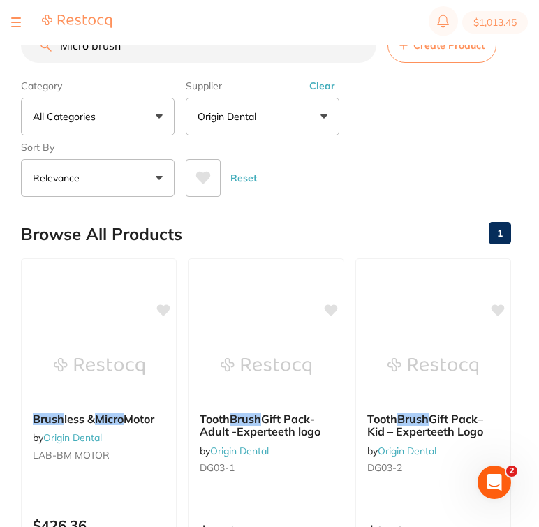
drag, startPoint x: 151, startPoint y: 48, endPoint x: 89, endPoint y: 47, distance: 61.4
click at [89, 47] on input "Micro brush" at bounding box center [198, 45] width 355 height 35
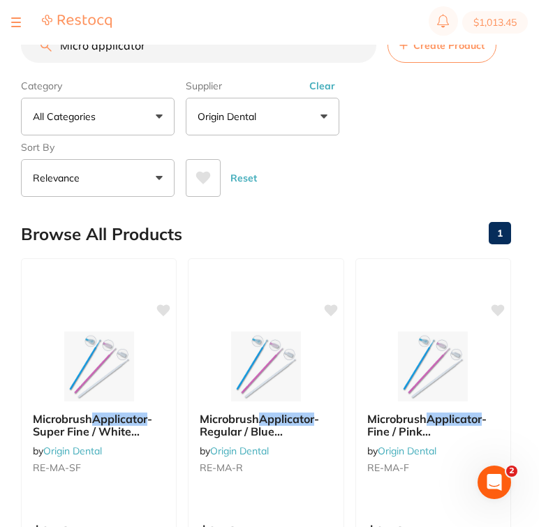
click at [331, 92] on button "Clear" at bounding box center [322, 86] width 34 height 13
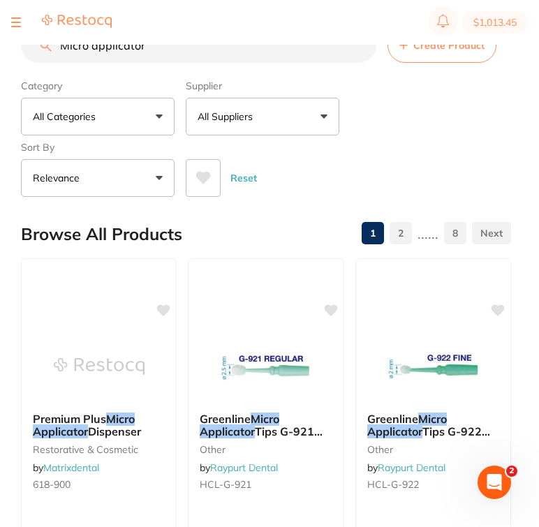
drag, startPoint x: 161, startPoint y: 53, endPoint x: 2, endPoint y: 51, distance: 159.1
click at [2, 51] on div "$1,013.45 Burnie Smile Care Switch account North West Dental Burnie Burnie Smil…" at bounding box center [269, 241] width 539 height 482
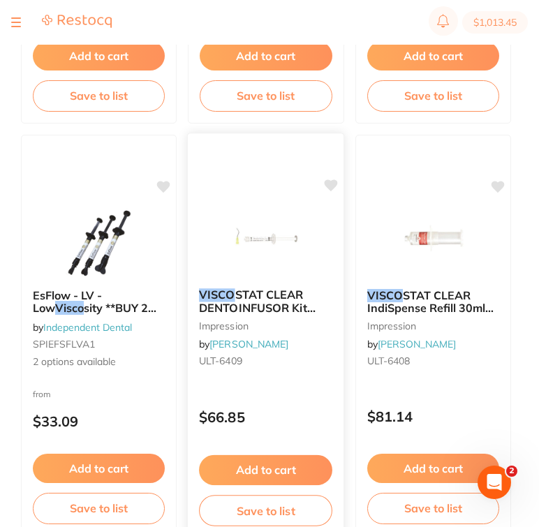
scroll to position [582, 0]
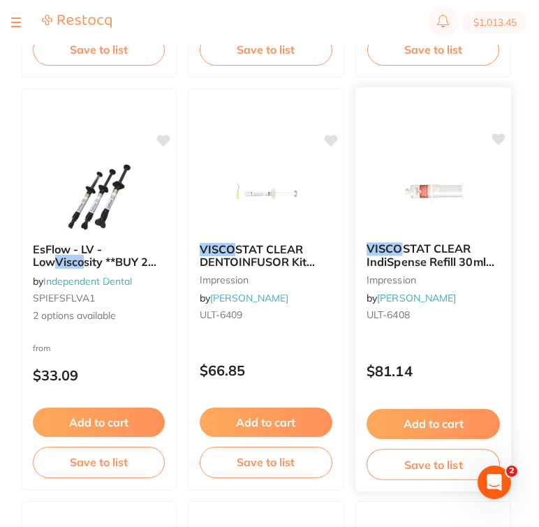
click at [465, 368] on p "$81.14" at bounding box center [432, 371] width 133 height 16
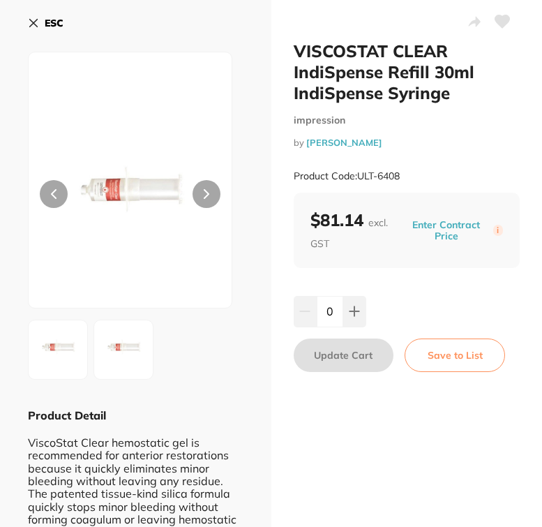
click at [26, 19] on div "ESC Product Detail ViscoStat Clear hemostatic gel is recommended for anterior r…" at bounding box center [135, 358] width 271 height 716
click at [36, 28] on icon at bounding box center [33, 22] width 11 height 11
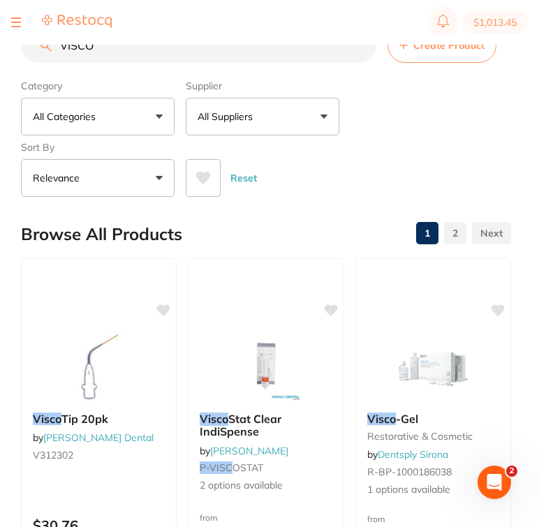
drag, startPoint x: 128, startPoint y: 54, endPoint x: 13, endPoint y: 53, distance: 115.8
click at [13, 53] on div "$1,013.45 Burnie Smile Care Switch account North West Dental Burnie Burnie Smil…" at bounding box center [269, 241] width 539 height 482
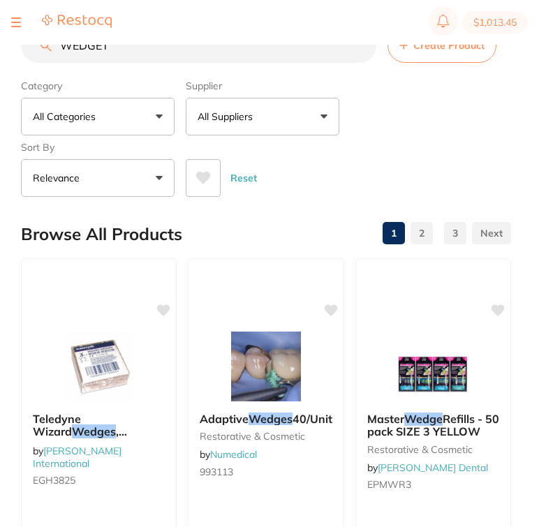
click at [286, 123] on button "All Suppliers" at bounding box center [262, 117] width 153 height 38
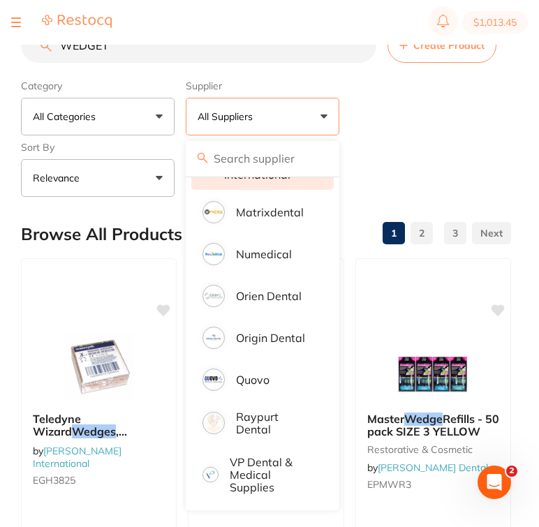
scroll to position [654, 0]
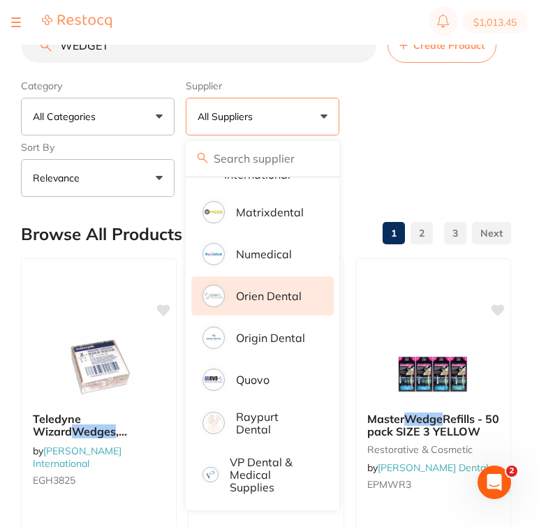
click at [280, 302] on p "Orien dental" at bounding box center [269, 296] width 66 height 13
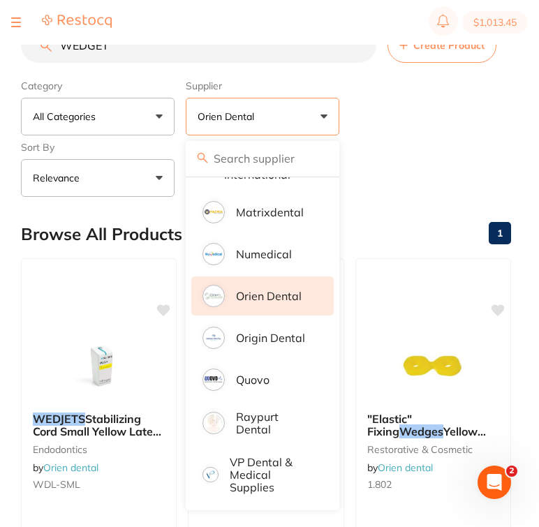
click at [461, 140] on div "Category All Categories All Categories endodontics restorative & cosmetic Clear…" at bounding box center [266, 135] width 490 height 123
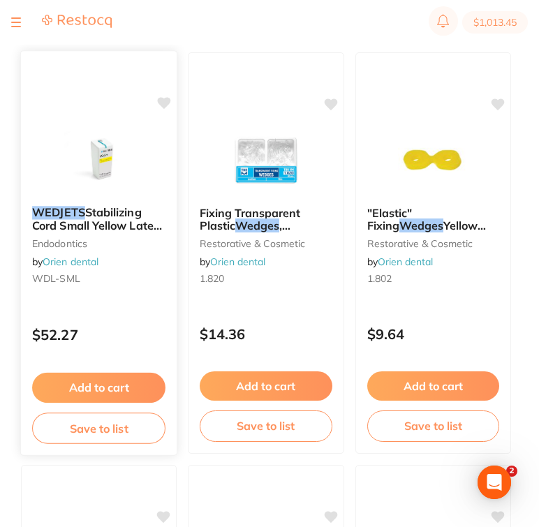
scroll to position [0, 0]
click at [131, 317] on div "$52.27" at bounding box center [99, 332] width 156 height 38
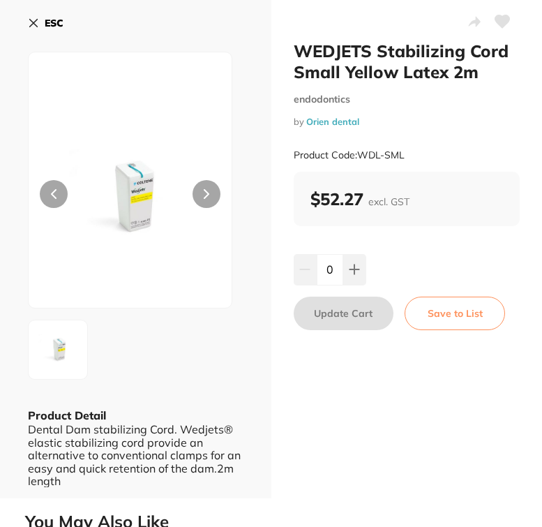
click at [41, 25] on button "ESC" at bounding box center [46, 23] width 36 height 24
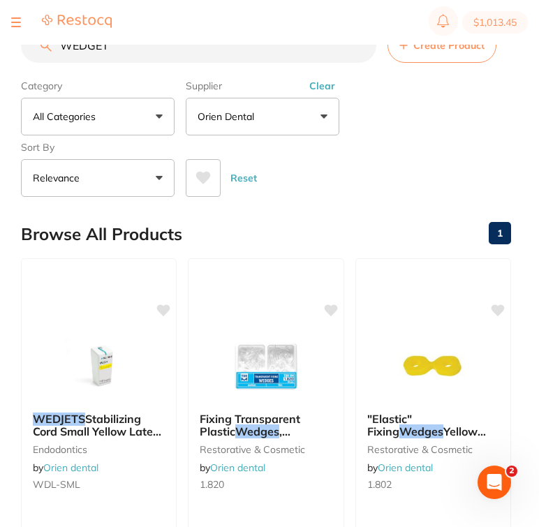
click at [320, 92] on button "Clear" at bounding box center [322, 86] width 34 height 13
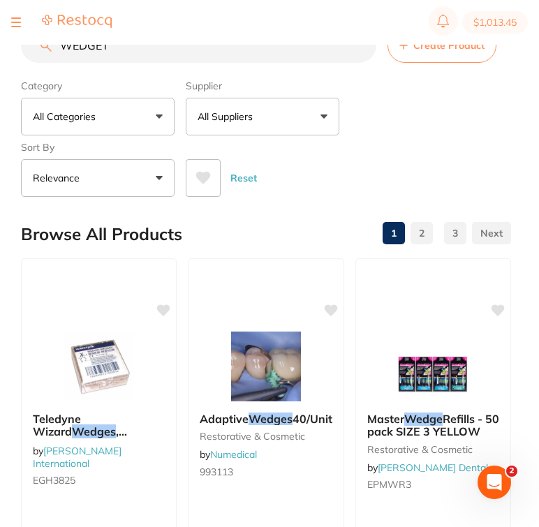
click at [163, 52] on input "WEDGET" at bounding box center [198, 45] width 355 height 35
drag, startPoint x: 149, startPoint y: 54, endPoint x: 9, endPoint y: 50, distance: 140.3
click at [9, 50] on div "$1,013.45 Burnie Smile Care Switch account North West Dental Burnie Burnie Smil…" at bounding box center [269, 241] width 539 height 482
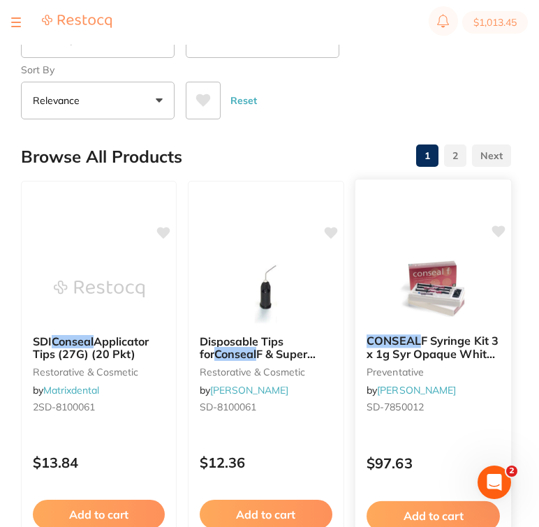
click at [437, 343] on span "F Syringe Kit 3 x 1g Syr Opaque White & Etch LV" at bounding box center [432, 353] width 132 height 40
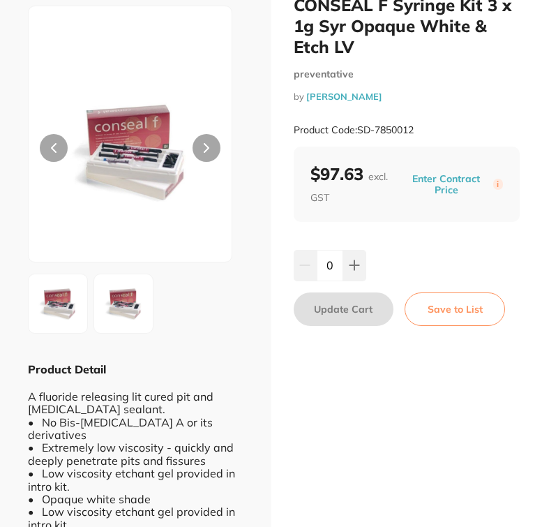
click at [125, 326] on img at bounding box center [123, 303] width 50 height 50
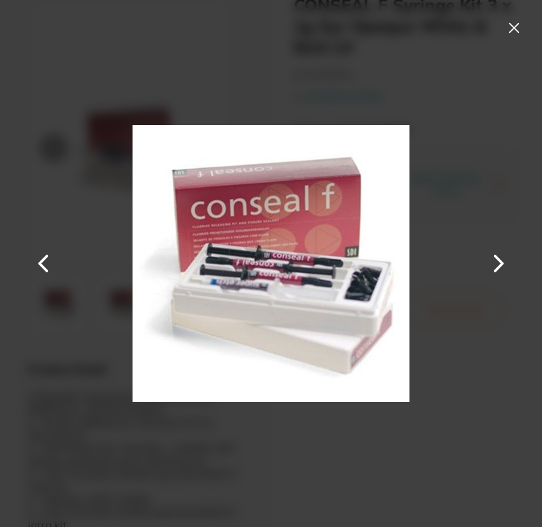
click at [518, 29] on button at bounding box center [514, 28] width 22 height 22
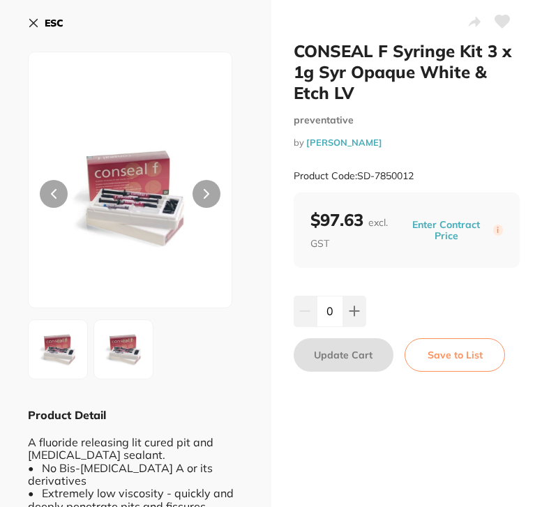
click at [36, 24] on icon at bounding box center [33, 22] width 11 height 11
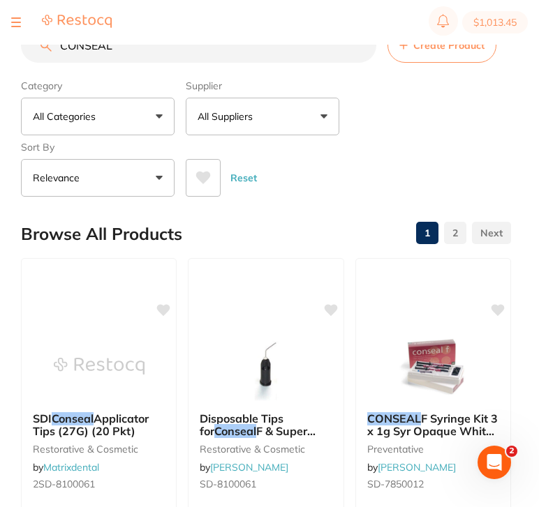
drag, startPoint x: 135, startPoint y: 52, endPoint x: 8, endPoint y: 51, distance: 127.0
click at [8, 51] on div "$1,013.45 Burnie Smile Care Switch account North West Dental Burnie Burnie Smil…" at bounding box center [269, 231] width 539 height 463
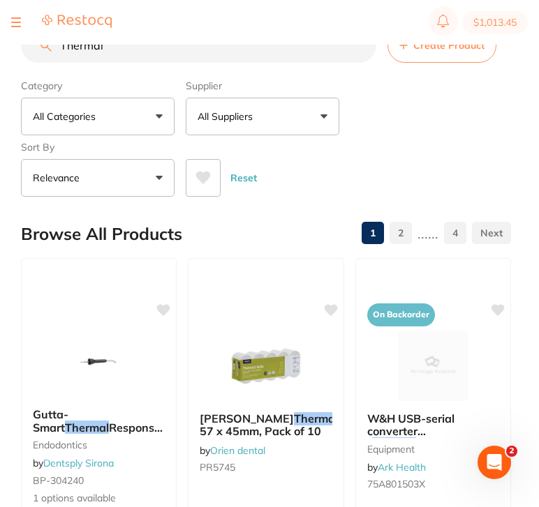
click at [239, 119] on p "All Suppliers" at bounding box center [227, 117] width 61 height 14
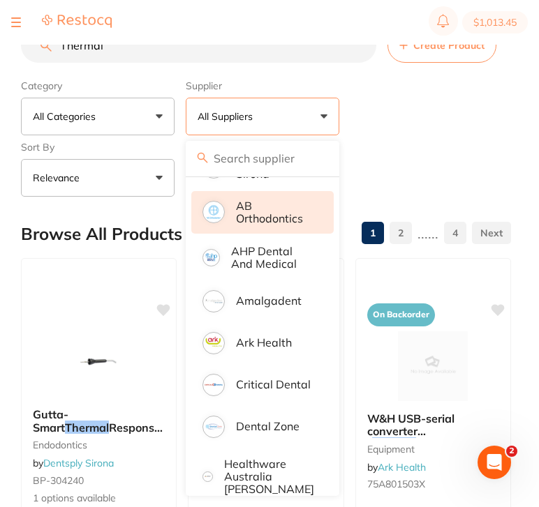
scroll to position [85, 0]
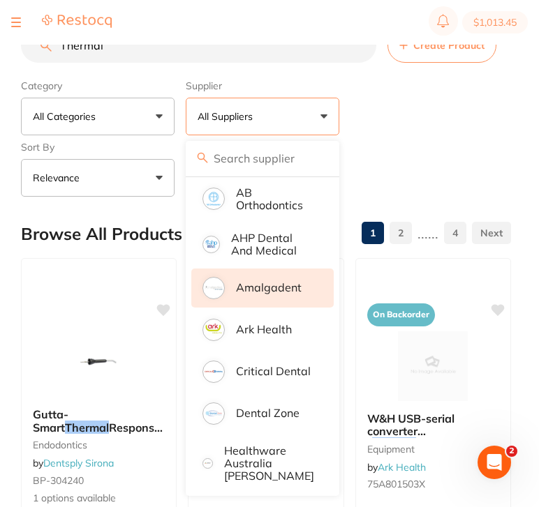
click at [277, 294] on p "Amalgadent" at bounding box center [269, 287] width 66 height 13
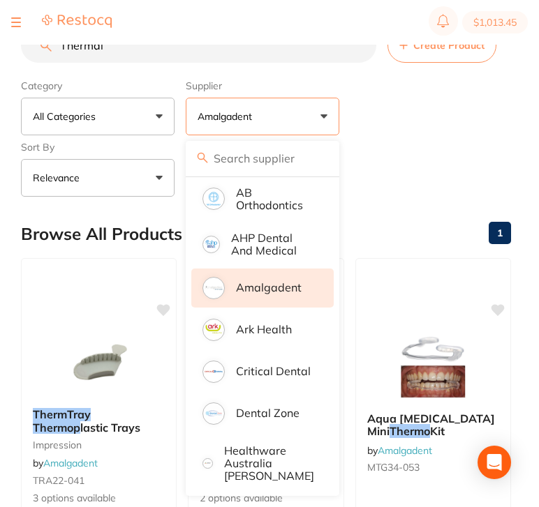
click at [435, 133] on div "Category All Categories All Categories endodontics impression TMJ Clear Categor…" at bounding box center [266, 135] width 490 height 123
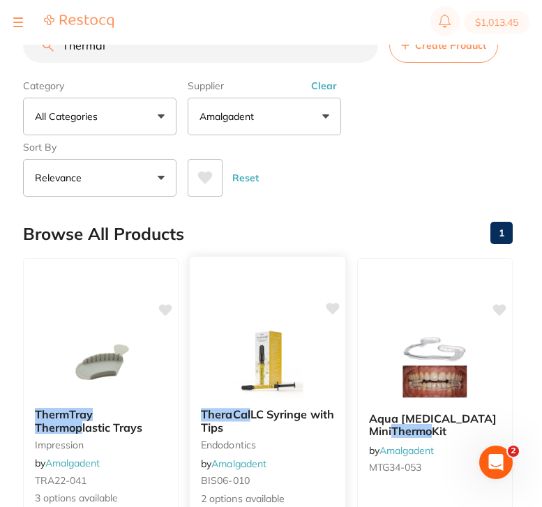
scroll to position [0, 0]
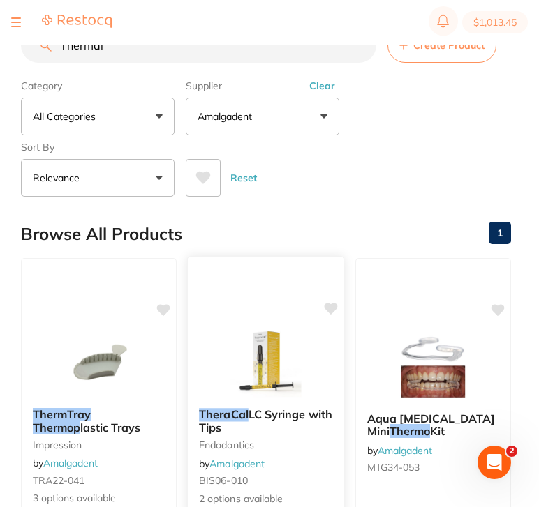
click at [285, 364] on img at bounding box center [265, 361] width 91 height 70
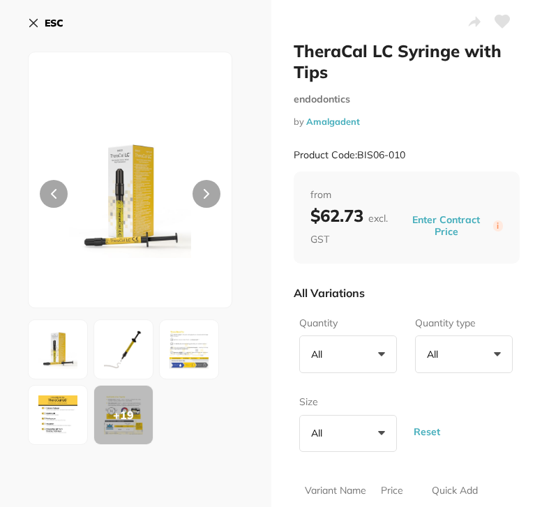
click at [128, 358] on img at bounding box center [123, 349] width 50 height 50
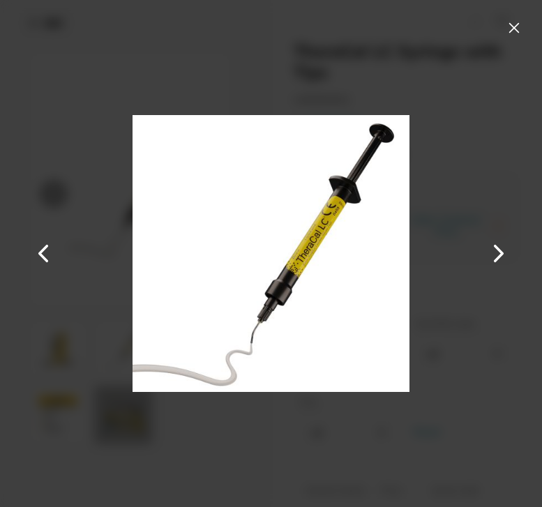
click at [513, 30] on button at bounding box center [514, 28] width 22 height 22
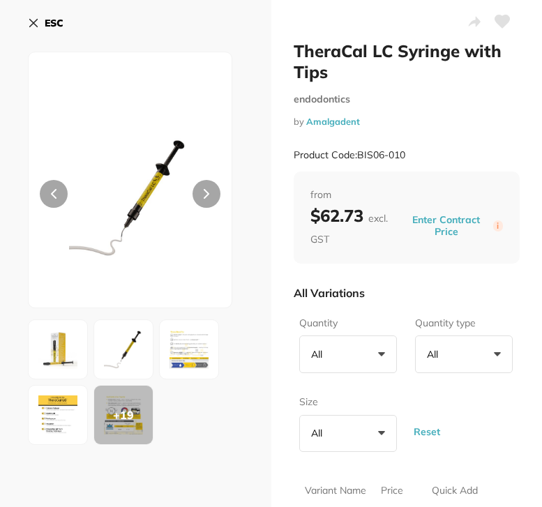
click at [32, 31] on button "ESC" at bounding box center [46, 23] width 36 height 24
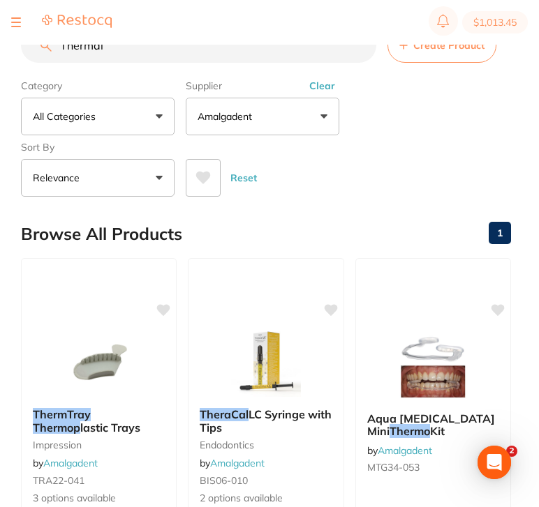
drag, startPoint x: 154, startPoint y: 53, endPoint x: 0, endPoint y: 52, distance: 154.2
click at [0, 52] on div "$1,013.45 Burnie Smile Care Switch account North West Dental Burnie Burnie Smil…" at bounding box center [269, 231] width 539 height 463
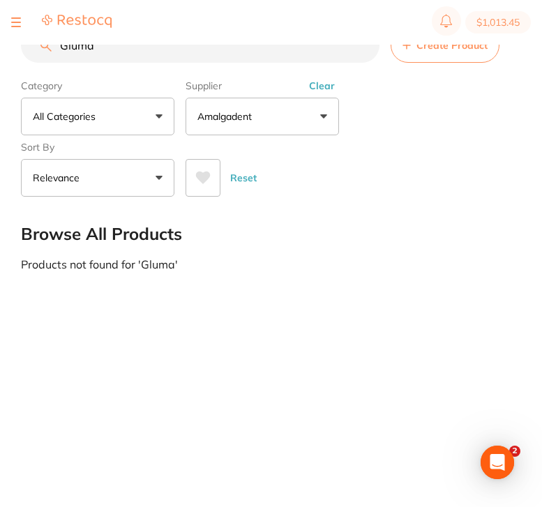
click at [320, 92] on button "Clear" at bounding box center [322, 86] width 34 height 13
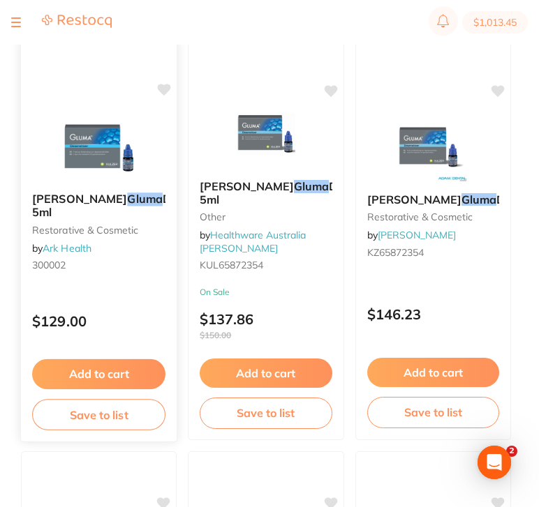
click at [127, 297] on div "Kulzer Gluma Desensitizer 5ml restorative & cosmetic by Ark Health 300002 $129.…" at bounding box center [99, 239] width 158 height 405
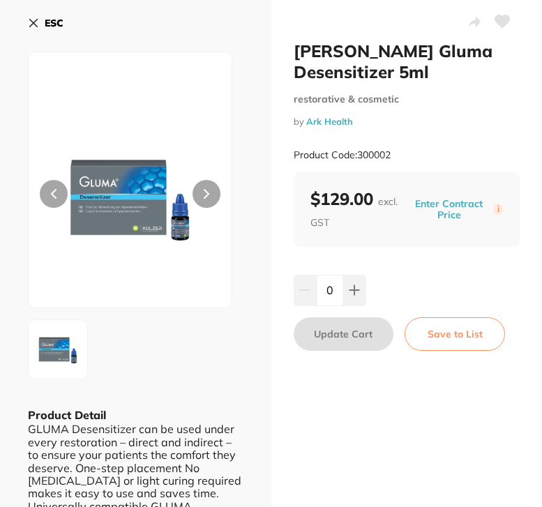
click at [36, 31] on button "ESC" at bounding box center [46, 23] width 36 height 24
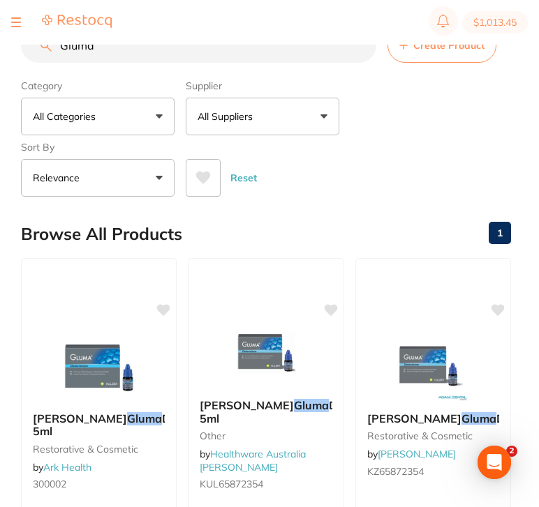
drag, startPoint x: 232, startPoint y: 57, endPoint x: 10, endPoint y: 42, distance: 222.4
click at [10, 42] on div "$1,013.45 Burnie Smile Care Switch account North West Dental Burnie Burnie Smil…" at bounding box center [269, 231] width 539 height 463
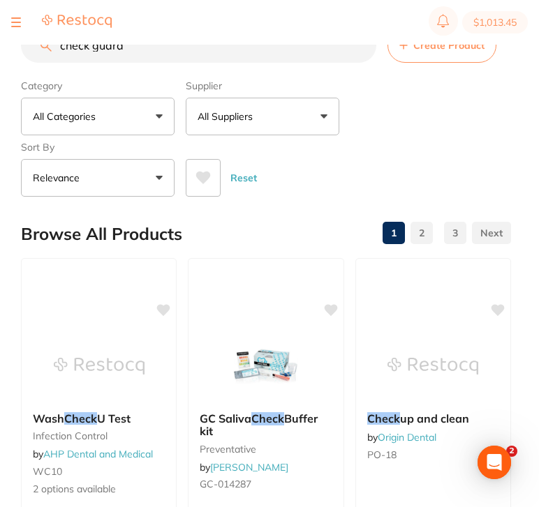
drag, startPoint x: 118, startPoint y: 73, endPoint x: 243, endPoint y: 114, distance: 131.5
click at [243, 114] on p "All Suppliers" at bounding box center [227, 117] width 61 height 14
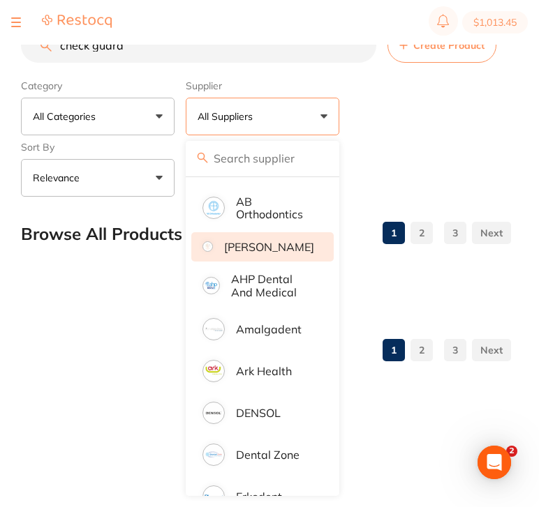
click at [280, 262] on li "[PERSON_NAME]" at bounding box center [262, 246] width 142 height 29
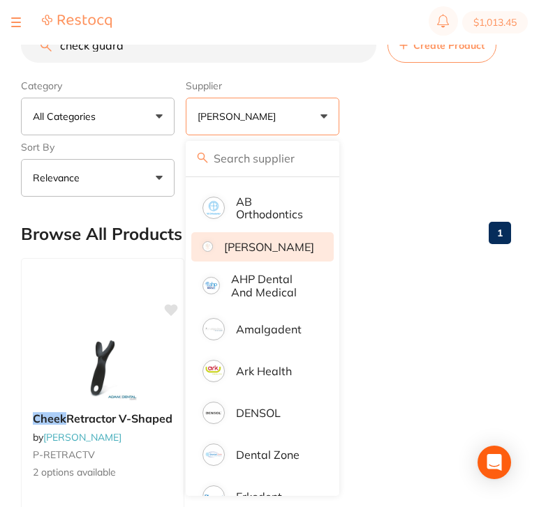
click at [458, 146] on div "Category All Categories All Categories No categories found Clear Category false…" at bounding box center [266, 135] width 490 height 123
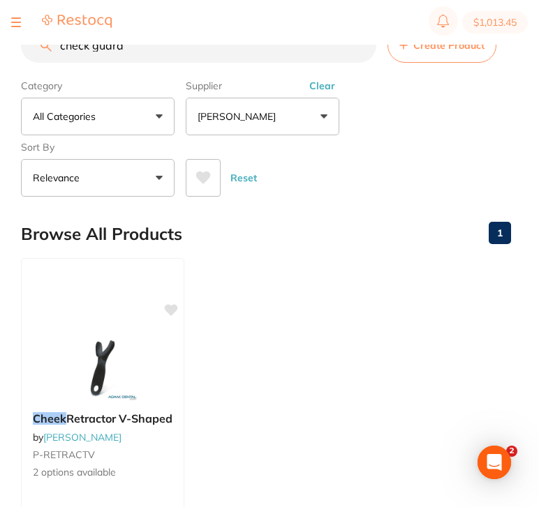
drag, startPoint x: 94, startPoint y: 52, endPoint x: 31, endPoint y: 51, distance: 63.5
click at [31, 51] on input "check guard" at bounding box center [198, 45] width 355 height 35
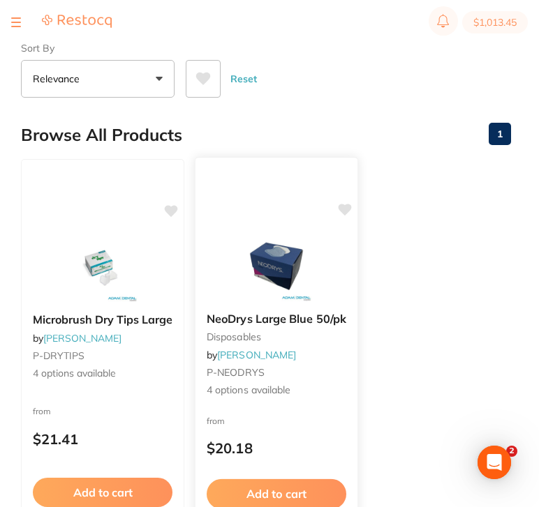
click at [334, 382] on div "NeoDrys Large Blue 50/pk disposables by Adam Dental P-NEODRYS 4 options availab…" at bounding box center [276, 354] width 162 height 107
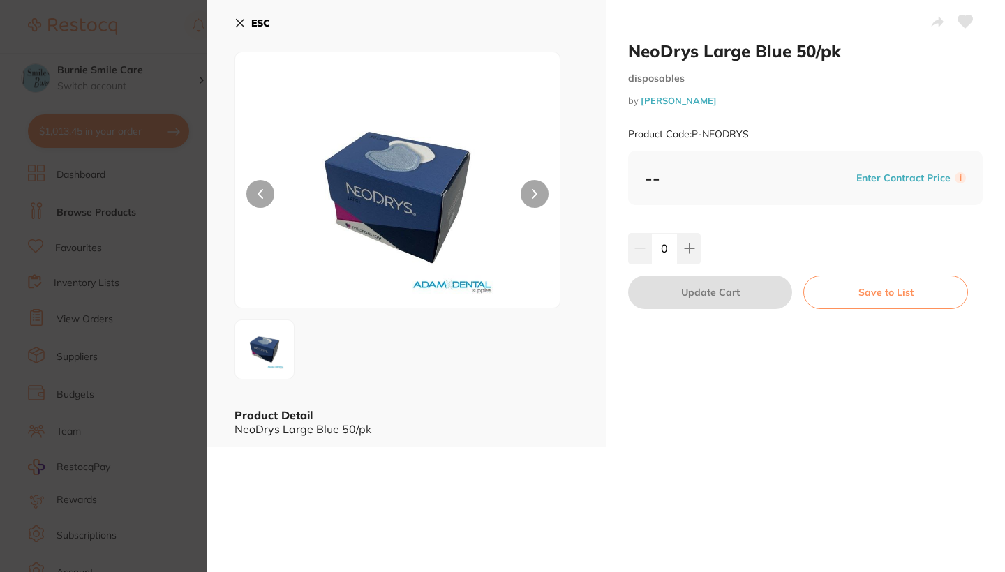
click at [196, 226] on section "NeoDrys Large Blue 50/pk disposables by Adam Dental Product Code: P-NEODRYS ESC…" at bounding box center [502, 286] width 1005 height 572
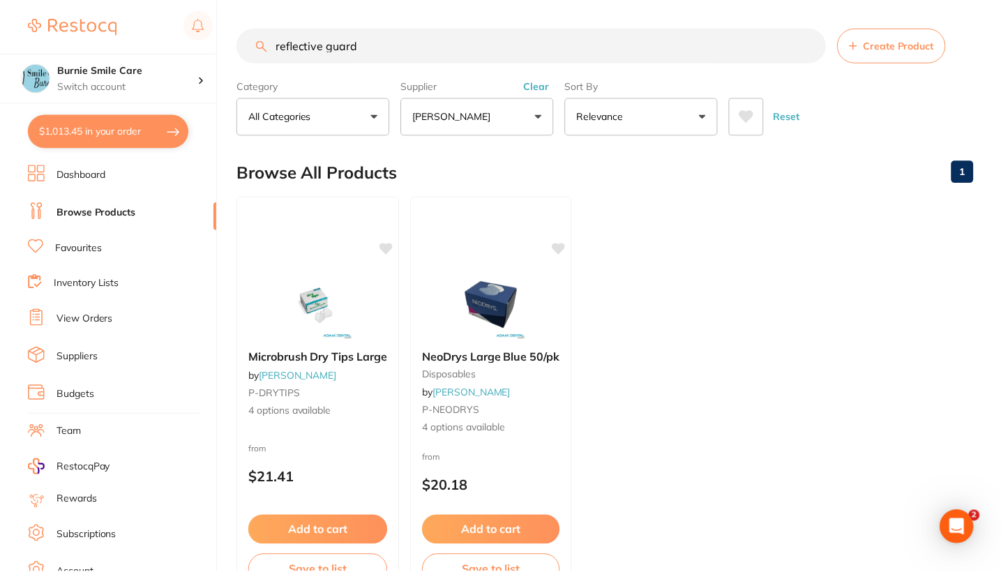
scroll to position [3, 0]
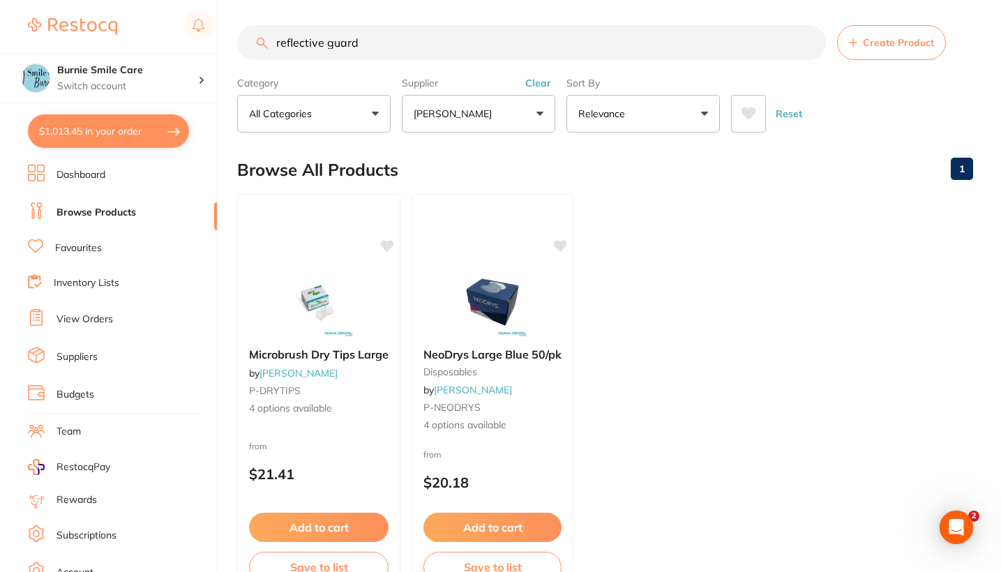
click at [535, 83] on button "Clear" at bounding box center [538, 83] width 34 height 13
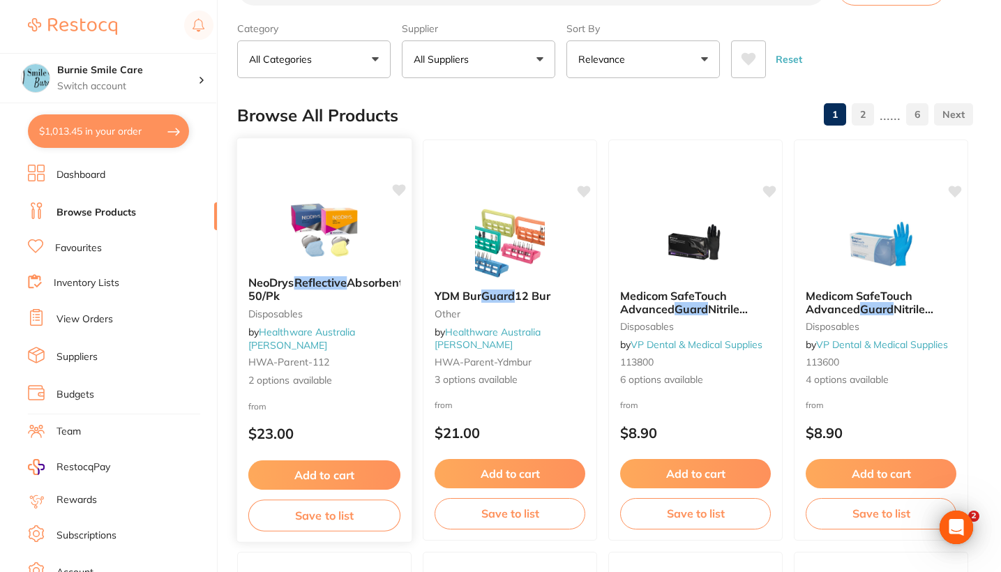
scroll to position [0, 0]
click at [382, 396] on div "NeoDrys Reflective Absorbents 50/Pk Disposables by Healthware Australia Ridley …" at bounding box center [324, 331] width 174 height 133
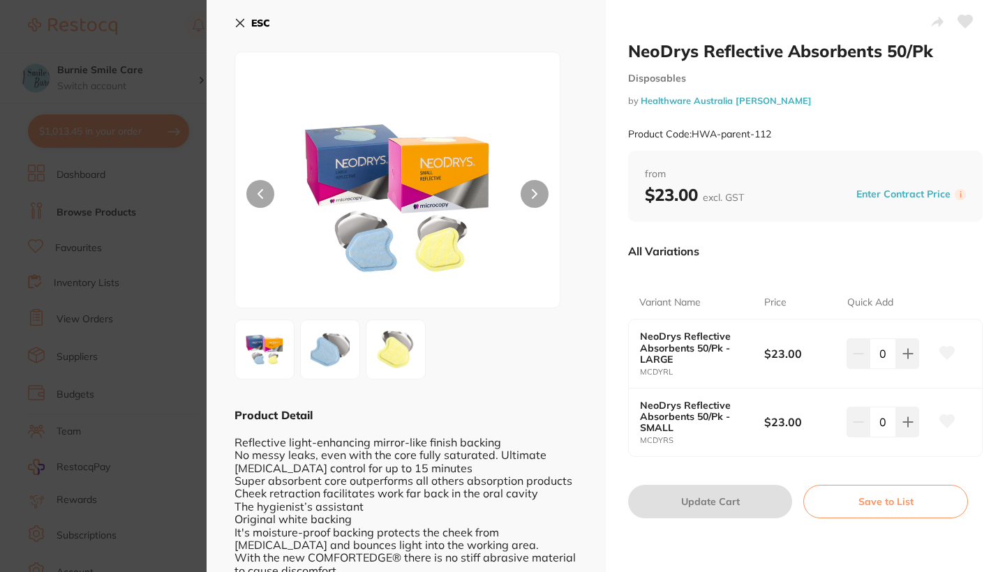
click at [326, 364] on img at bounding box center [330, 349] width 50 height 50
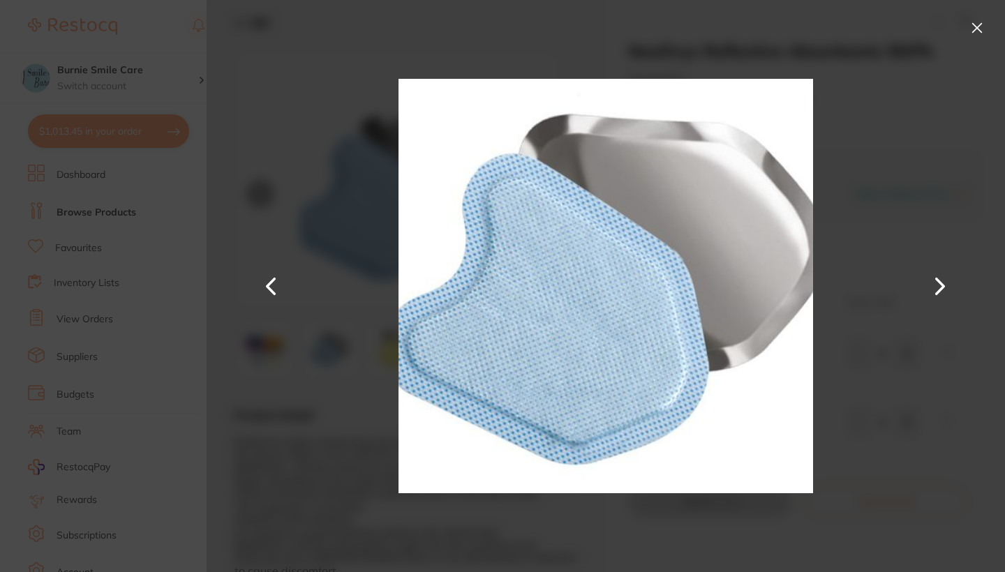
click at [946, 287] on button at bounding box center [939, 286] width 33 height 286
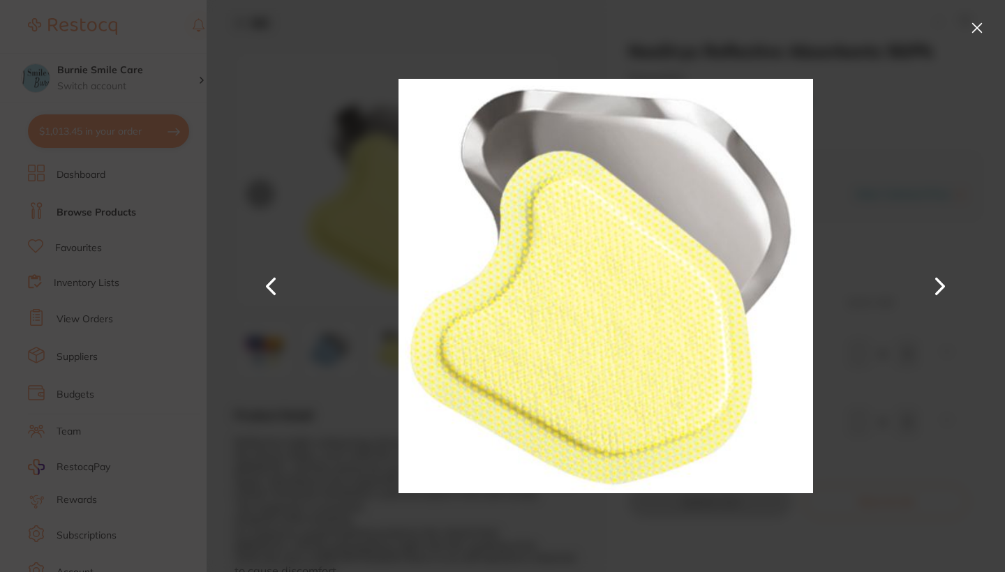
click at [978, 34] on button at bounding box center [976, 28] width 22 height 22
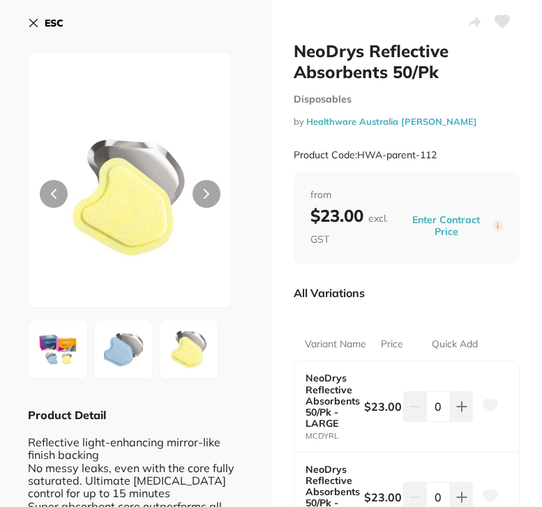
click at [31, 22] on icon at bounding box center [33, 22] width 11 height 11
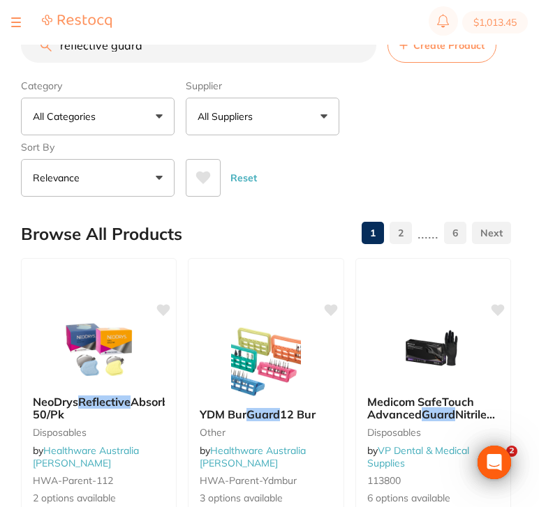
drag, startPoint x: 169, startPoint y: 58, endPoint x: 17, endPoint y: 51, distance: 151.5
click at [17, 51] on div "$1,013.45 Burnie Smile Care Switch account North West Dental Burnie Burnie Smil…" at bounding box center [269, 231] width 539 height 463
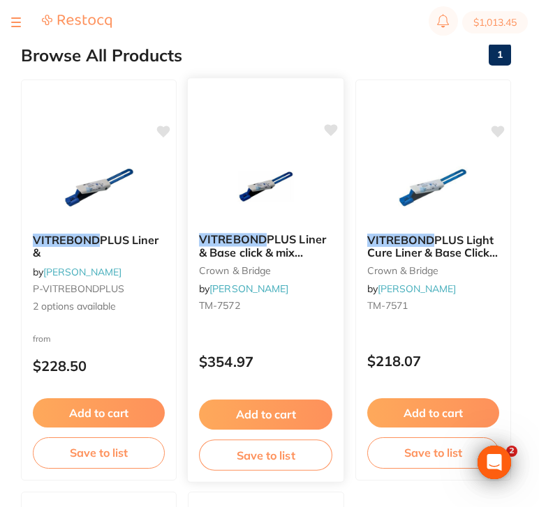
scroll to position [188, 0]
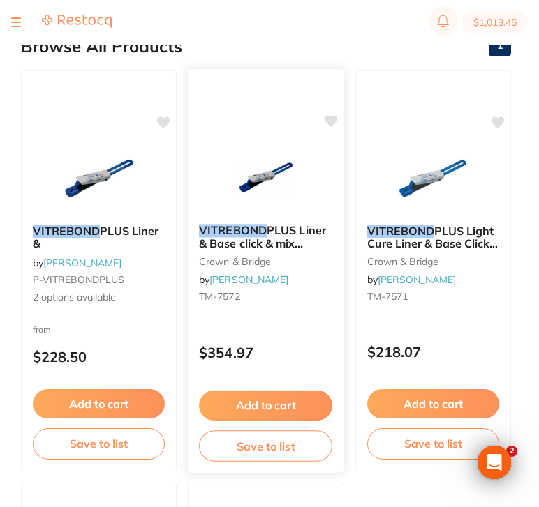
click at [272, 329] on div "VITREBOND PLUS Liner & Base click & mix double pack crown & bridge by Henry Sch…" at bounding box center [266, 270] width 158 height 405
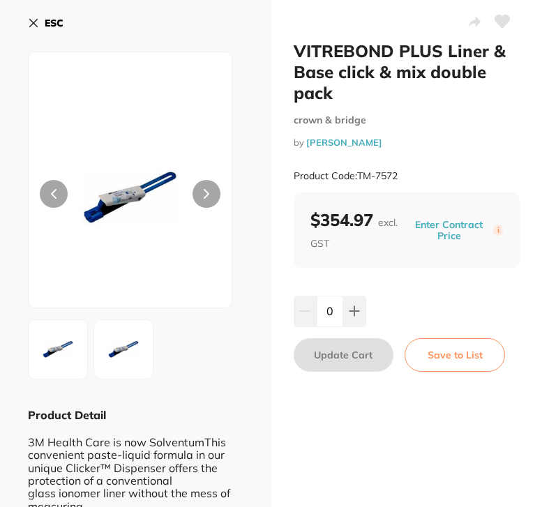
click at [35, 30] on button "ESC" at bounding box center [46, 23] width 36 height 24
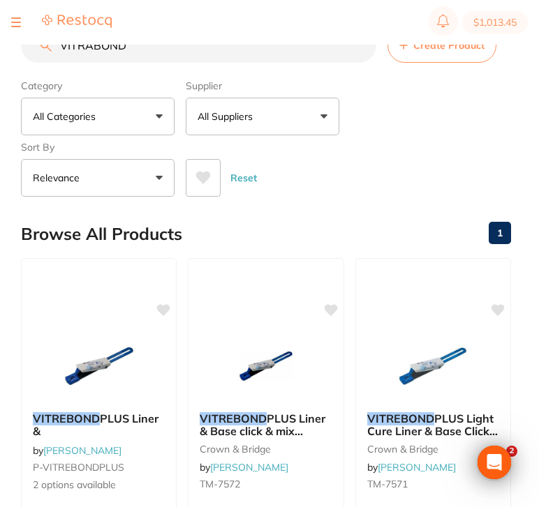
drag, startPoint x: 165, startPoint y: 55, endPoint x: 32, endPoint y: 51, distance: 133.3
click at [32, 51] on input "VITRABOND" at bounding box center [198, 45] width 355 height 35
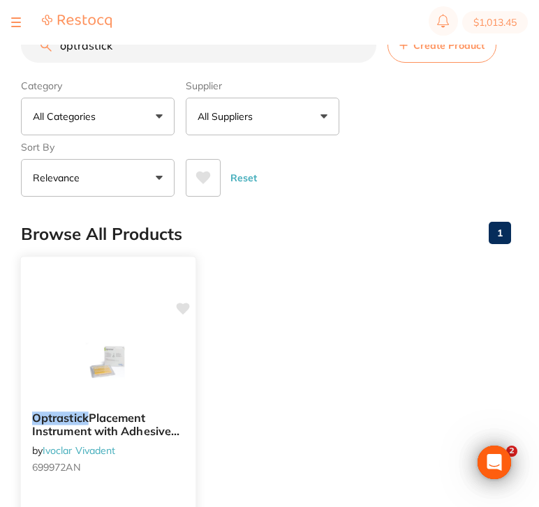
click at [133, 386] on img at bounding box center [107, 365] width 91 height 70
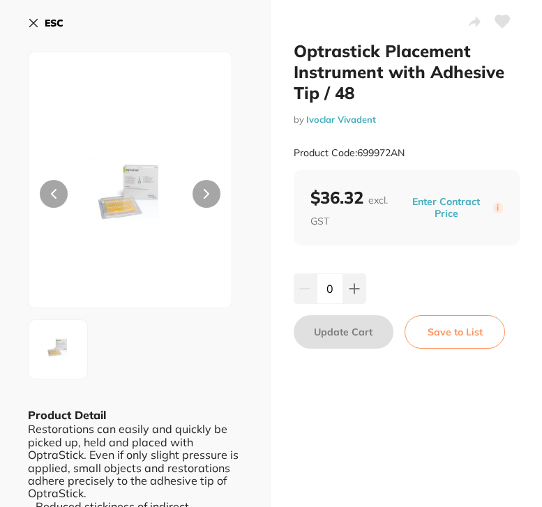
click at [35, 23] on icon at bounding box center [33, 22] width 11 height 11
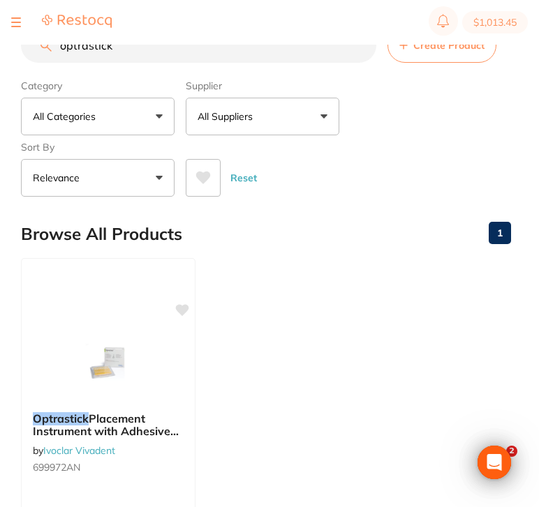
drag, startPoint x: 170, startPoint y: 57, endPoint x: 0, endPoint y: 49, distance: 169.7
click at [0, 49] on div "$1,013.45 Burnie Smile Care Switch account North West Dental Burnie Burnie Smil…" at bounding box center [269, 231] width 539 height 463
type input "Cavity cleaner"
